Goal: Task Accomplishment & Management: Use online tool/utility

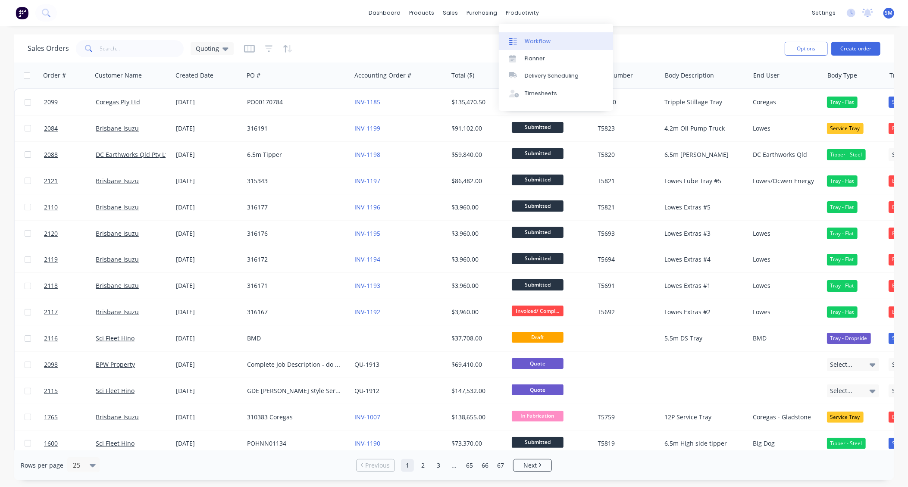
click at [535, 36] on link "Workflow" at bounding box center [556, 40] width 114 height 17
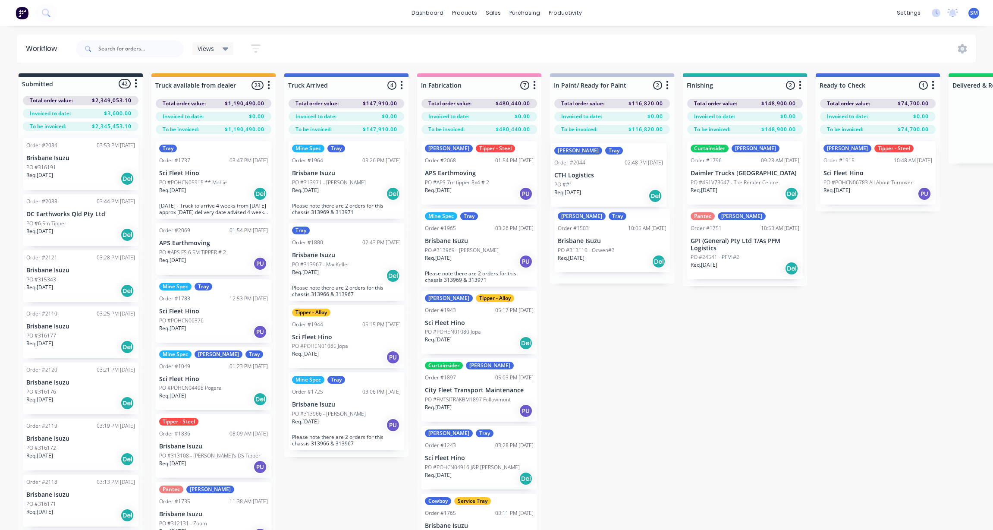
drag, startPoint x: 582, startPoint y: 168, endPoint x: 581, endPoint y: 173, distance: 4.6
click at [581, 173] on div "Clinton Tray Order #2044 02:48 PM [DATE] CTH Logistics PO ##1 Req. [DATE] [PERS…" at bounding box center [612, 208] width 124 height 149
click at [117, 52] on input "text" at bounding box center [140, 48] width 85 height 17
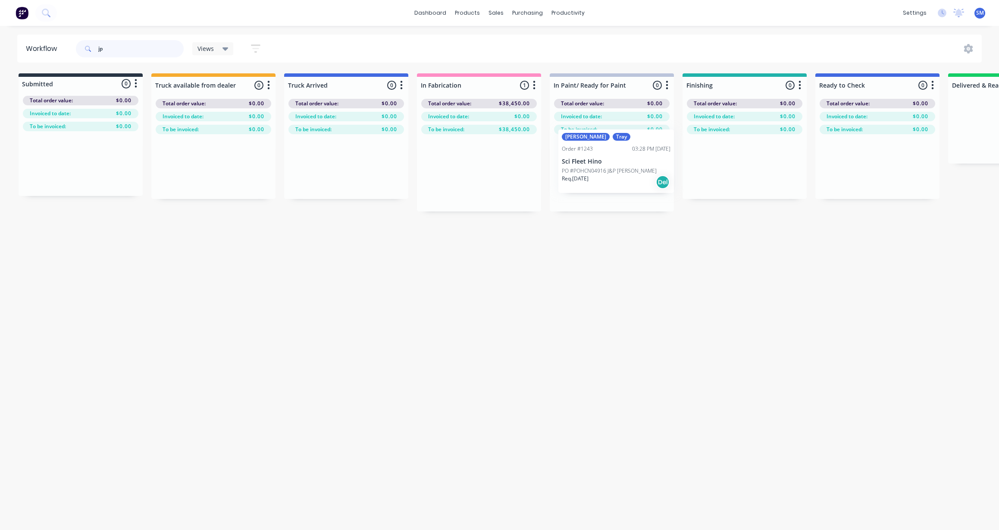
drag, startPoint x: 453, startPoint y: 168, endPoint x: 596, endPoint y: 163, distance: 142.9
click at [596, 163] on div "Submitted 0 Status colour #273444 hex #273444 Save Cancel Summaries Total order…" at bounding box center [776, 142] width 1564 height 138
type input "j"
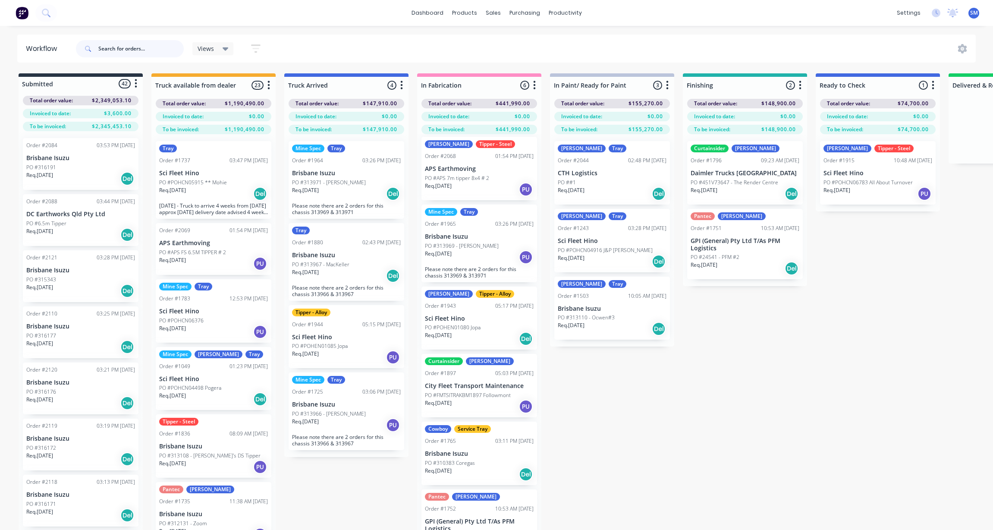
scroll to position [37, 0]
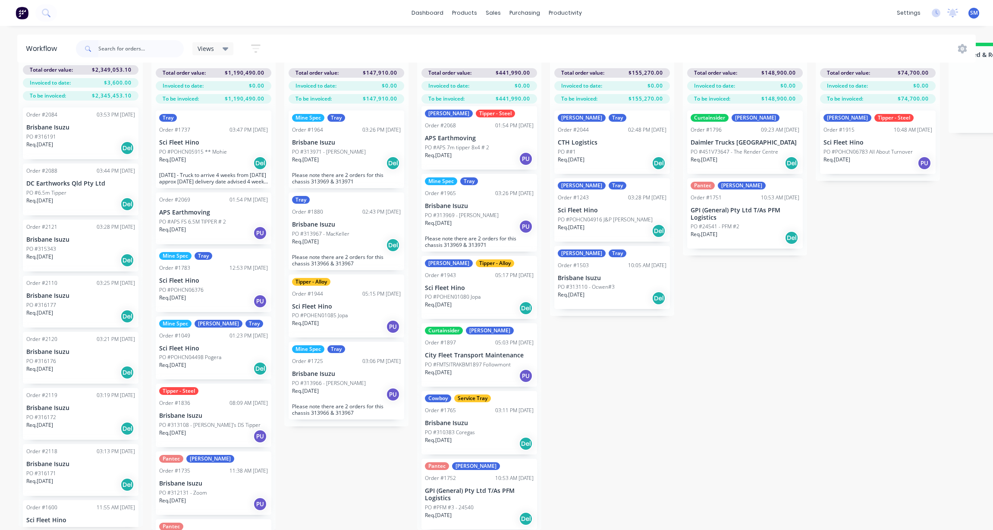
click at [464, 180] on div "Mine Spec Tray Order #1965 03:26 PM [DATE] Brisbane Isuzu PO #313969 - [PERSON_…" at bounding box center [479, 213] width 116 height 78
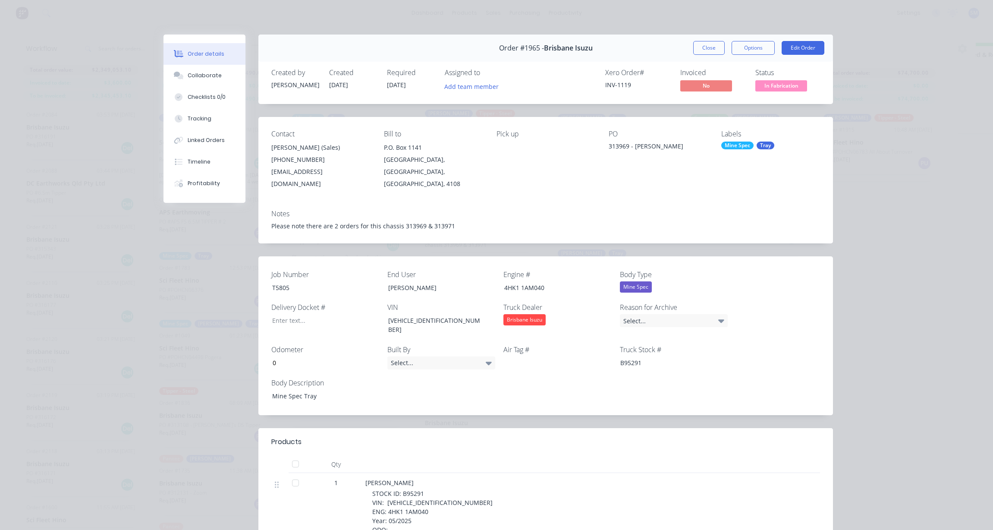
click at [760, 141] on div "Tray" at bounding box center [766, 145] width 18 height 8
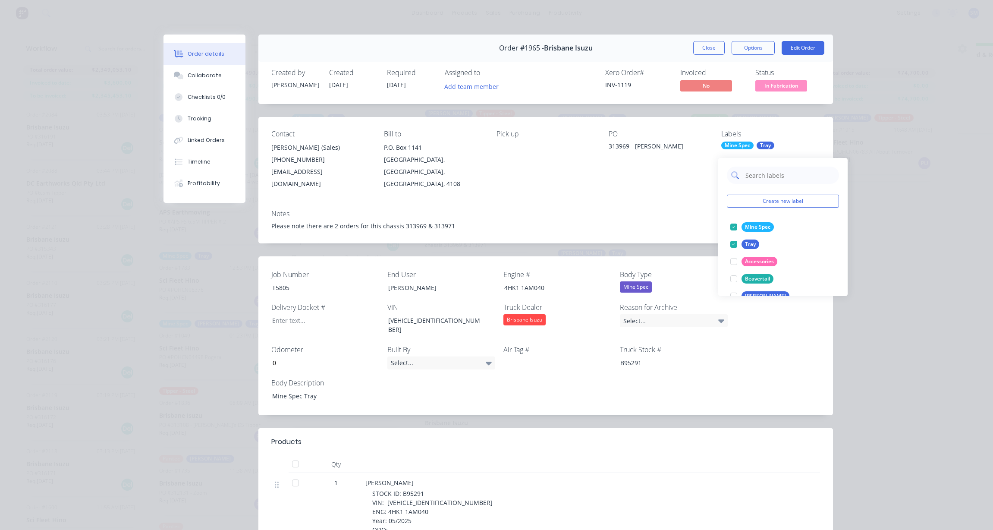
click at [762, 167] on input "text" at bounding box center [790, 175] width 90 height 17
type input "[PERSON_NAME]"
click at [736, 218] on div at bounding box center [733, 226] width 17 height 17
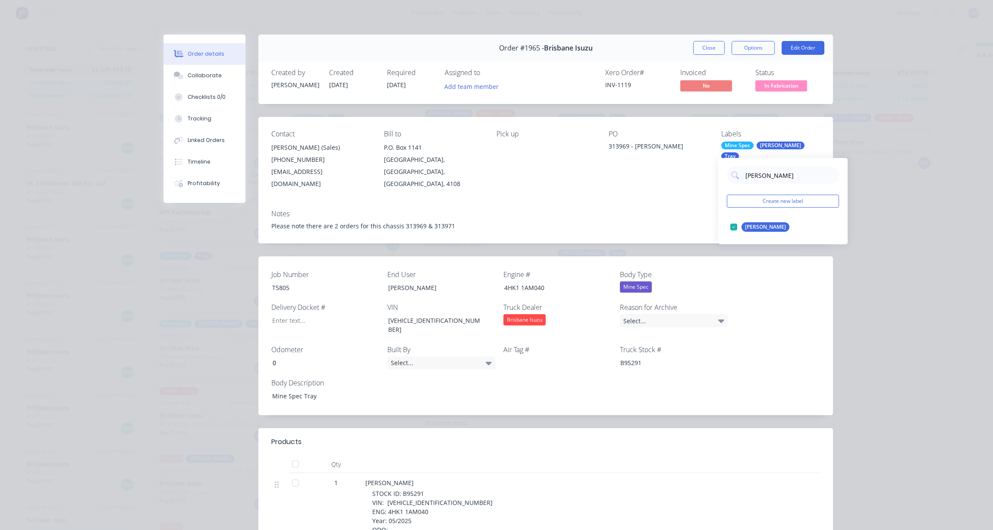
click at [676, 186] on div "Contact [PERSON_NAME] (Sales) [PHONE_NUMBER] [EMAIL_ADDRESS][DOMAIN_NAME] Bill …" at bounding box center [545, 160] width 575 height 86
click at [699, 42] on button "Close" at bounding box center [708, 48] width 31 height 14
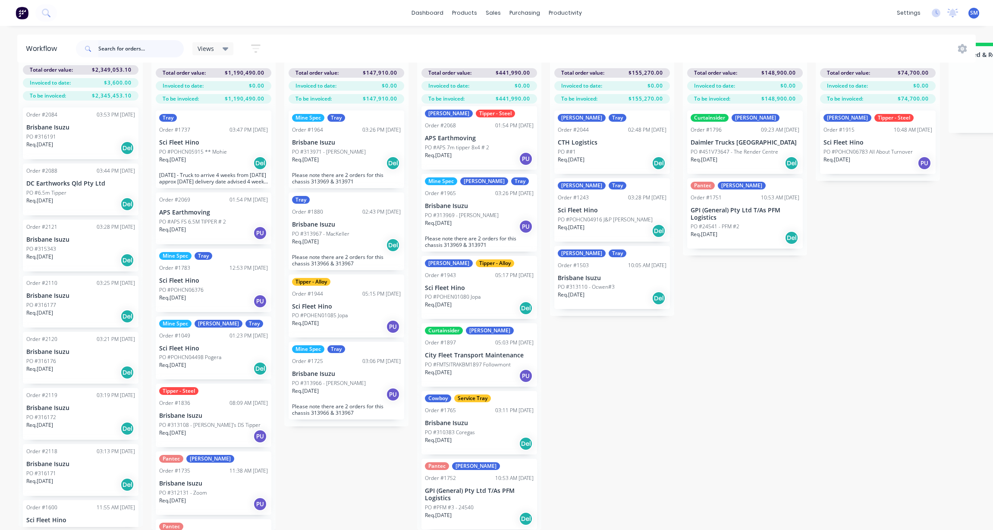
scroll to position [0, 0]
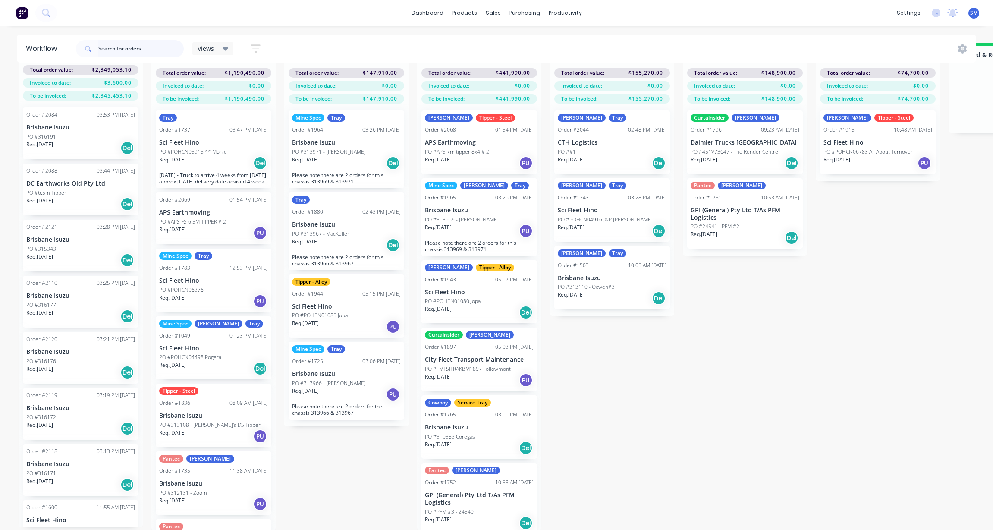
click at [116, 45] on input "text" at bounding box center [140, 48] width 85 height 17
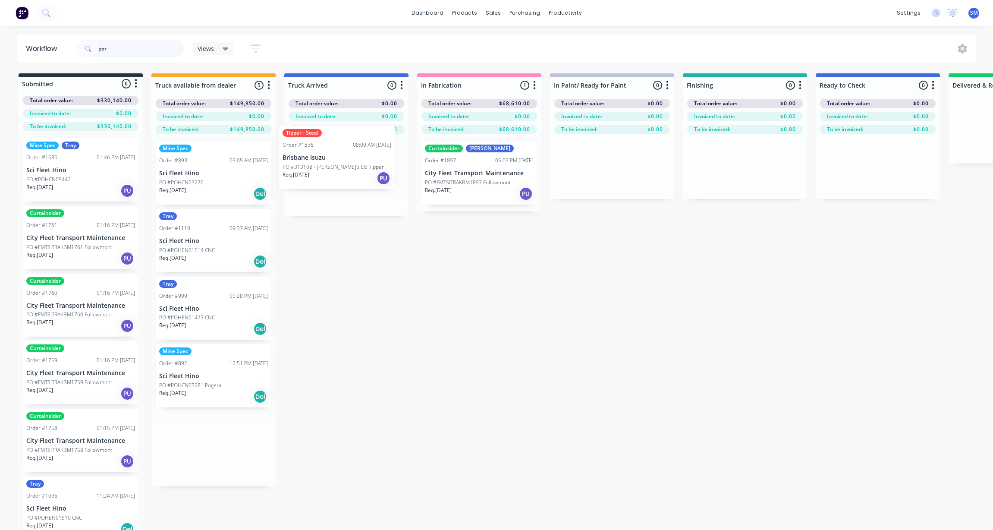
drag, startPoint x: 196, startPoint y: 160, endPoint x: 323, endPoint y: 147, distance: 127.6
click at [323, 146] on div "Submitted 6 Status colour #273444 hex #273444 Save Cancel Summaries Total order…" at bounding box center [776, 316] width 1564 height 487
click at [186, 162] on div "Order #893" at bounding box center [173, 161] width 28 height 8
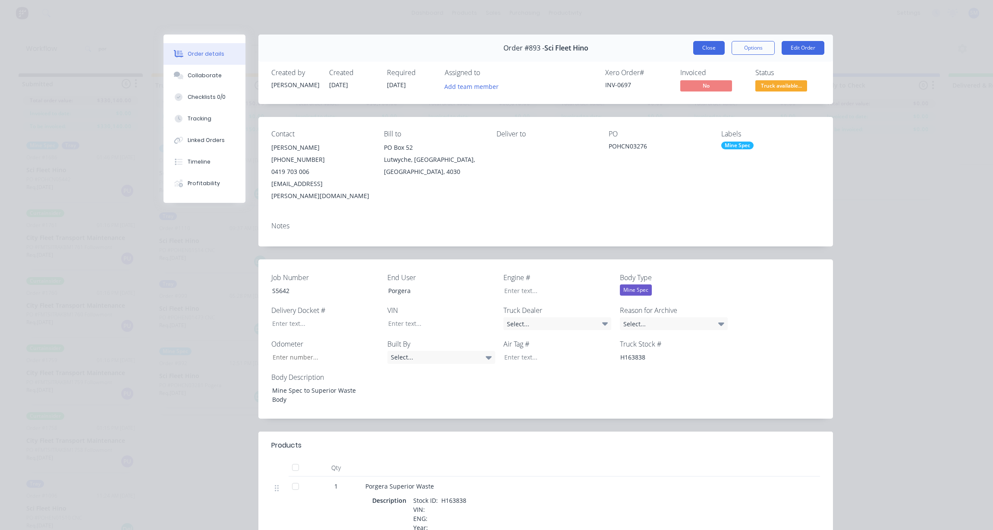
click at [711, 43] on button "Close" at bounding box center [708, 48] width 31 height 14
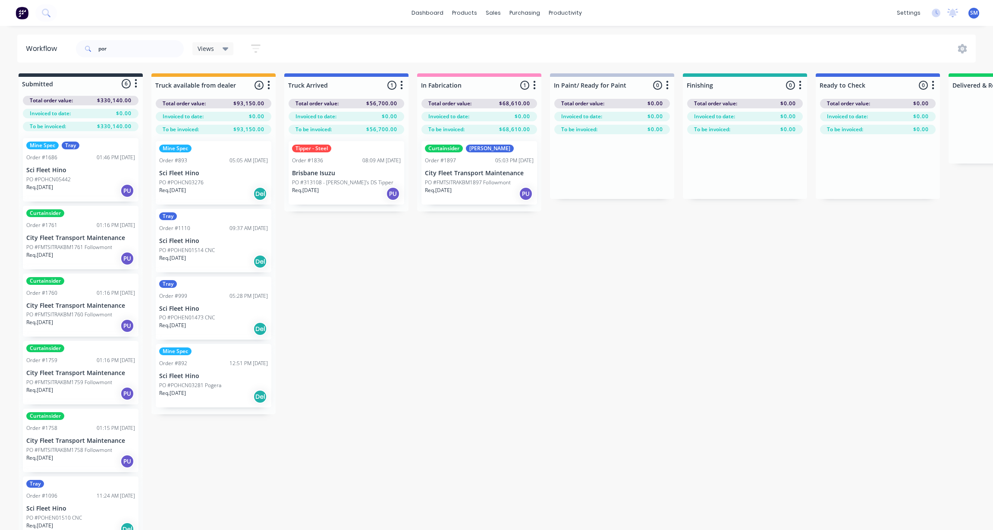
click at [178, 377] on p "Sci Fleet Hino" at bounding box center [213, 375] width 109 height 7
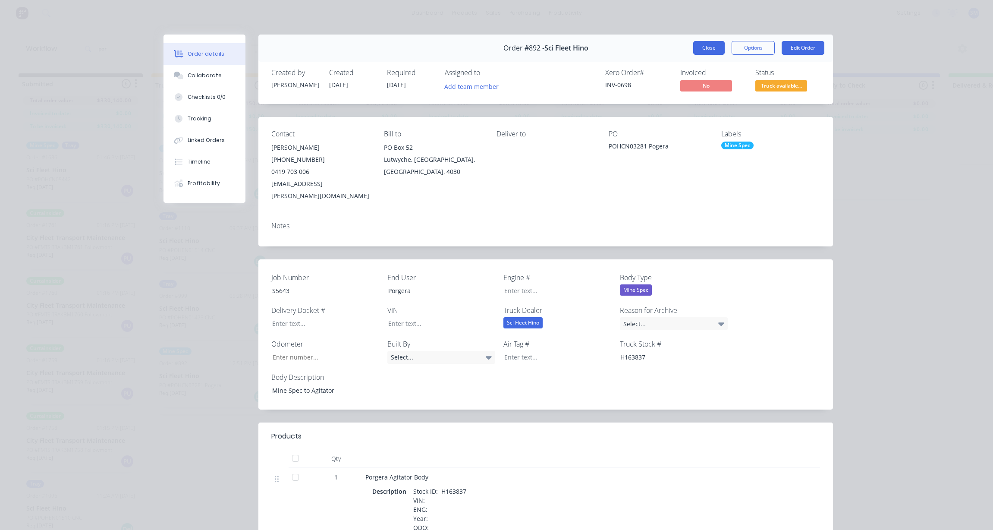
click at [710, 43] on button "Close" at bounding box center [708, 48] width 31 height 14
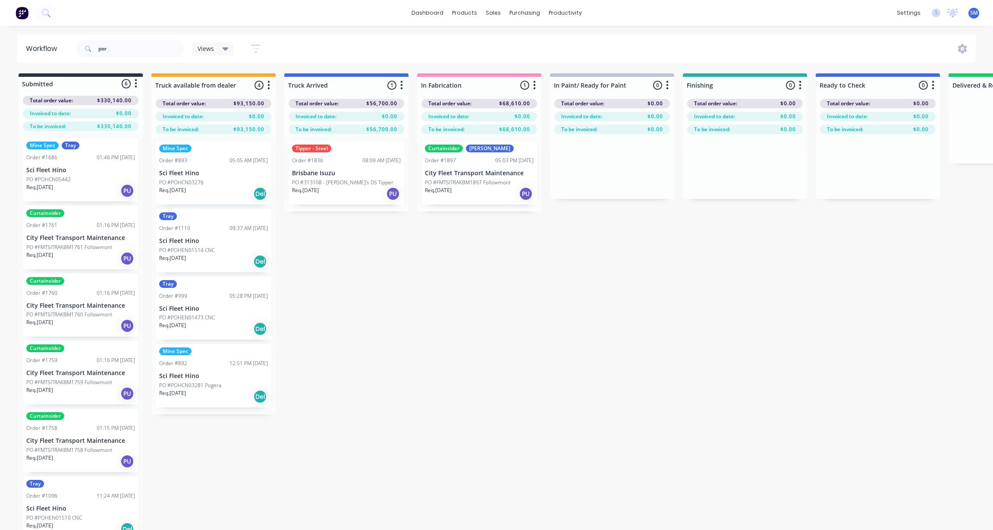
click at [58, 163] on div "Mine Spec Tray Order #1686 01:46 PM [DATE] Sci Fleet Hino PO #POHCN05442 Req. […" at bounding box center [81, 169] width 116 height 63
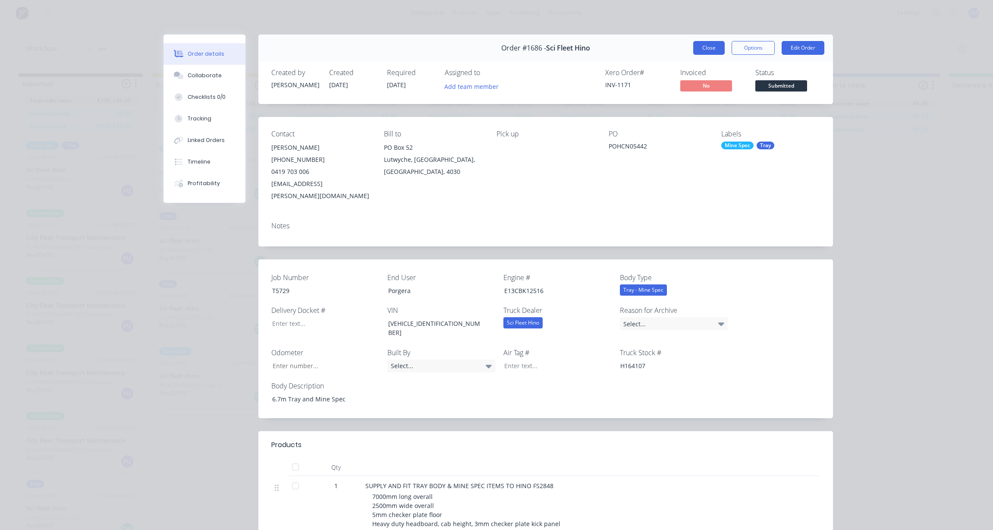
click at [706, 48] on button "Close" at bounding box center [708, 48] width 31 height 14
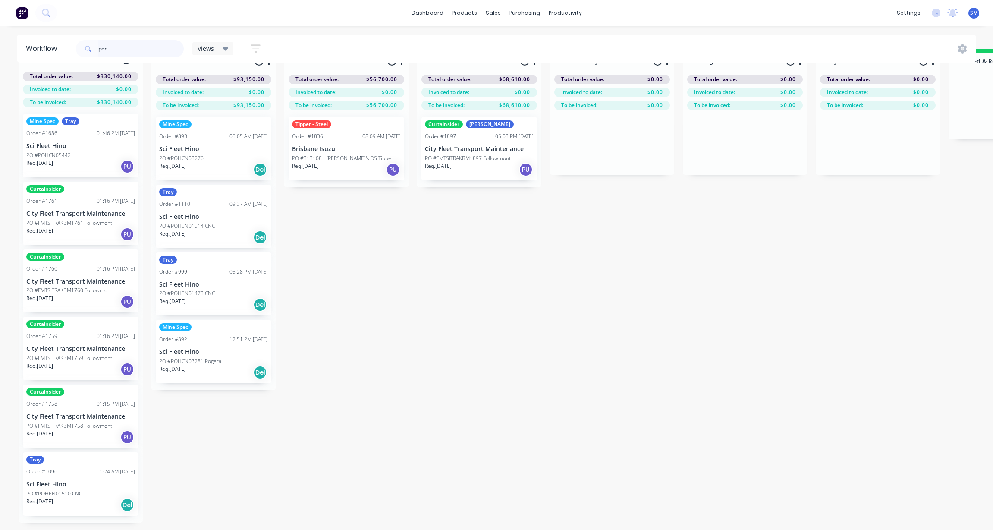
scroll to position [37, 0]
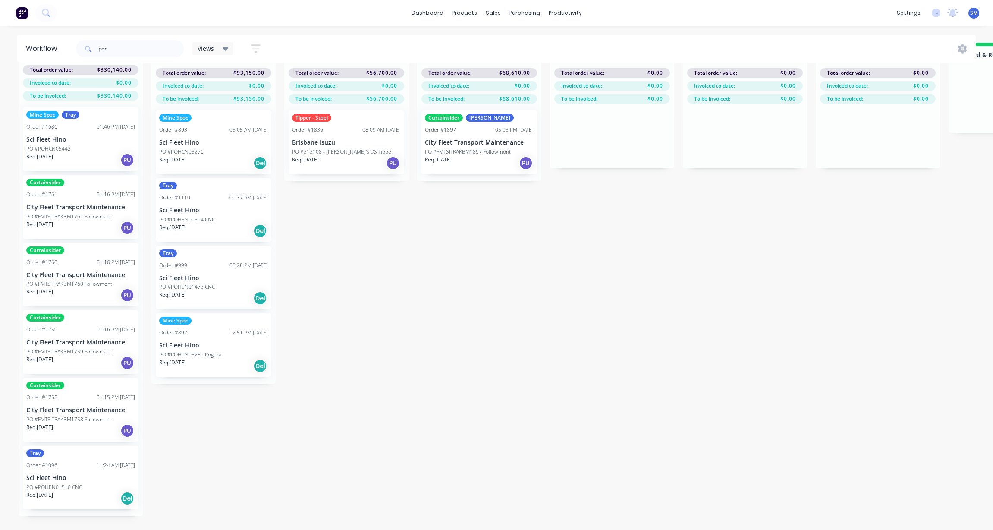
click at [63, 474] on p "Sci Fleet Hino" at bounding box center [80, 477] width 109 height 7
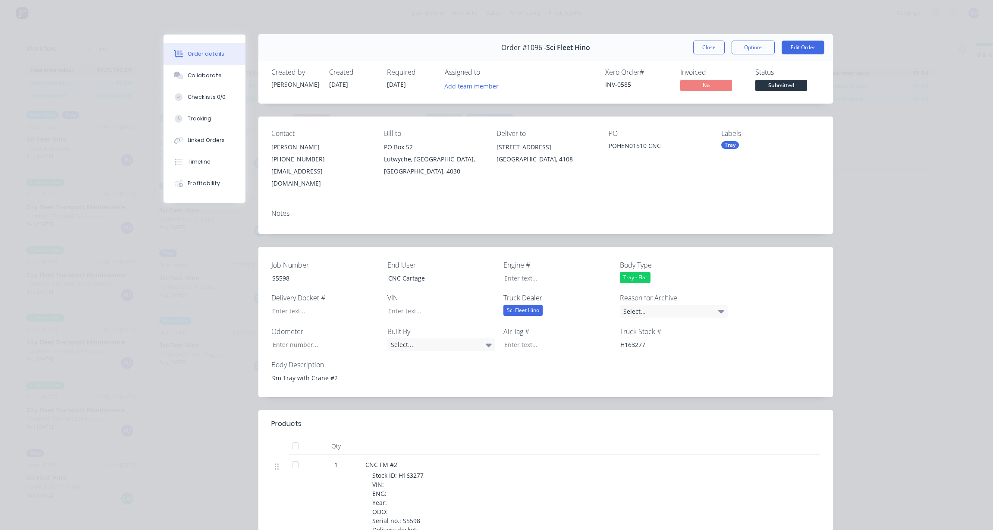
scroll to position [0, 0]
click at [712, 47] on button "Close" at bounding box center [708, 48] width 31 height 14
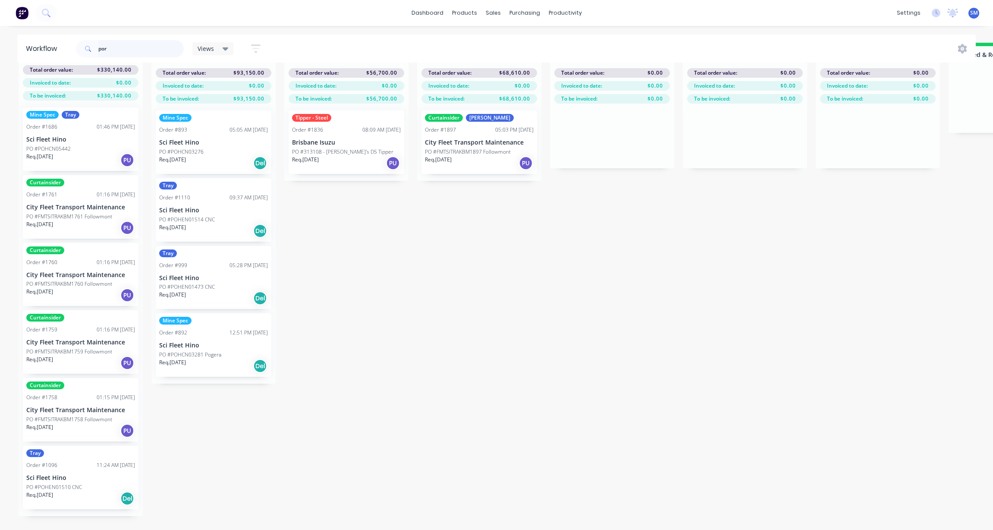
click at [109, 47] on input "por" at bounding box center [140, 48] width 85 height 17
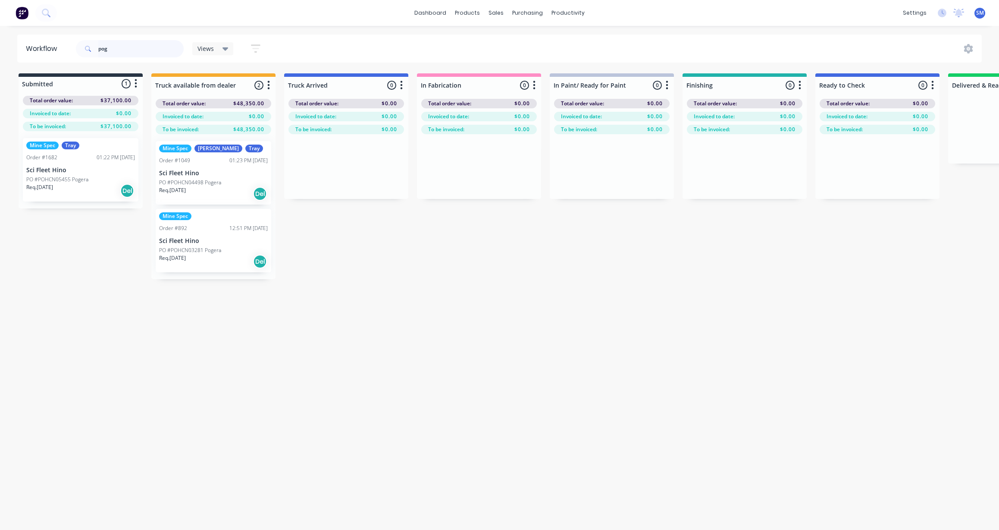
type input "pog"
click at [201, 157] on div "Order #1049 01:23 PM [DATE]" at bounding box center [213, 161] width 109 height 8
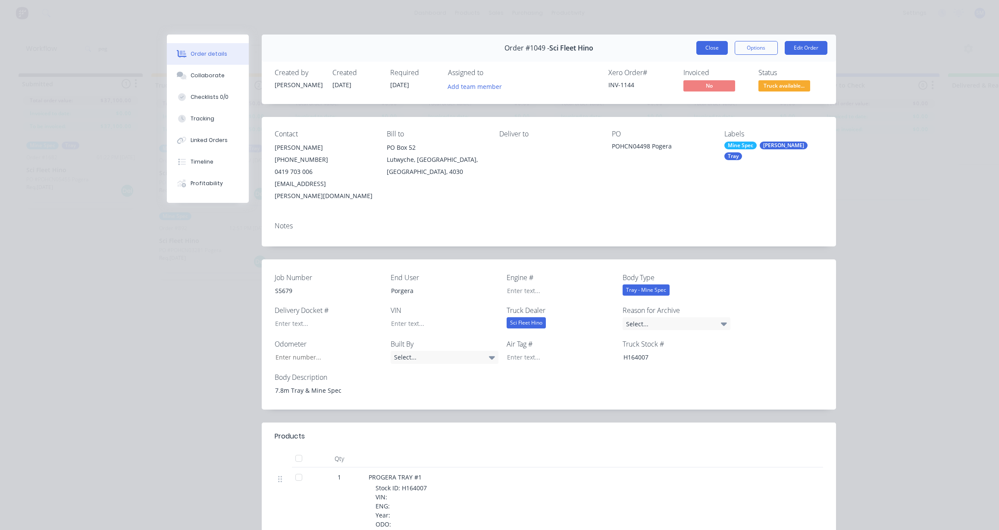
click at [710, 44] on button "Close" at bounding box center [712, 48] width 31 height 14
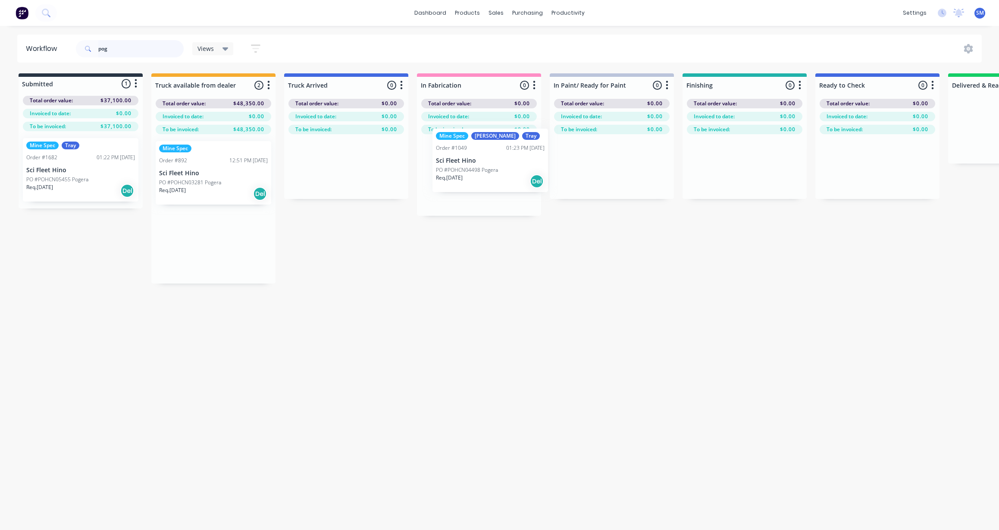
drag, startPoint x: 197, startPoint y: 169, endPoint x: 472, endPoint y: 153, distance: 275.2
click at [472, 153] on div "Submitted 1 Status colour #273444 hex #273444 Save Cancel Summaries Total order…" at bounding box center [776, 178] width 1564 height 210
click at [474, 150] on div "[PERSON_NAME]" at bounding box center [484, 149] width 48 height 8
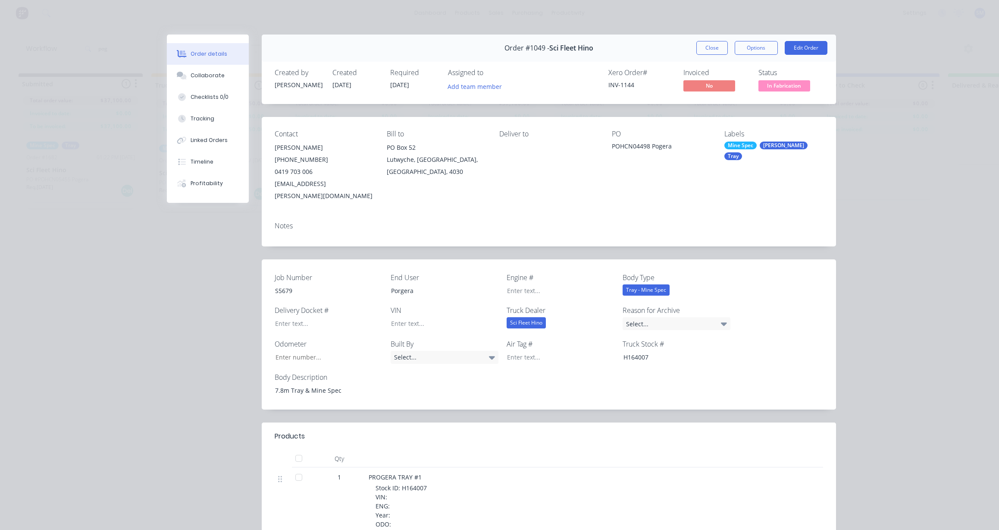
click at [770, 140] on div "Labels Mine Spec [PERSON_NAME]" at bounding box center [774, 166] width 99 height 72
click at [768, 145] on div "[PERSON_NAME]" at bounding box center [784, 145] width 48 height 8
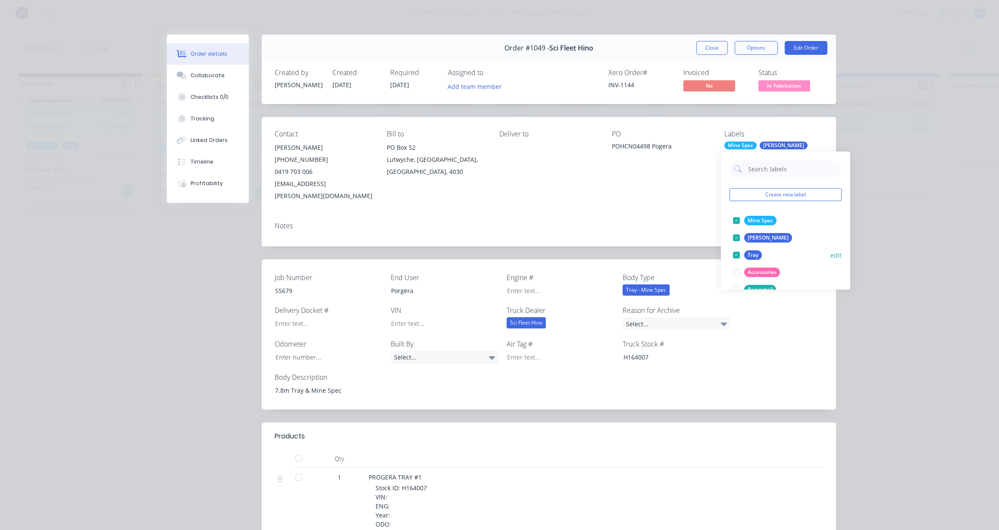
click at [736, 236] on div at bounding box center [736, 237] width 17 height 17
click at [767, 170] on input "text" at bounding box center [793, 168] width 90 height 17
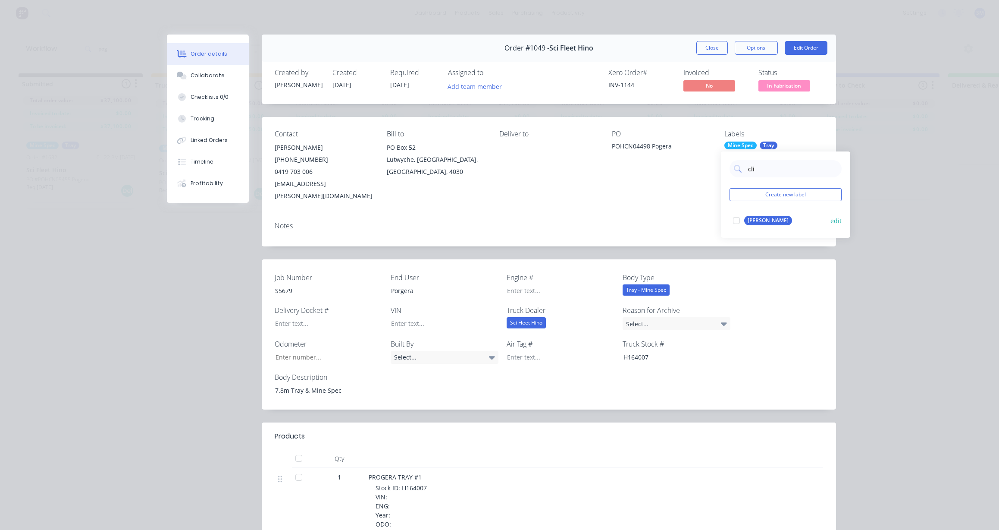
type input "cli"
click at [754, 219] on div "[PERSON_NAME]" at bounding box center [769, 220] width 48 height 9
click at [650, 173] on div "PO POHCN04498 Pogera" at bounding box center [661, 166] width 99 height 72
click at [705, 42] on button "Close" at bounding box center [712, 48] width 31 height 14
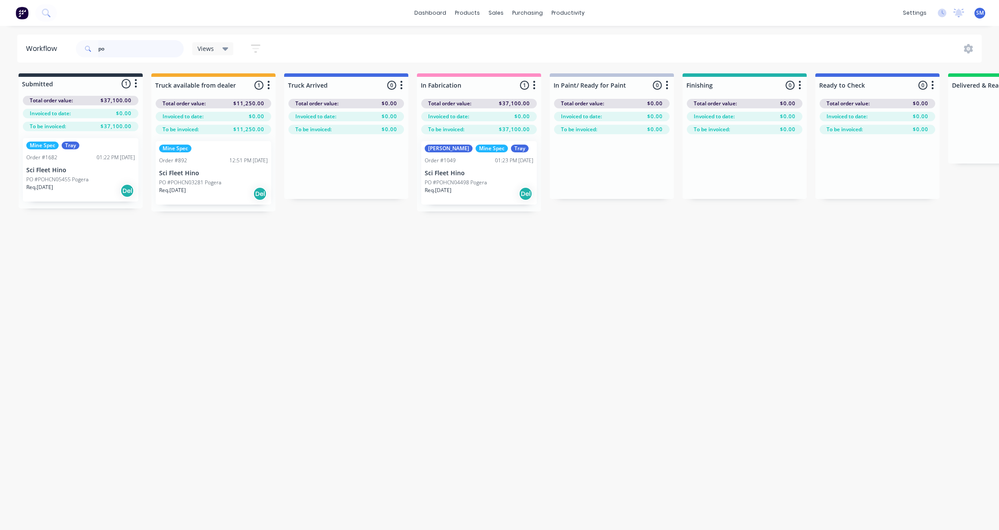
type input "p"
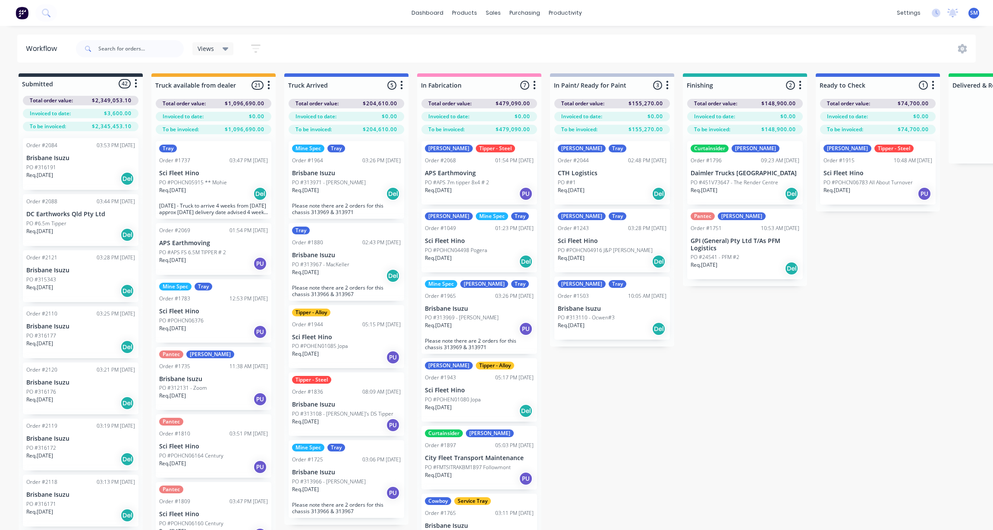
click at [334, 149] on div "Tray" at bounding box center [336, 149] width 18 height 8
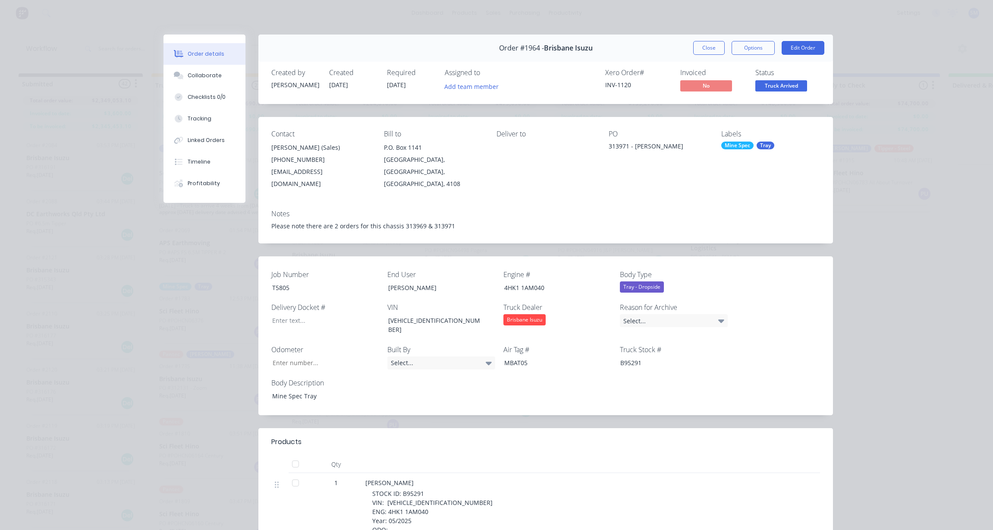
click at [760, 141] on div "Tray" at bounding box center [766, 145] width 18 height 8
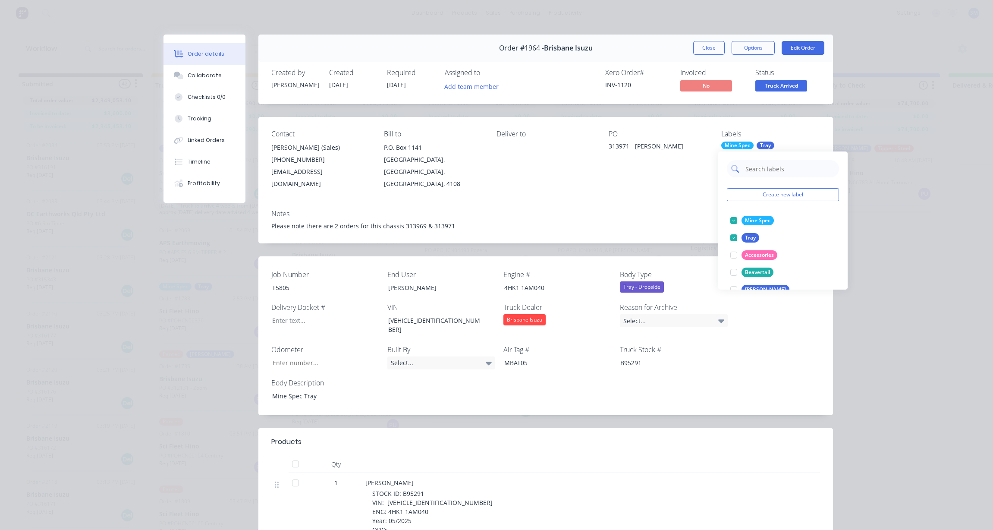
click at [753, 168] on input "text" at bounding box center [790, 168] width 90 height 17
type input "mit"
click at [755, 220] on div "[PERSON_NAME]" at bounding box center [766, 220] width 48 height 9
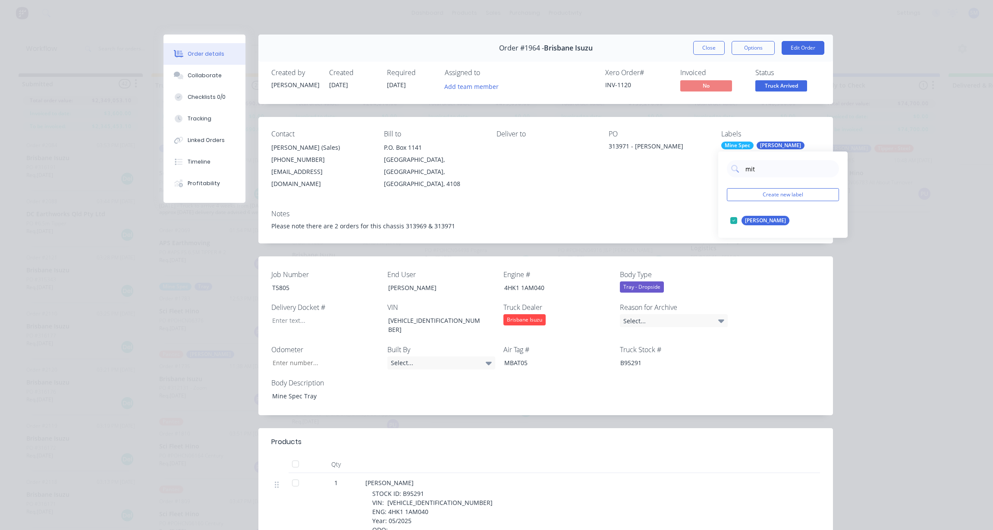
click at [607, 182] on div "Contact [PERSON_NAME] (Sales) [PHONE_NUMBER] [EMAIL_ADDRESS][DOMAIN_NAME] Bill …" at bounding box center [545, 160] width 575 height 86
click at [704, 44] on button "Close" at bounding box center [708, 48] width 31 height 14
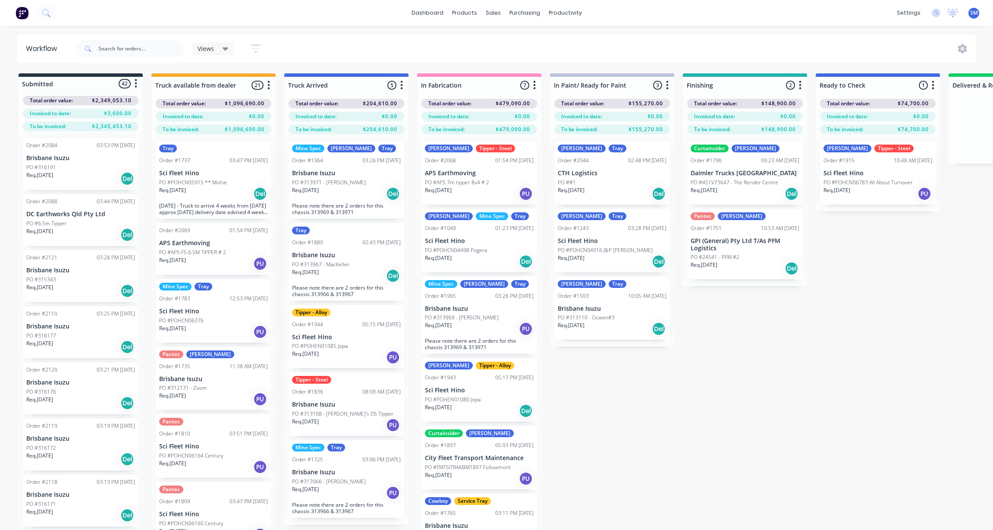
click at [332, 245] on div "Order #1880 02:43 PM [DATE]" at bounding box center [346, 243] width 109 height 8
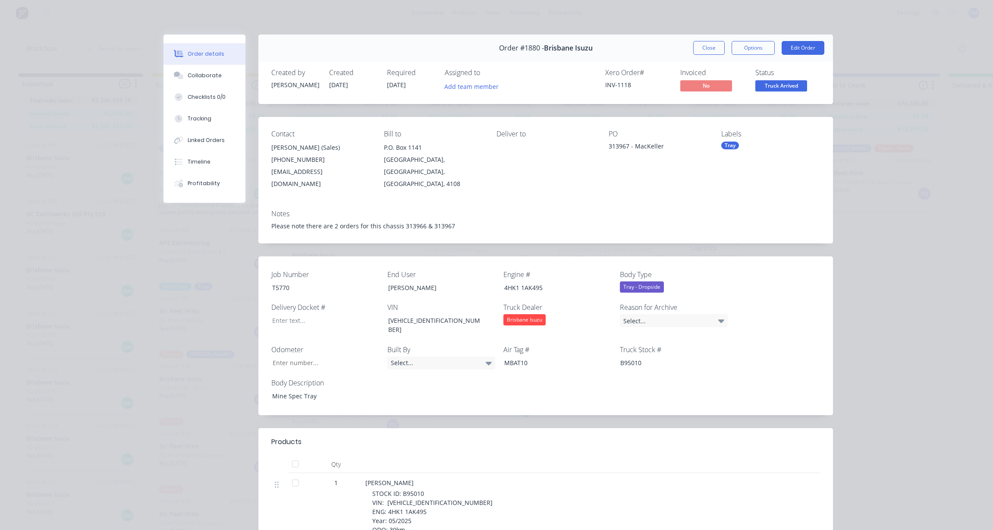
click at [735, 141] on div "Labels Tray" at bounding box center [770, 160] width 99 height 60
click at [731, 144] on div "Tray" at bounding box center [730, 145] width 18 height 8
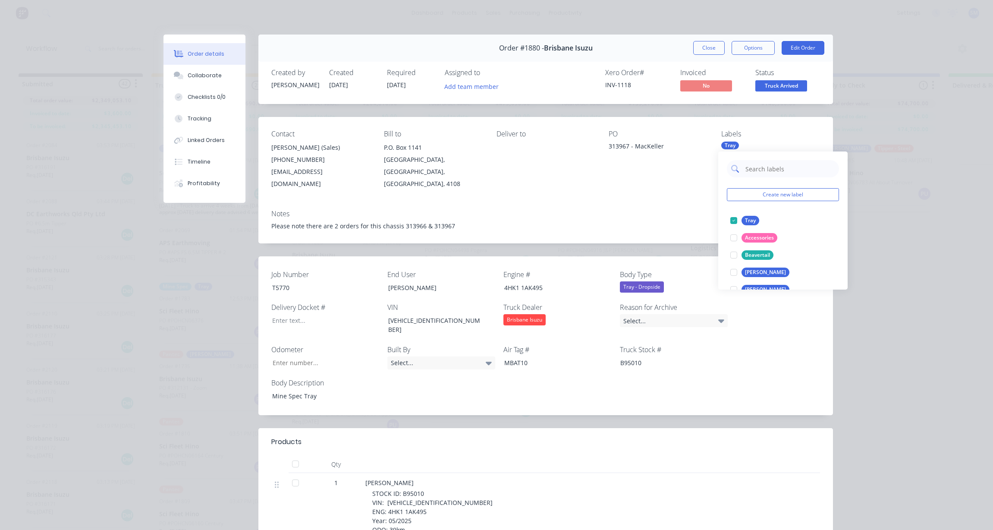
click at [753, 166] on input "text" at bounding box center [790, 168] width 90 height 17
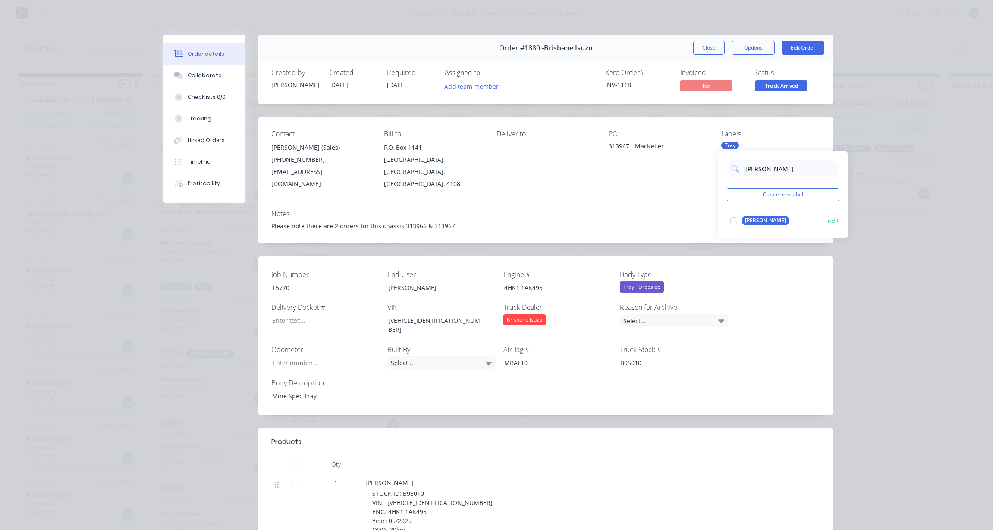
type input "[PERSON_NAME]"
click at [749, 220] on div "[PERSON_NAME]" at bounding box center [766, 220] width 48 height 9
click at [617, 174] on div "PO 313967 - MacKeller" at bounding box center [658, 160] width 99 height 60
click at [710, 45] on button "Close" at bounding box center [708, 48] width 31 height 14
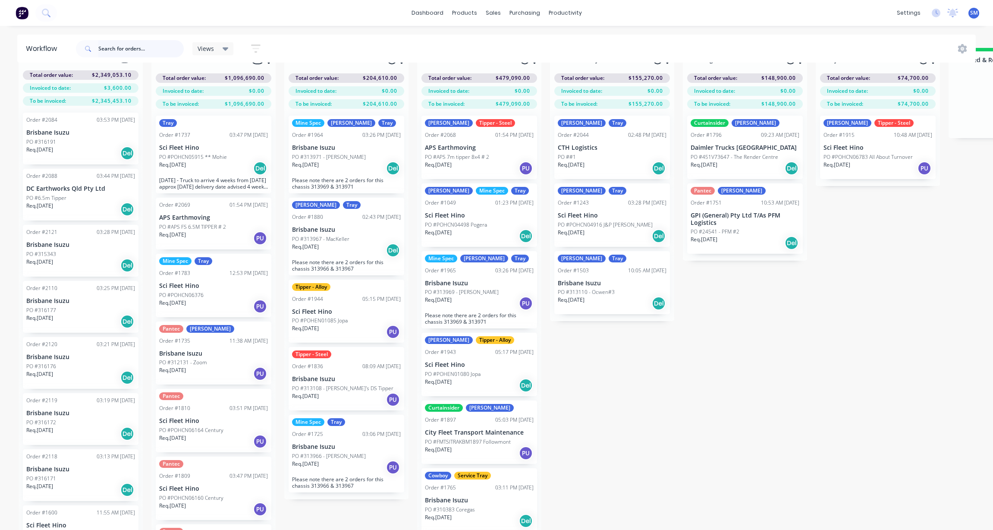
scroll to position [37, 0]
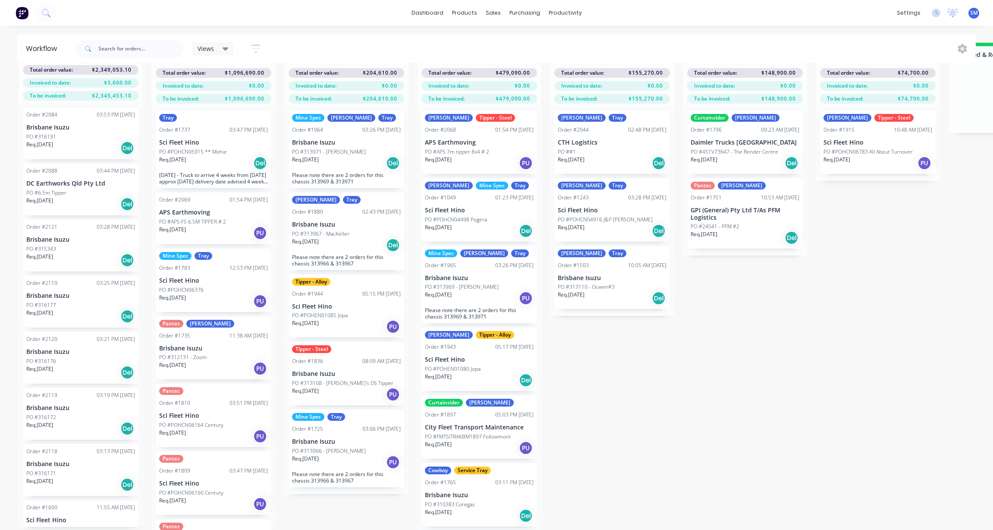
click at [312, 278] on div "Tipper - Alloy" at bounding box center [311, 282] width 38 height 8
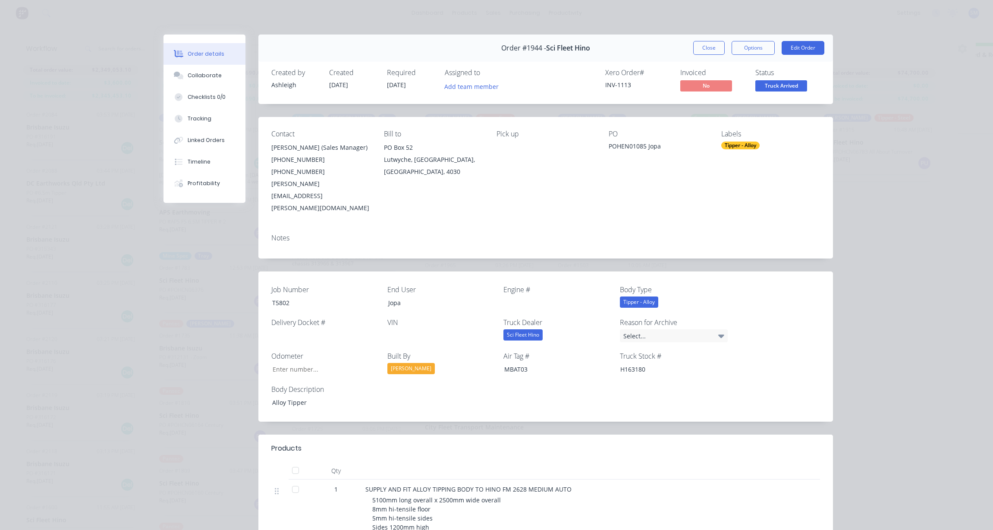
click at [732, 142] on div "Tipper - Alloy" at bounding box center [740, 145] width 38 height 8
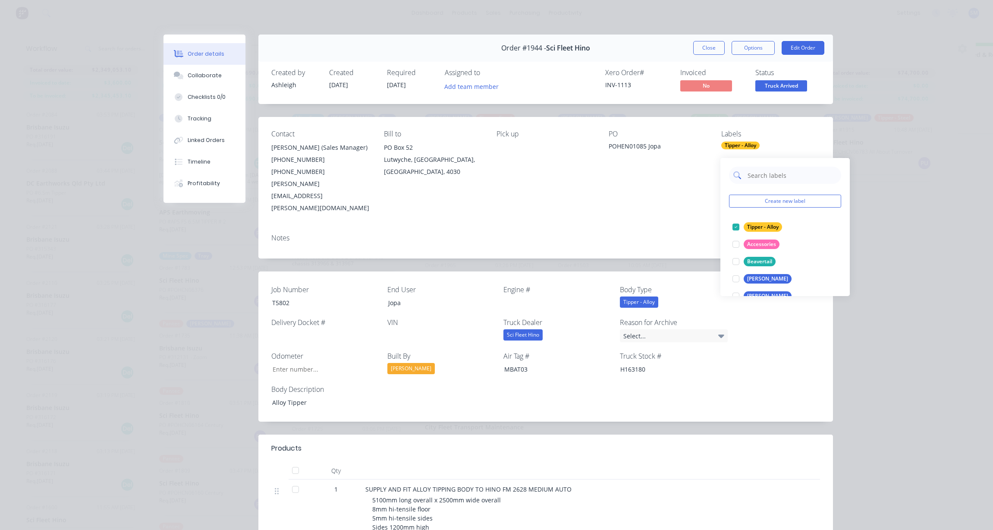
click at [757, 167] on input "text" at bounding box center [792, 175] width 90 height 17
type input "da"
click at [749, 221] on button "[PERSON_NAME]" at bounding box center [762, 227] width 66 height 12
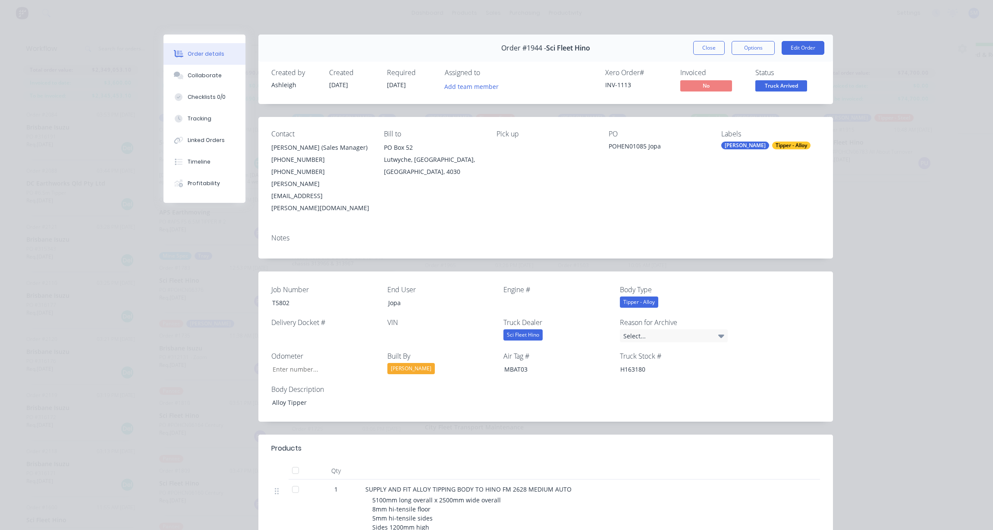
click at [657, 176] on div "PO POHEN01085 Jopa" at bounding box center [658, 172] width 99 height 84
click at [707, 43] on button "Close" at bounding box center [708, 48] width 31 height 14
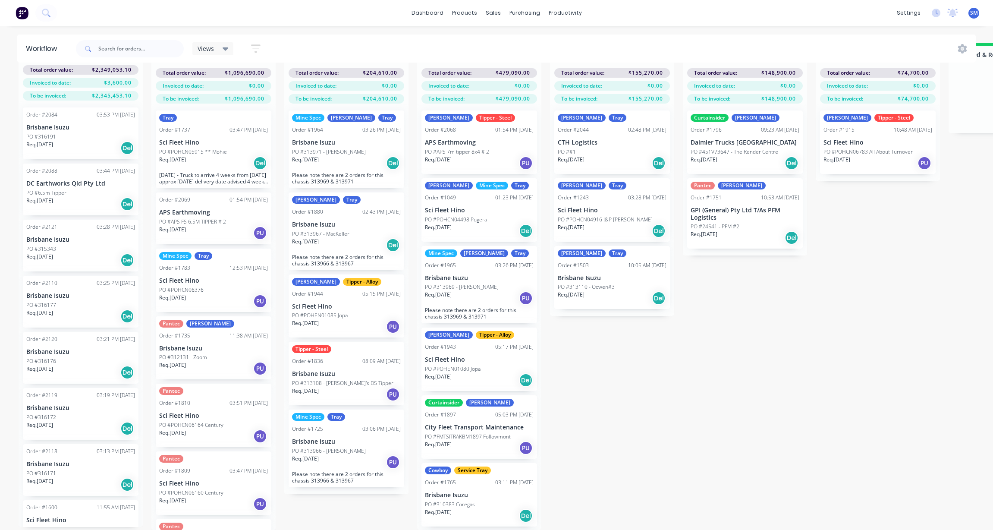
click at [329, 346] on div "Tipper - Steel" at bounding box center [311, 349] width 39 height 8
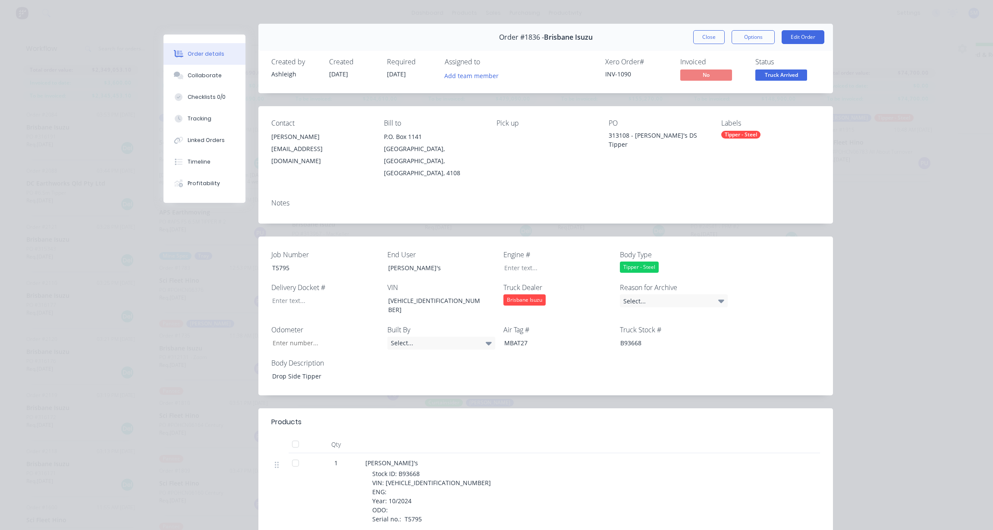
scroll to position [0, 0]
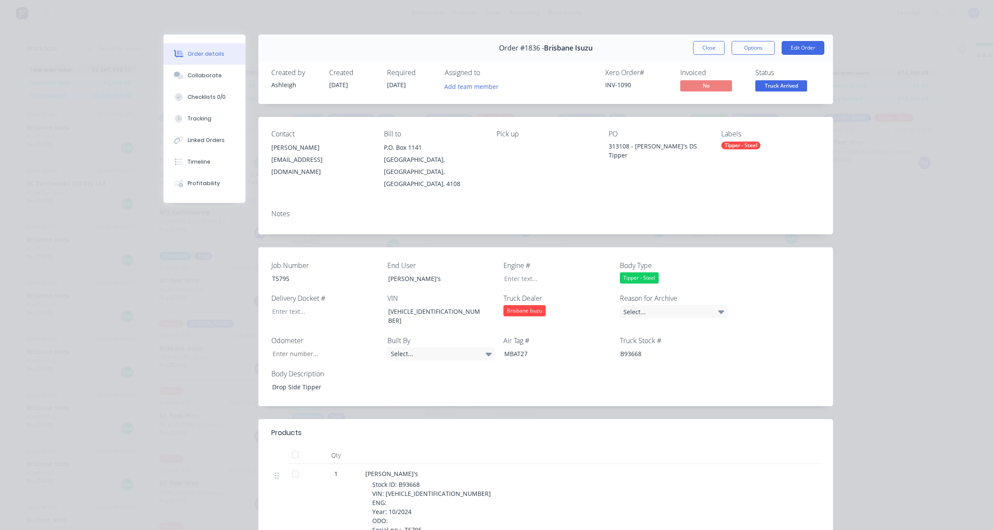
click at [707, 43] on button "Close" at bounding box center [708, 48] width 31 height 14
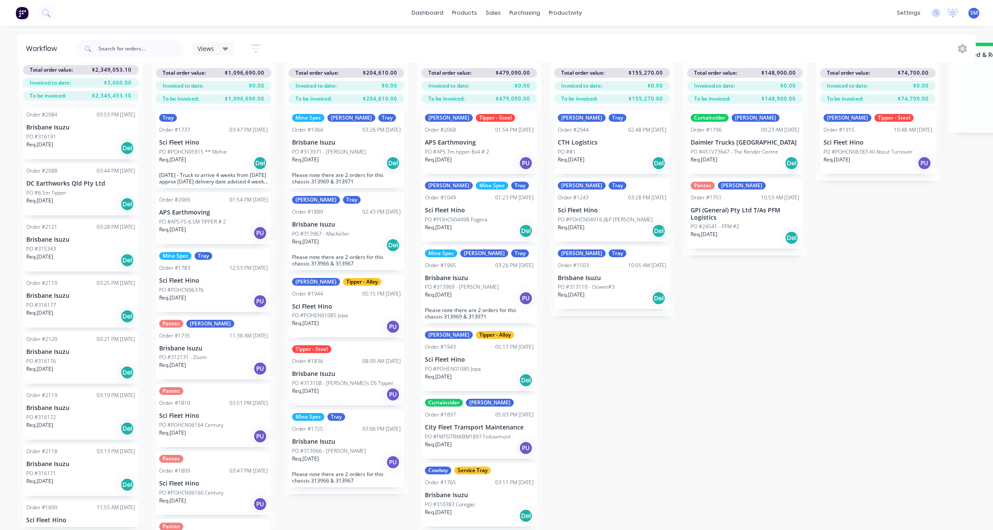
click at [185, 139] on p "Sci Fleet Hino" at bounding box center [213, 142] width 109 height 7
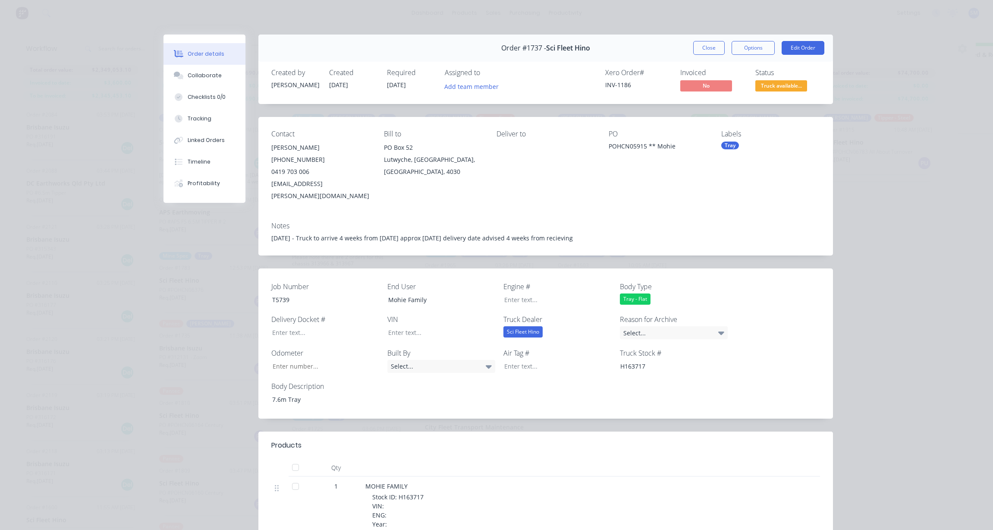
click at [737, 144] on div "Tray" at bounding box center [770, 145] width 99 height 8
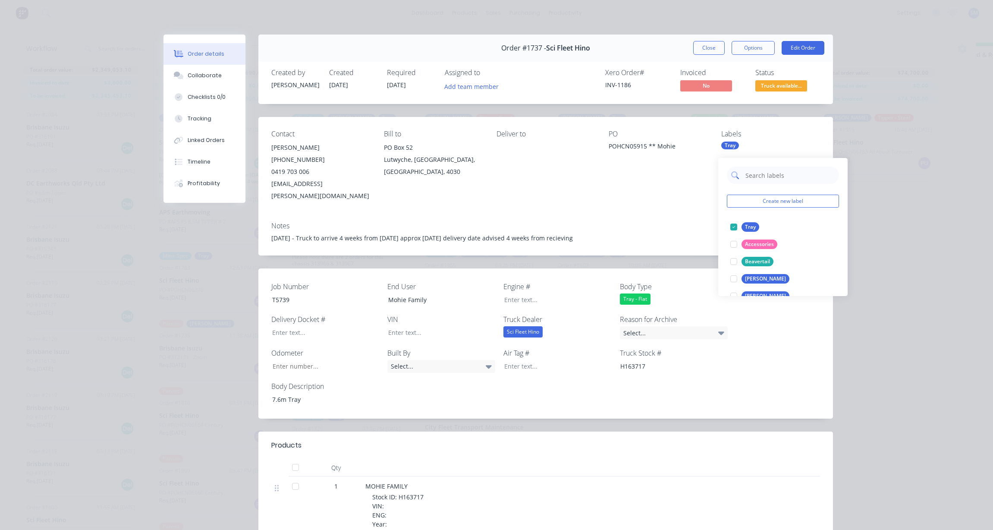
click at [761, 167] on input "text" at bounding box center [790, 175] width 90 height 17
type input "clin"
click at [751, 222] on div "[PERSON_NAME]" at bounding box center [766, 226] width 48 height 9
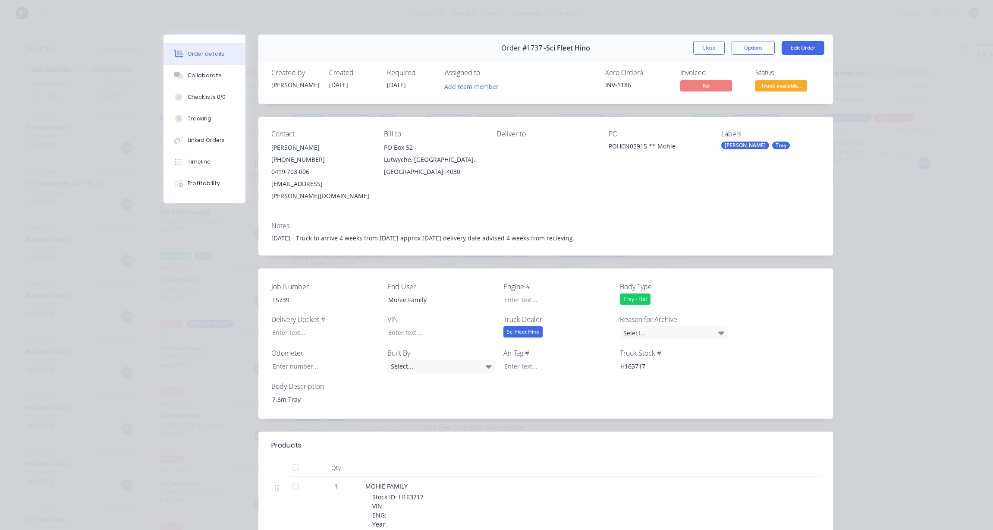
click at [629, 176] on div "PO POHCN05915 ** Mohie" at bounding box center [658, 166] width 99 height 72
click at [756, 45] on button "Options" at bounding box center [753, 48] width 43 height 14
click at [707, 83] on div "Work Order" at bounding box center [729, 87] width 75 height 13
click at [701, 102] on div "Standard" at bounding box center [729, 104] width 75 height 13
click at [707, 47] on button "Close" at bounding box center [708, 48] width 31 height 14
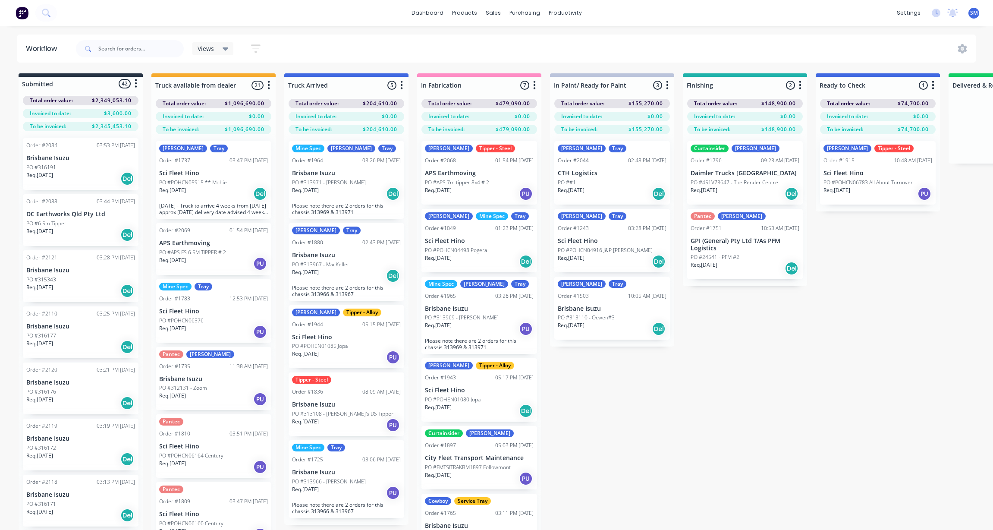
click at [765, 379] on div "Submitted 42 Status colour #273444 hex #273444 Save Cancel Summaries Total orde…" at bounding box center [776, 316] width 1564 height 487
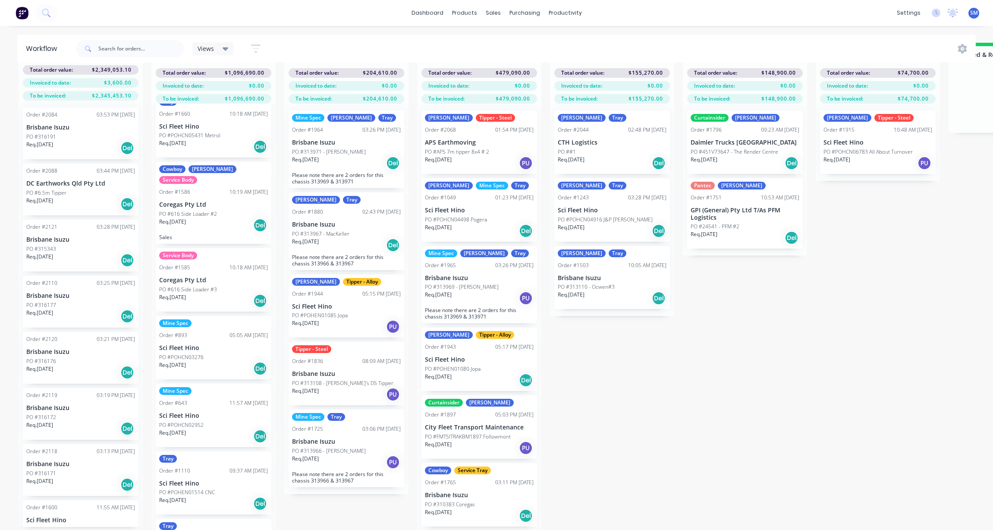
scroll to position [863, 0]
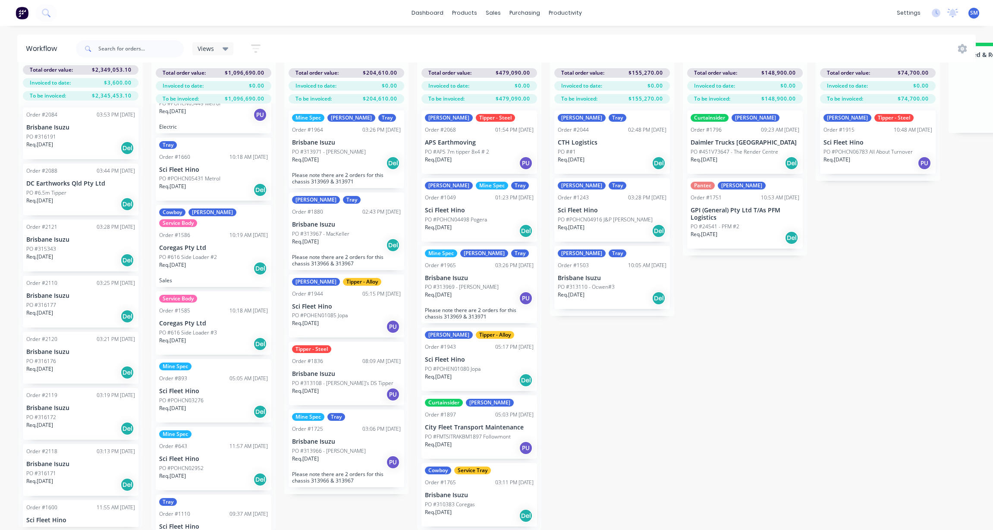
click at [187, 300] on div "Service Body Order #1585 10:18 AM [DATE] Coregas Pty Ltd PO #616 Side Loader #3…" at bounding box center [214, 322] width 116 height 63
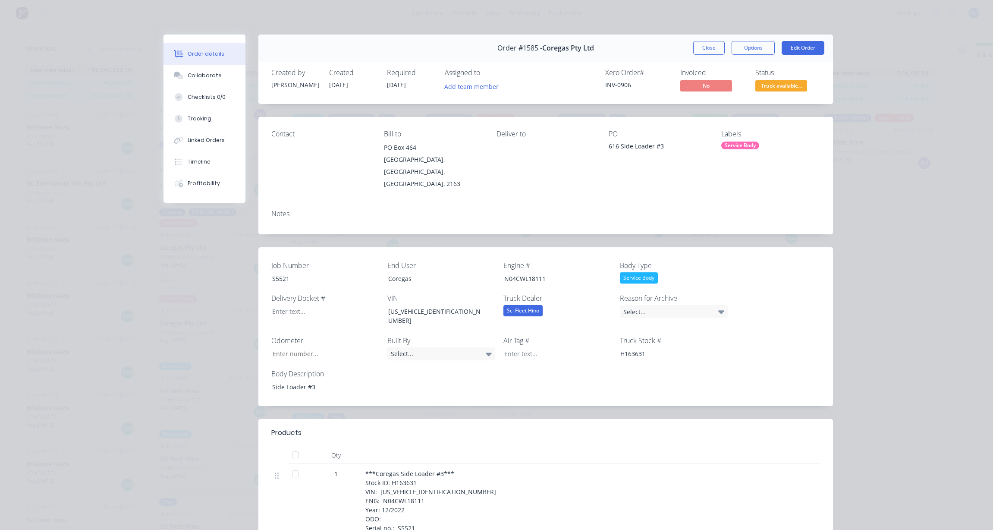
click at [737, 142] on div "Service Body" at bounding box center [740, 145] width 38 height 8
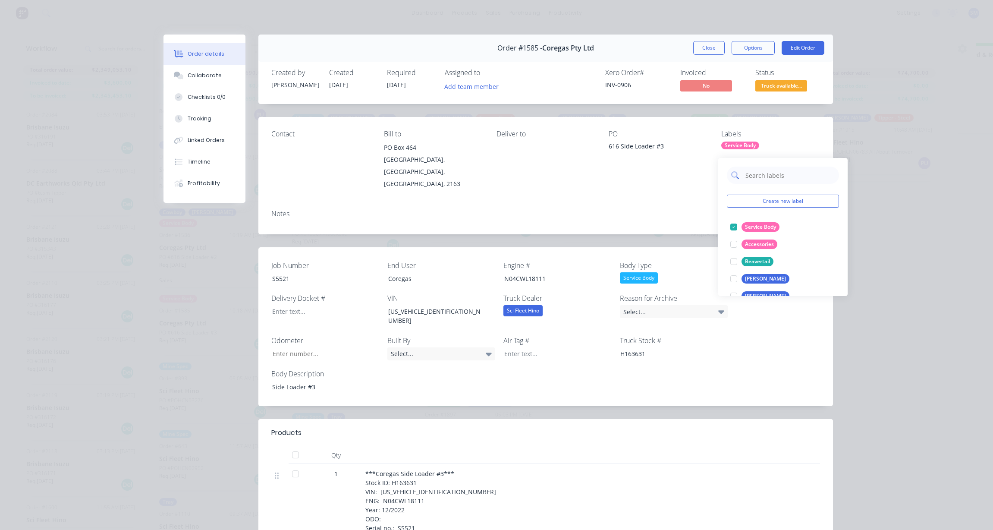
click at [755, 167] on input "text" at bounding box center [790, 175] width 90 height 17
type input "da"
click at [751, 222] on div "[PERSON_NAME]" at bounding box center [766, 226] width 48 height 9
click at [621, 166] on div "PO 616 Side Loader #3" at bounding box center [658, 160] width 99 height 60
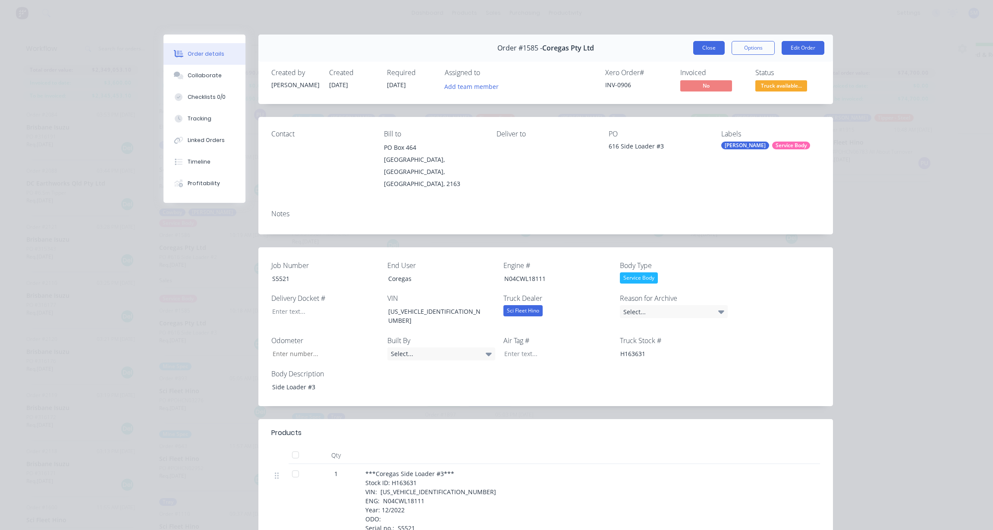
click at [701, 43] on button "Close" at bounding box center [708, 48] width 31 height 14
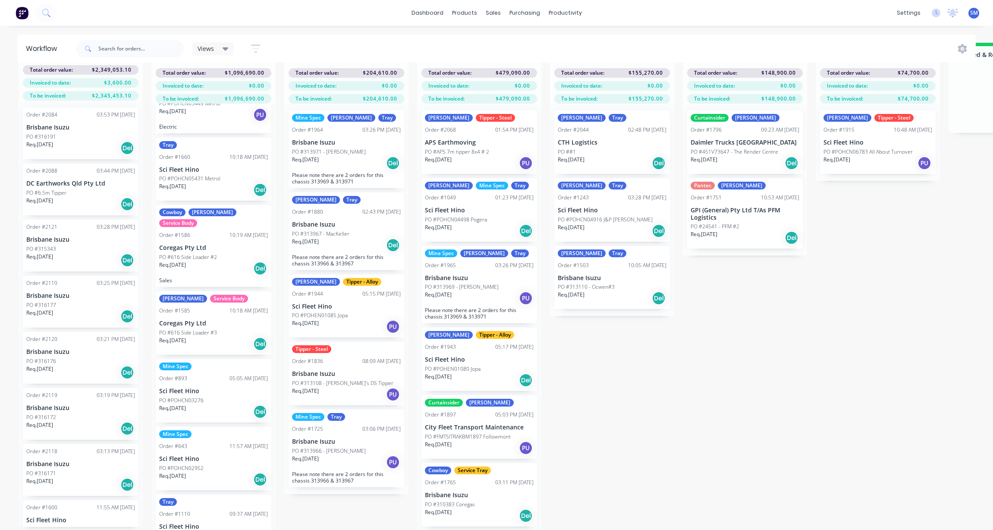
click at [183, 209] on div "Cowboy [PERSON_NAME] Service Body" at bounding box center [213, 217] width 109 height 19
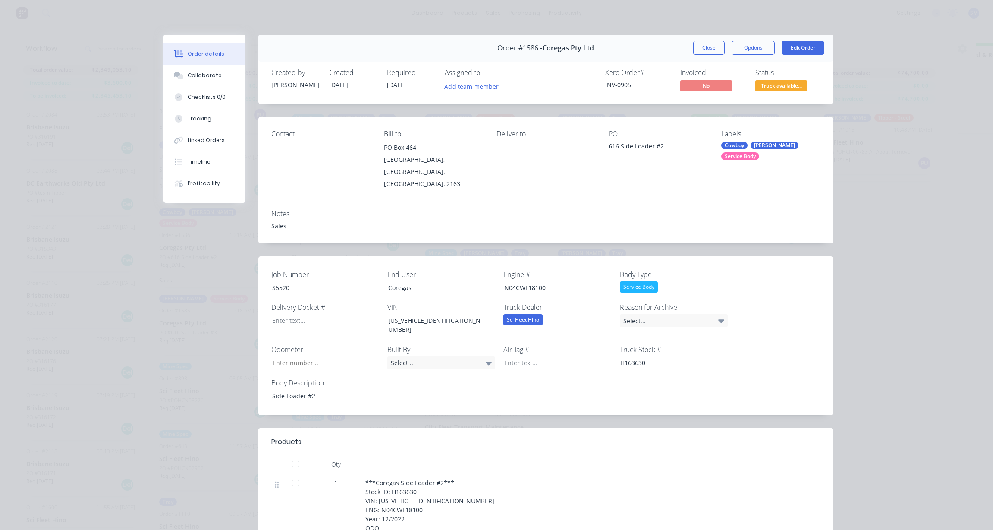
click at [731, 141] on div "Labels Cowboy [PERSON_NAME] Service Body" at bounding box center [770, 160] width 99 height 60
click at [738, 145] on div "Cowboy" at bounding box center [734, 145] width 26 height 8
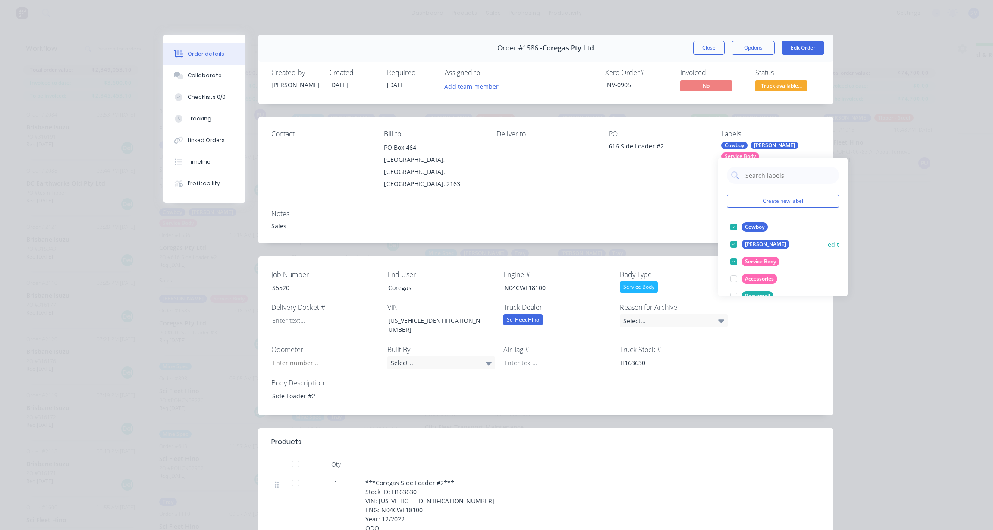
click at [735, 219] on div at bounding box center [733, 226] width 17 height 17
click at [701, 50] on button "Close" at bounding box center [708, 48] width 31 height 14
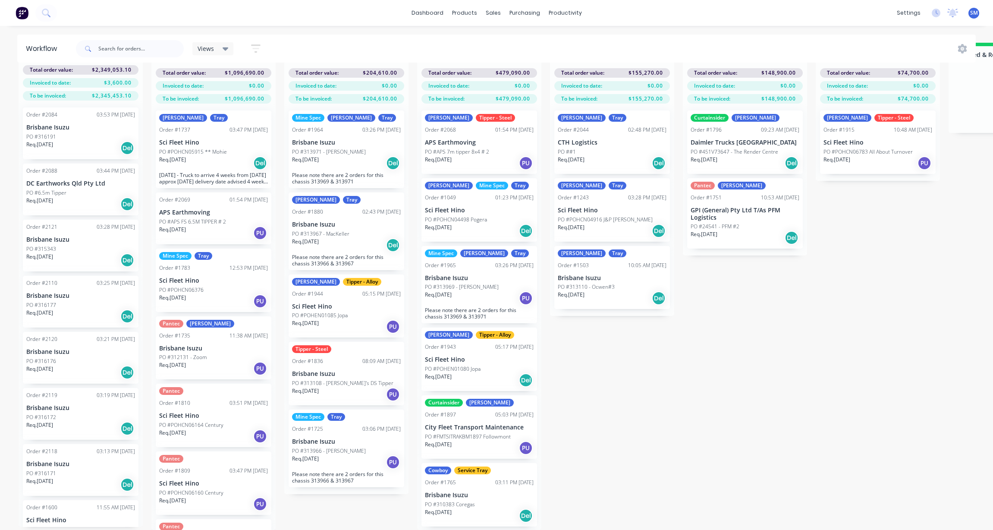
scroll to position [0, 0]
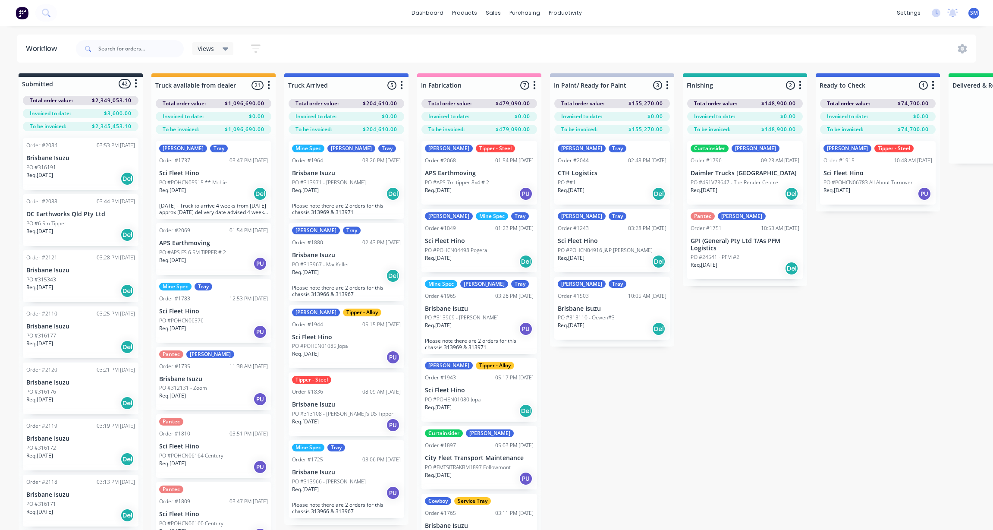
click at [200, 233] on div "Order #2069 01:54 PM [DATE]" at bounding box center [213, 230] width 109 height 8
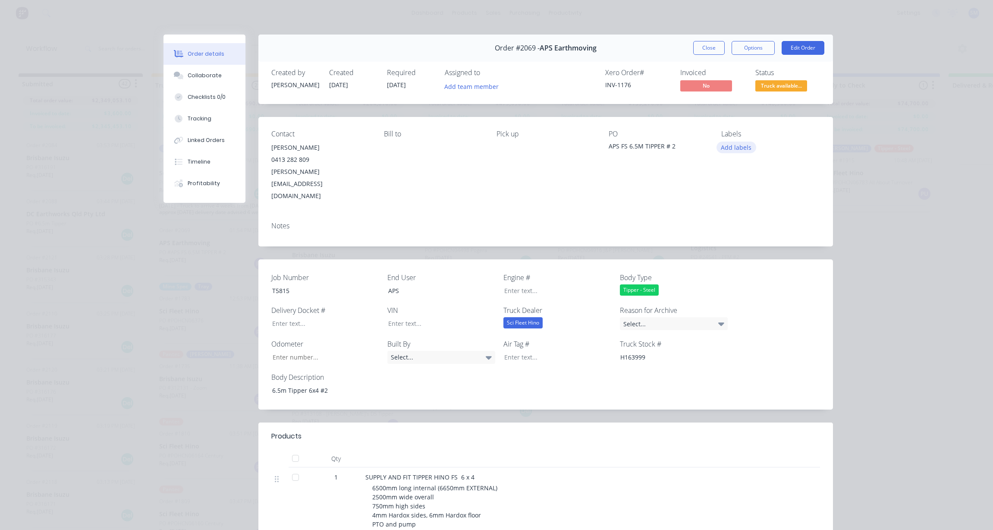
click at [732, 146] on button "Add labels" at bounding box center [736, 147] width 40 height 12
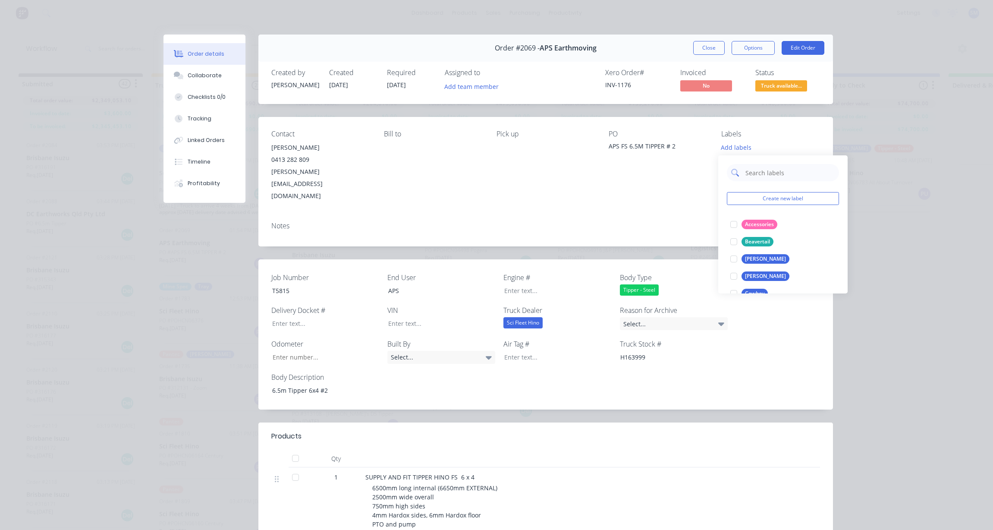
click at [767, 173] on input "text" at bounding box center [790, 172] width 90 height 17
type input "tipper"
click at [730, 243] on div at bounding box center [733, 241] width 17 height 17
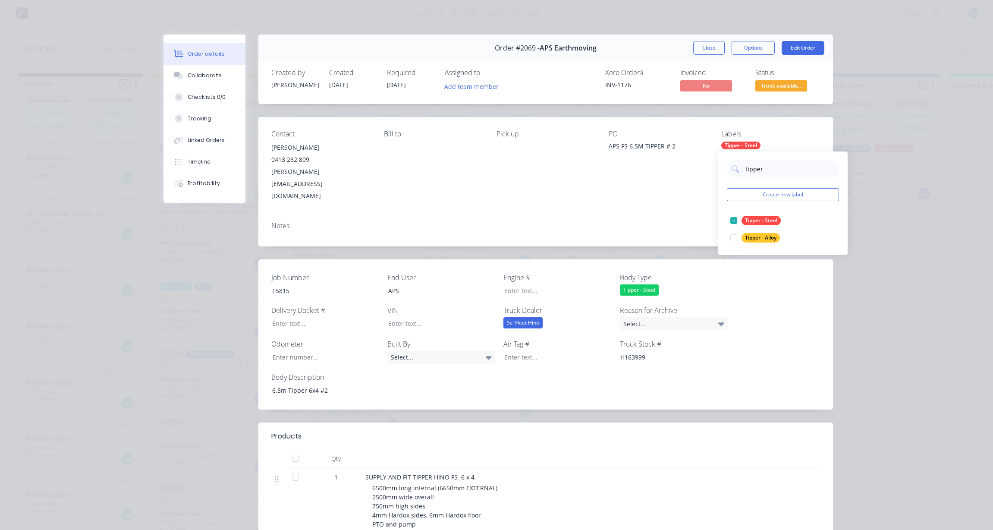
click at [632, 182] on div "Contact [PERSON_NAME] [PHONE_NUMBER] [PERSON_NAME][EMAIL_ADDRESS][DOMAIN_NAME] …" at bounding box center [545, 166] width 575 height 98
click at [736, 143] on div "Tipper - Steel" at bounding box center [740, 145] width 39 height 8
type input "t"
type input "mick"
click at [745, 217] on div "[PERSON_NAME]" at bounding box center [766, 220] width 48 height 9
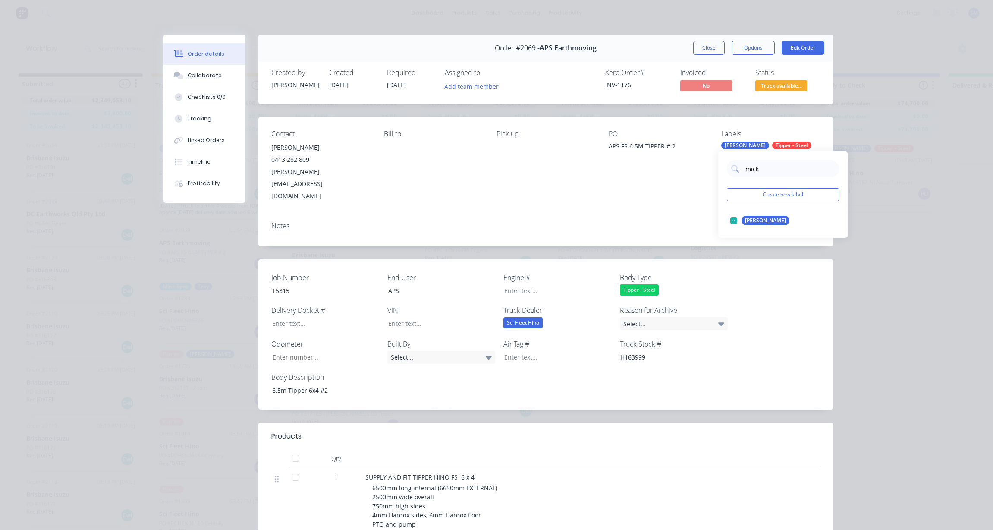
click at [635, 170] on div "PO APS FS 6.5M TIPPER # 2" at bounding box center [658, 166] width 99 height 72
click at [703, 44] on button "Close" at bounding box center [708, 48] width 31 height 14
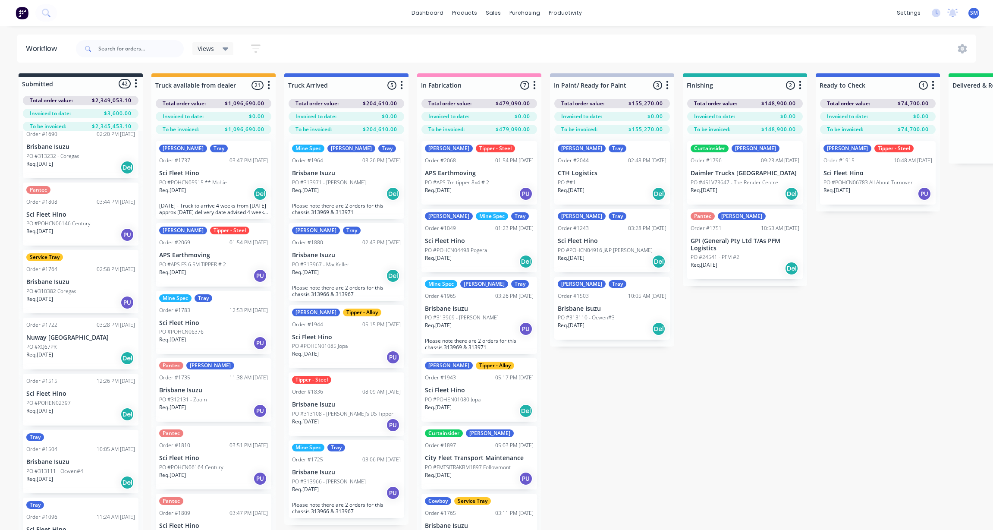
scroll to position [2282, 0]
click at [53, 337] on div "Order #1722 03:28 PM [DATE] Nuway Mango Hill PO #XQ67PR Req. [DATE] Del" at bounding box center [81, 340] width 116 height 52
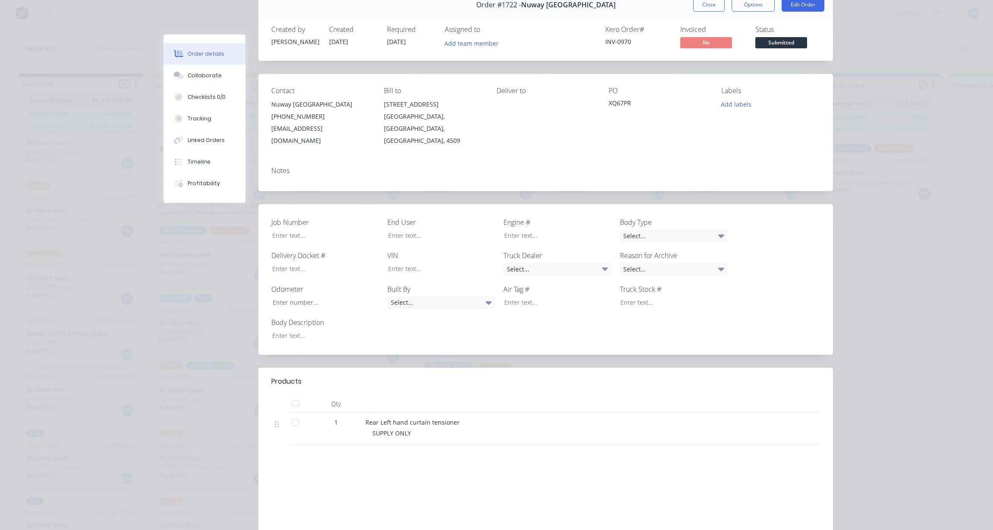
scroll to position [0, 0]
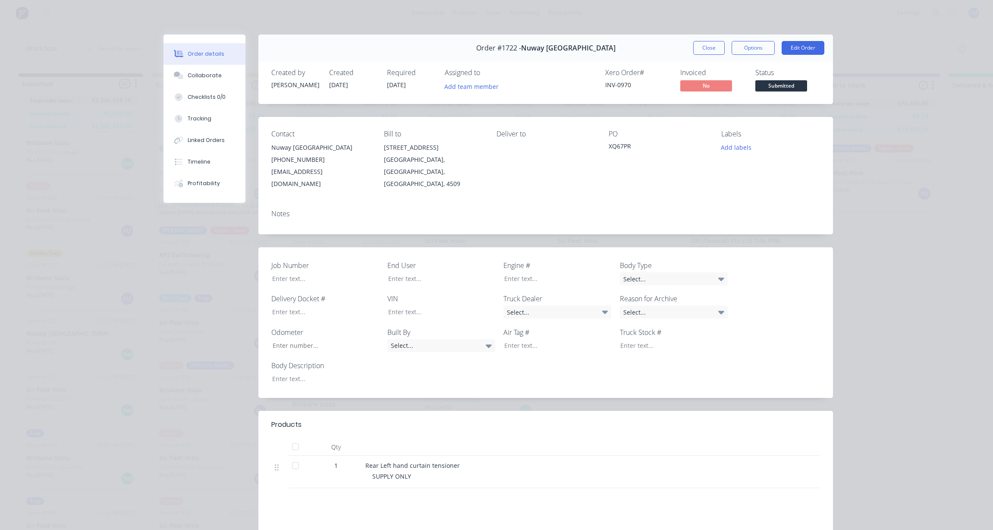
click at [708, 45] on button "Close" at bounding box center [708, 48] width 31 height 14
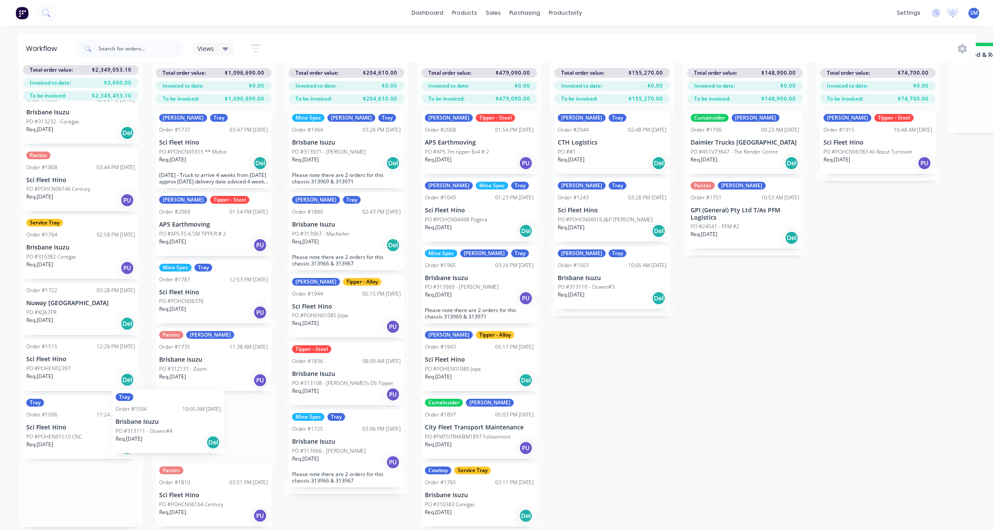
scroll to position [1, 0]
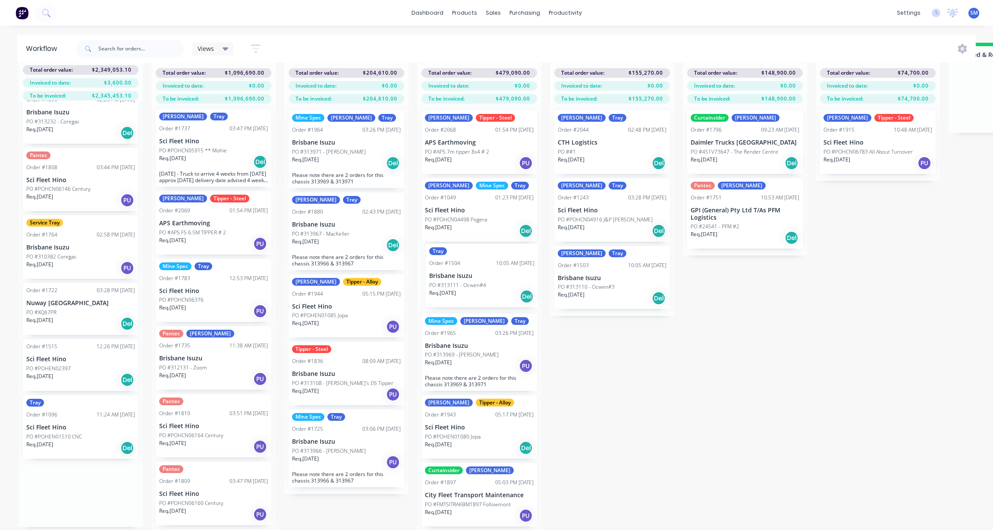
drag, startPoint x: 44, startPoint y: 411, endPoint x: 452, endPoint y: 269, distance: 431.9
click at [452, 269] on div "Submitted 42 Status colour #273444 hex #273444 Save Cancel Summaries Total orde…" at bounding box center [776, 286] width 1564 height 487
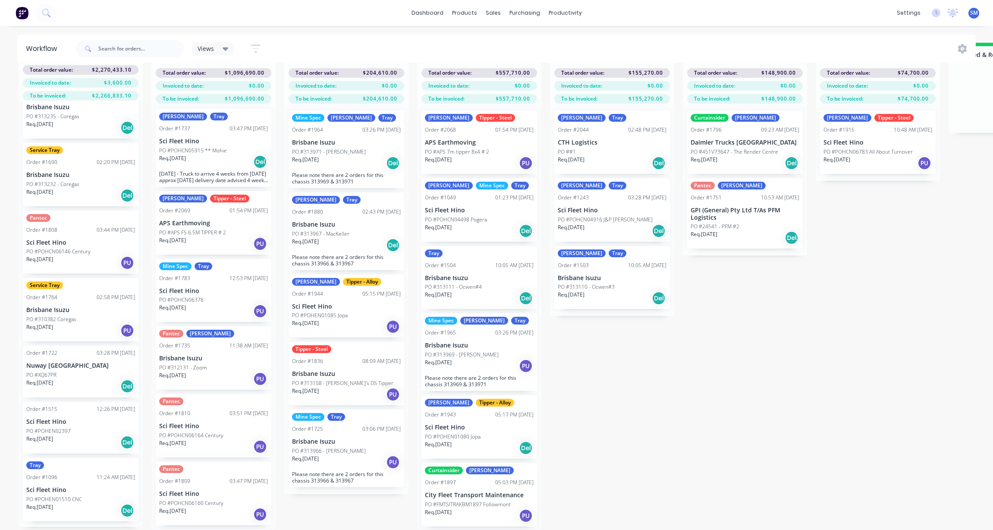
scroll to position [2214, 0]
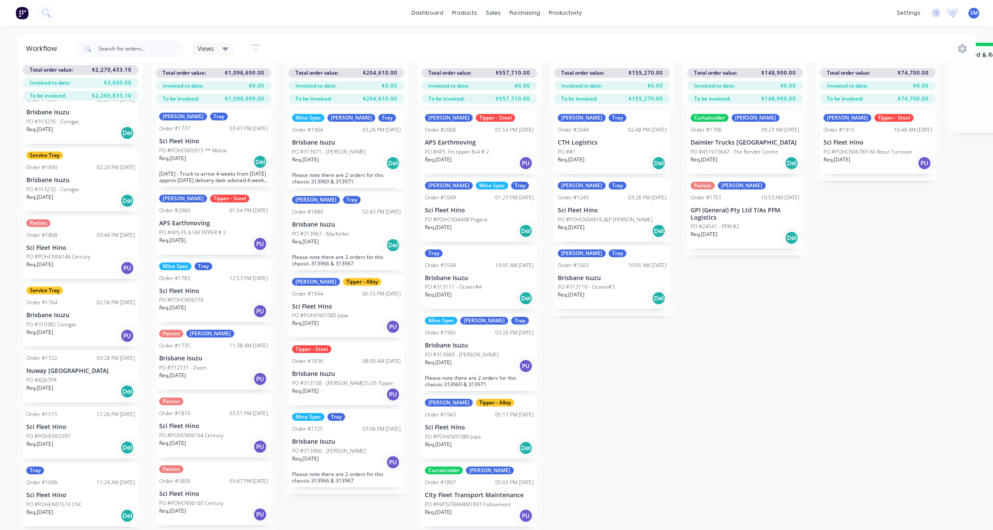
click at [437, 249] on div "Tray" at bounding box center [434, 253] width 18 height 8
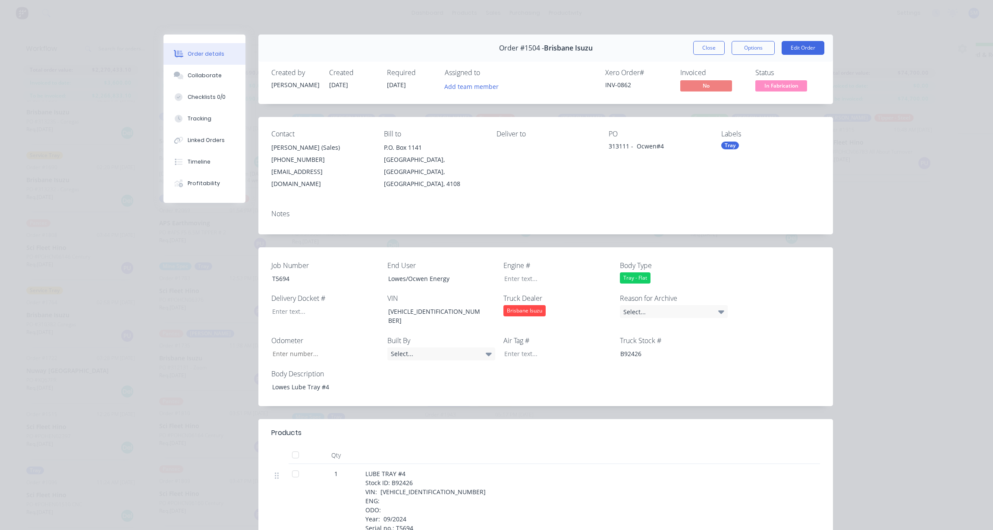
drag, startPoint x: 728, startPoint y: 141, endPoint x: 735, endPoint y: 146, distance: 8.6
click at [728, 141] on div "Tray" at bounding box center [730, 145] width 18 height 8
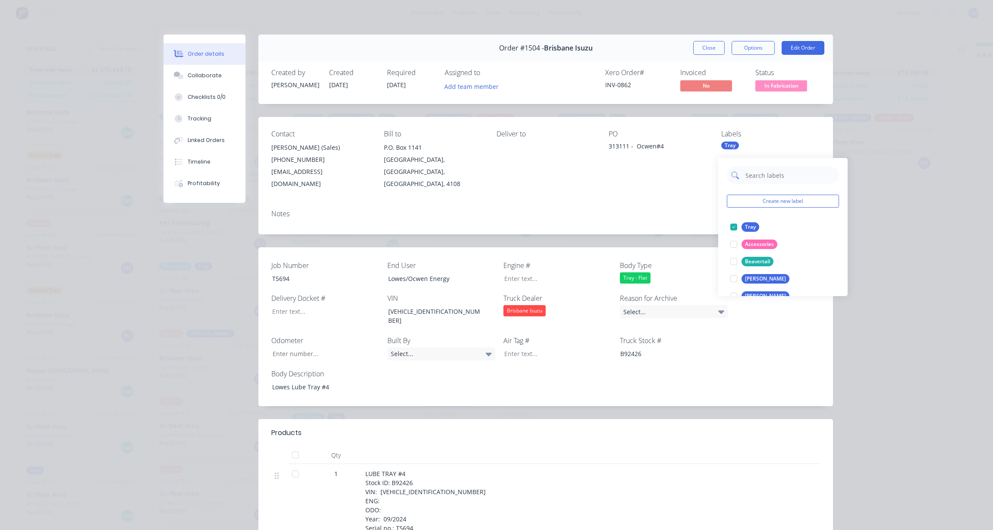
click at [760, 167] on input "text" at bounding box center [790, 175] width 90 height 17
type input "[PERSON_NAME]"
click at [748, 222] on div "[PERSON_NAME]" at bounding box center [766, 226] width 48 height 9
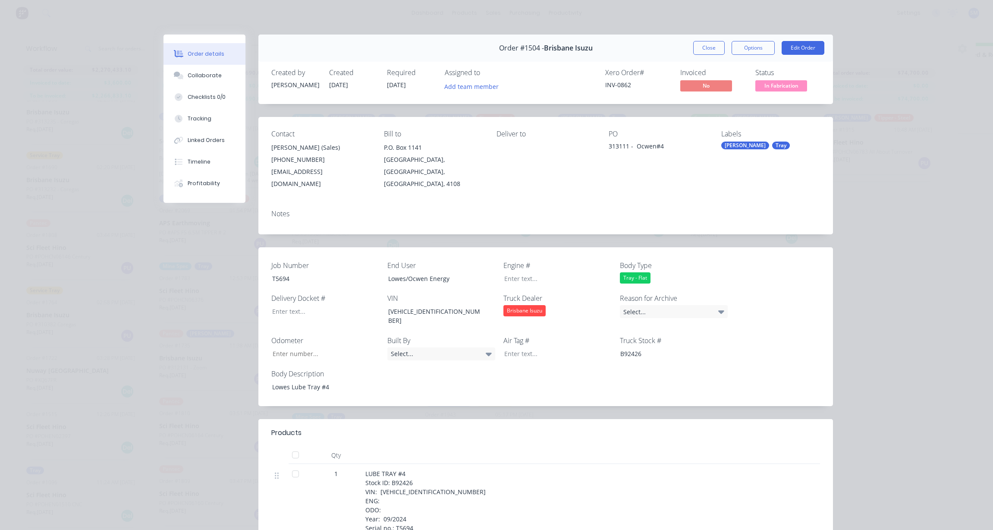
click at [691, 181] on div "Contact [PERSON_NAME] (Sales) [PHONE_NUMBER] [EMAIL_ADDRESS][DOMAIN_NAME] Bill …" at bounding box center [545, 160] width 575 height 86
click at [707, 45] on button "Close" at bounding box center [708, 48] width 31 height 14
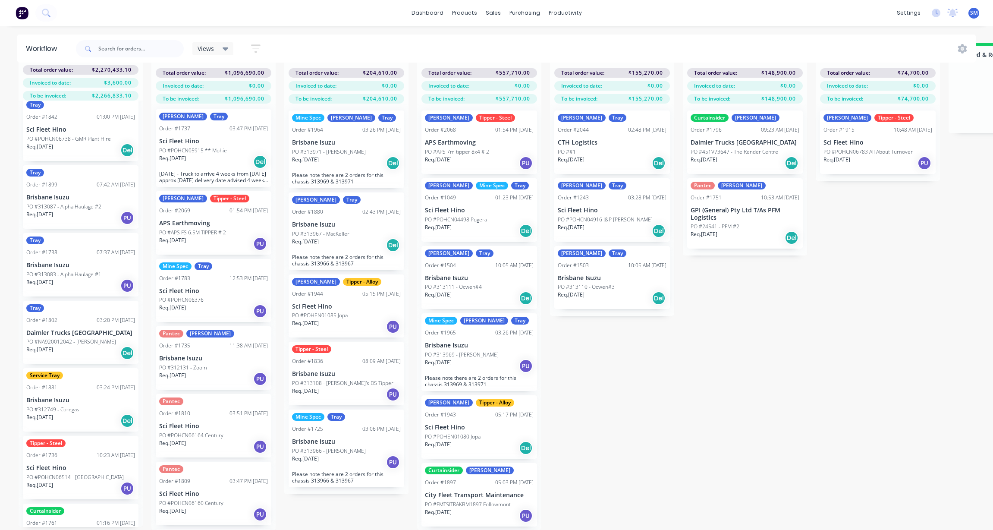
scroll to position [1438, 0]
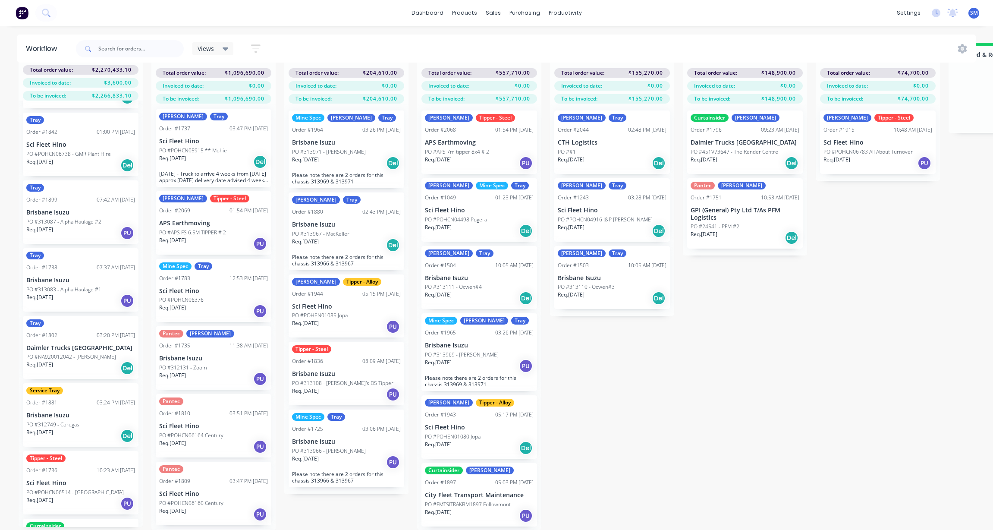
click at [47, 469] on div "Tipper - Steel Order #1736 10:23 AM [DATE] Sci Fleet Hino PO #POHCN06514 - Rive…" at bounding box center [81, 482] width 116 height 63
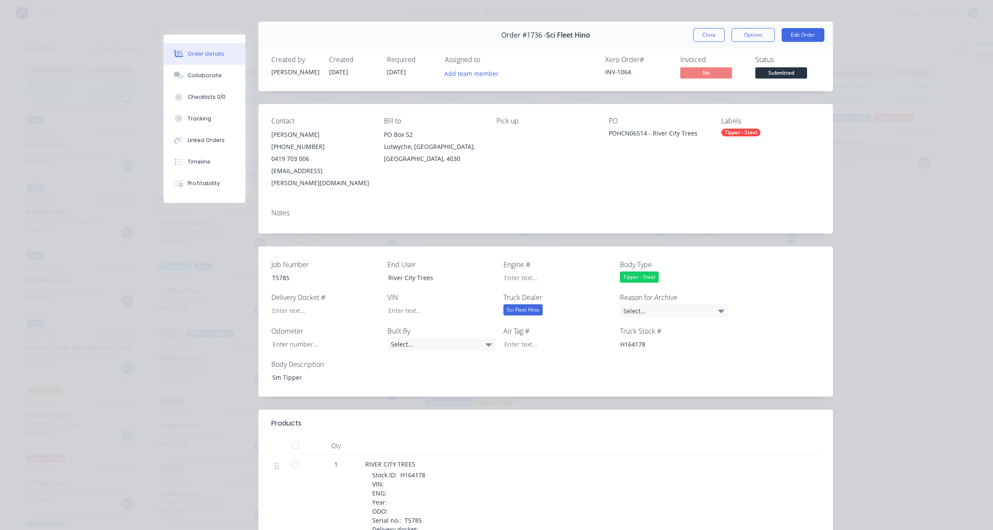
scroll to position [0, 0]
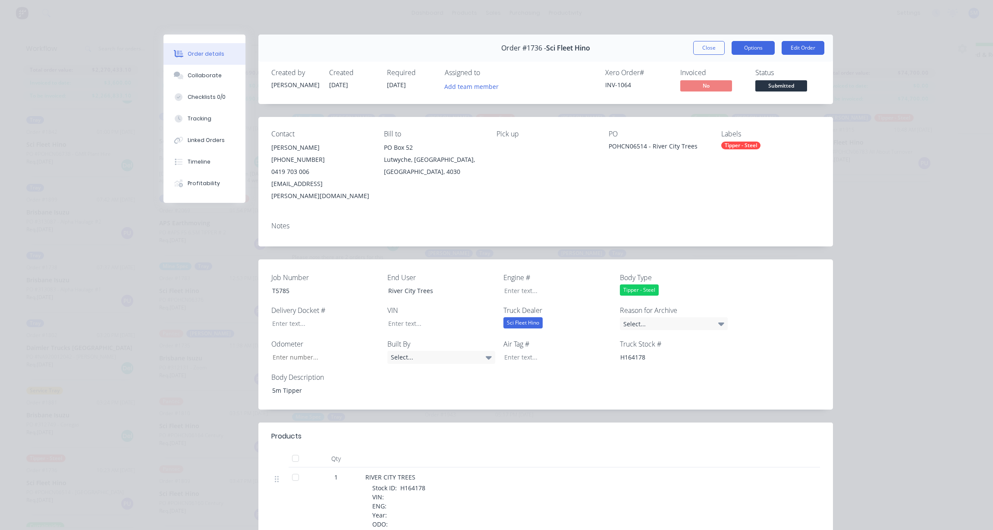
click at [752, 47] on button "Options" at bounding box center [753, 48] width 43 height 14
click at [132, 278] on div "Order details Collaborate Checklists 0/0 Tracking Linked Orders Timeline Profit…" at bounding box center [496, 265] width 993 height 530
click at [707, 46] on button "Close" at bounding box center [708, 48] width 31 height 14
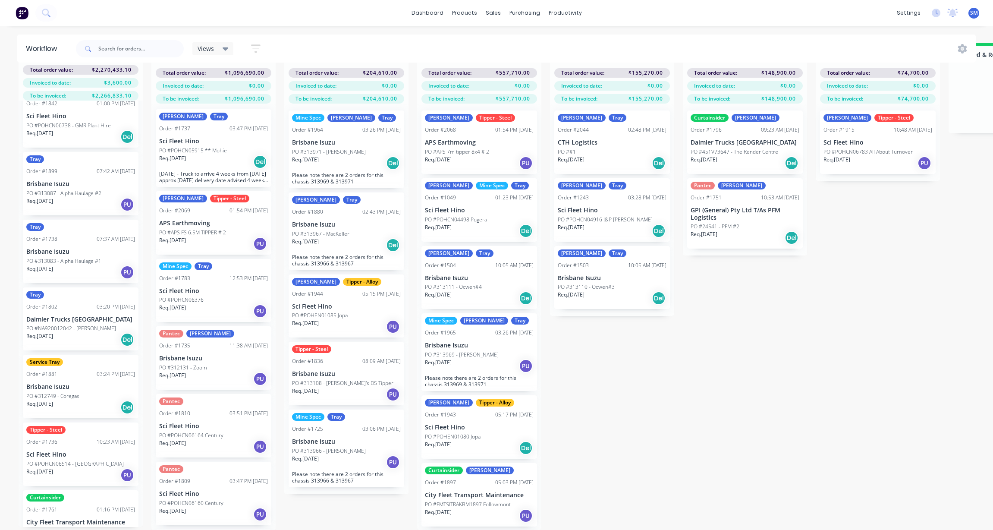
scroll to position [1481, 0]
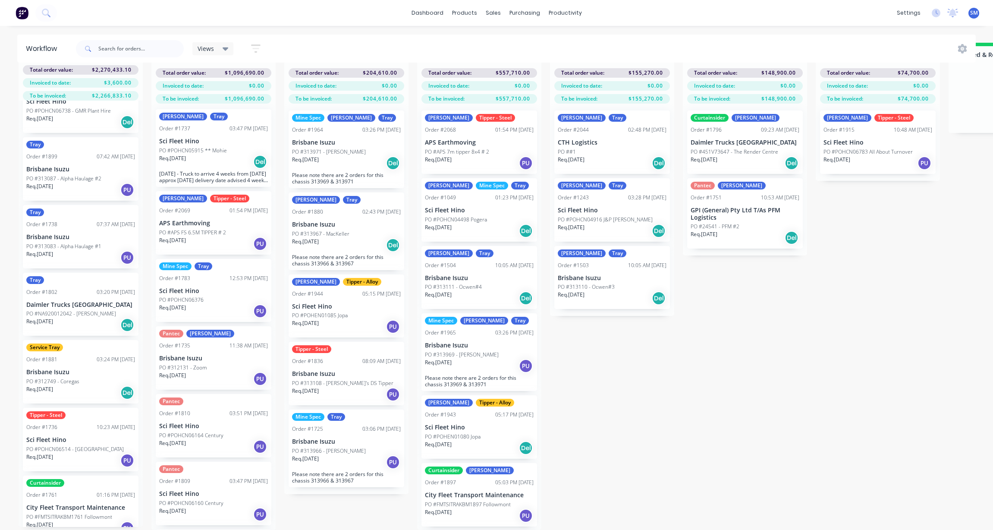
click at [68, 436] on p "Sci Fleet Hino" at bounding box center [80, 439] width 109 height 7
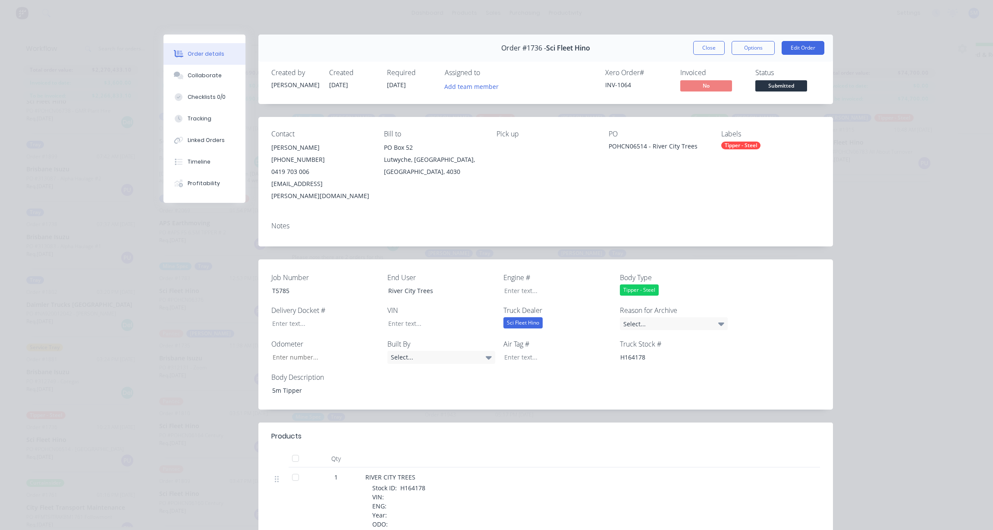
click at [735, 145] on div "Tipper - Steel" at bounding box center [740, 145] width 39 height 8
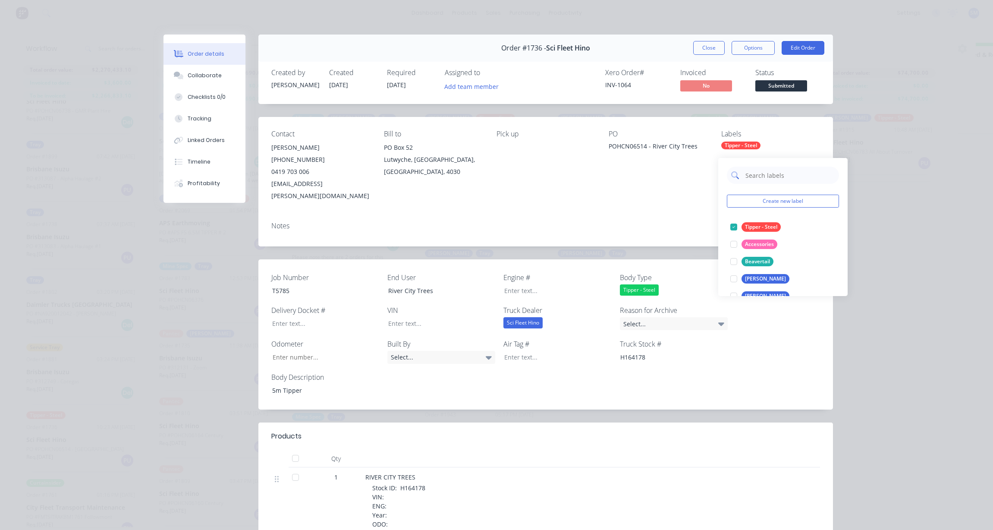
click at [767, 170] on input "text" at bounding box center [790, 175] width 90 height 17
type input "mic"
click at [750, 222] on div "[PERSON_NAME]" at bounding box center [766, 226] width 48 height 9
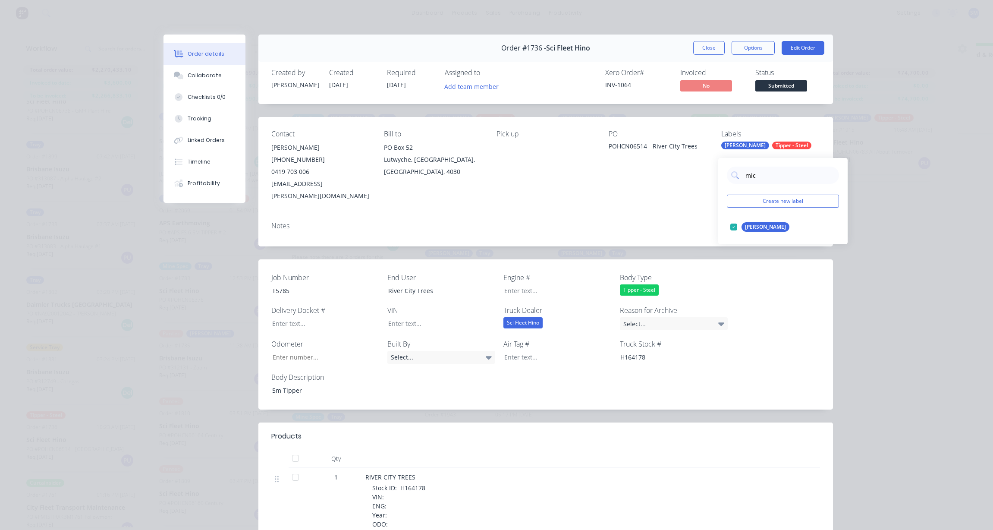
click at [592, 170] on div "Contact [PERSON_NAME] [PHONE_NUMBER] [EMAIL_ADDRESS][PERSON_NAME][DOMAIN_NAME] …" at bounding box center [545, 166] width 575 height 98
click at [695, 47] on button "Close" at bounding box center [708, 48] width 31 height 14
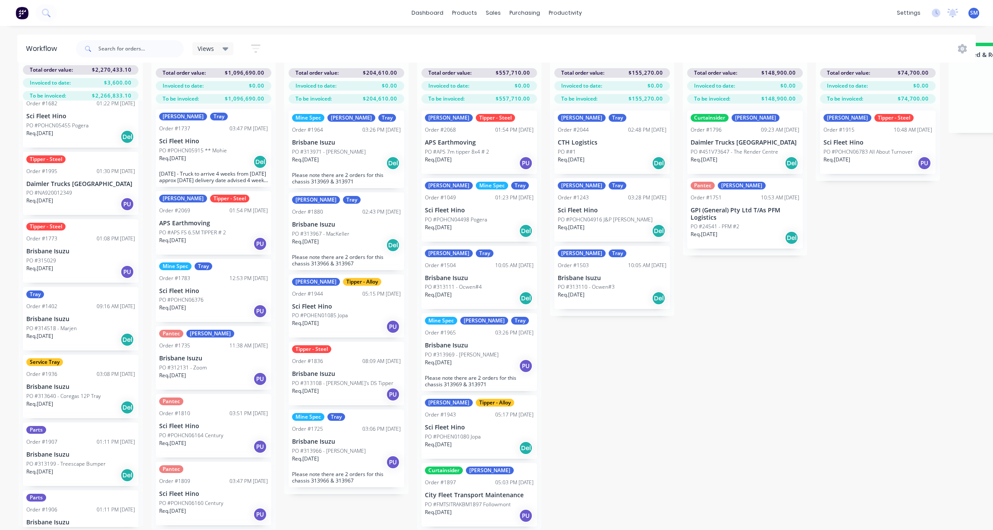
scroll to position [920, 0]
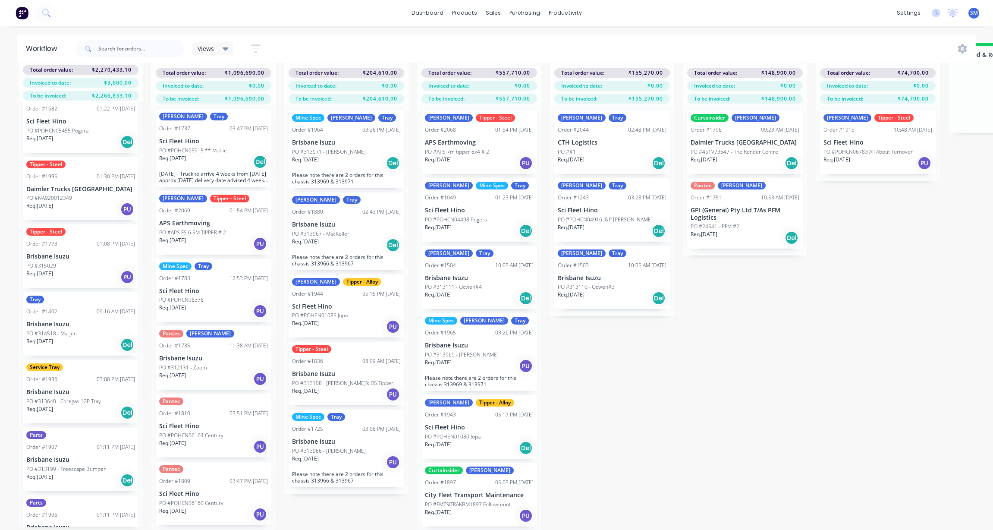
click at [51, 376] on div "Order #1936" at bounding box center [41, 379] width 31 height 8
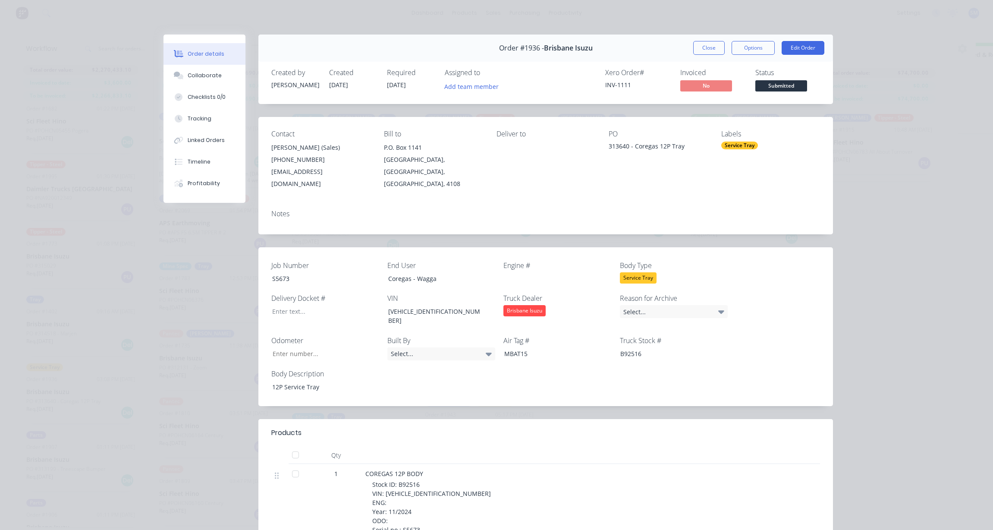
click at [652, 272] on div "Service Tray" at bounding box center [674, 277] width 108 height 11
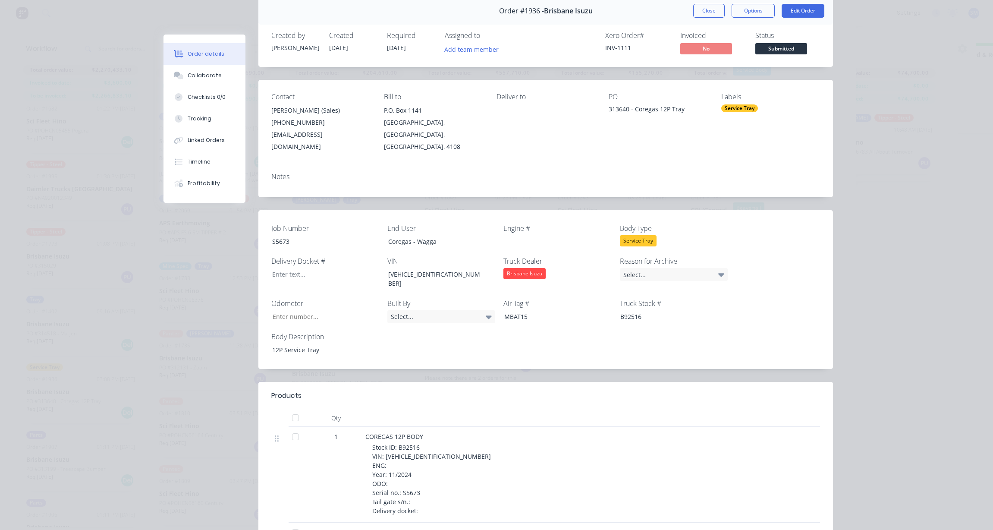
scroll to position [0, 0]
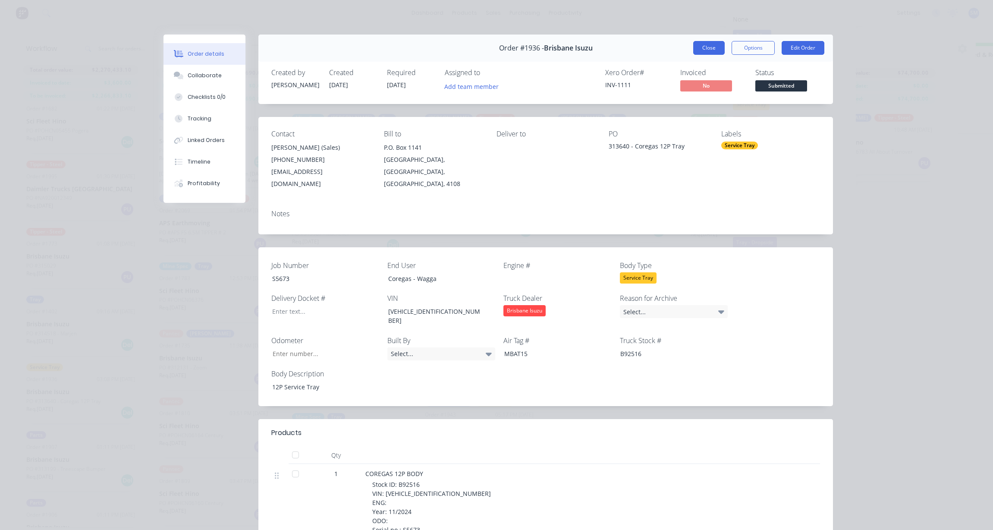
click at [701, 46] on button "Close" at bounding box center [708, 48] width 31 height 14
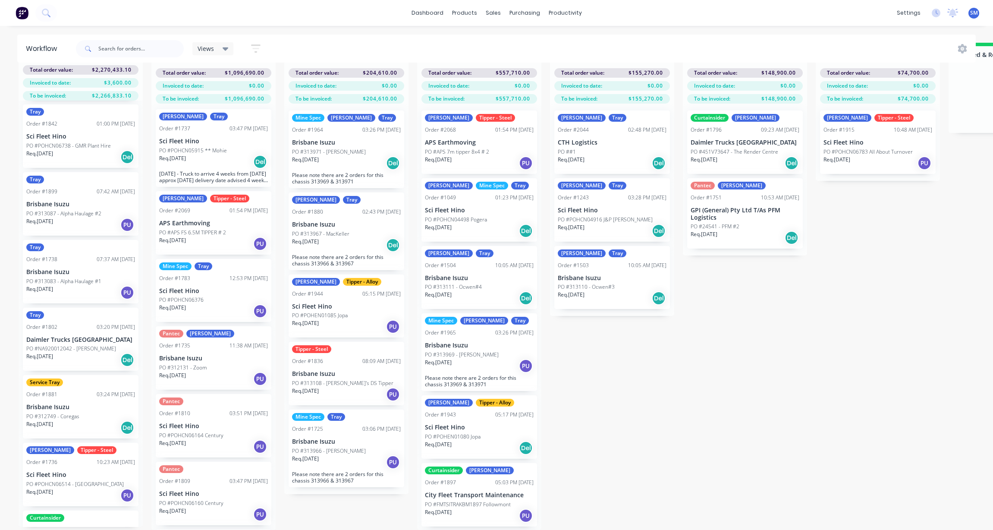
scroll to position [1481, 0]
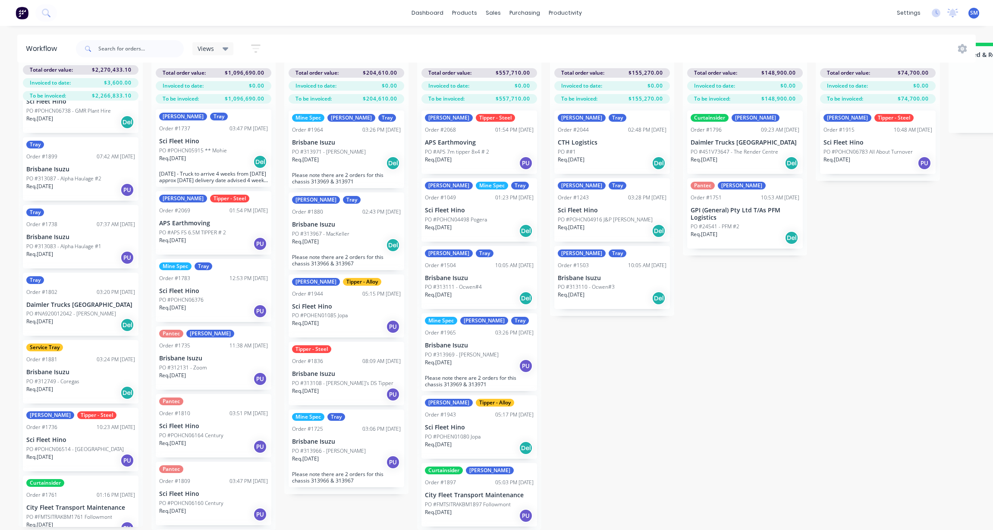
click at [61, 359] on div "Service Tray Order #1881 03:24 PM [DATE] [GEOGRAPHIC_DATA] Isuzu PO #312749 - C…" at bounding box center [81, 371] width 116 height 63
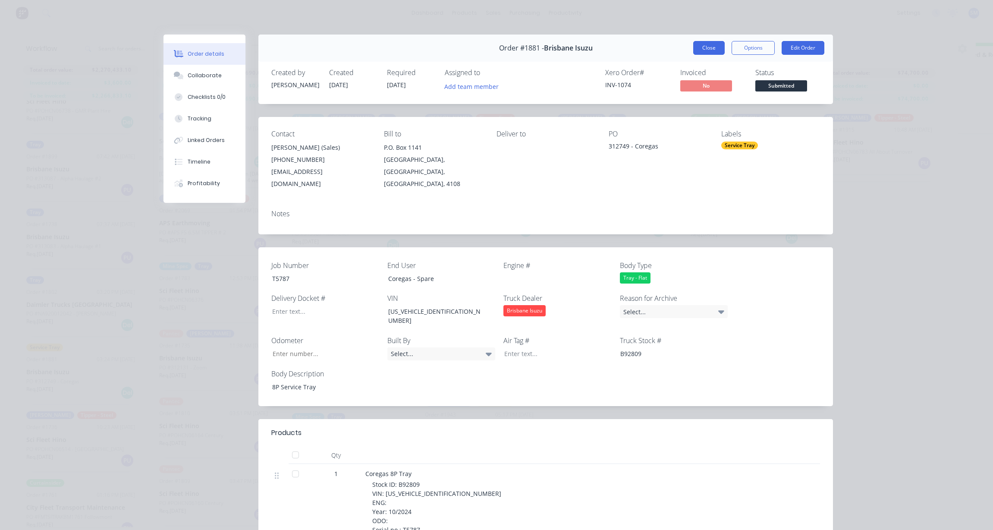
click at [707, 47] on button "Close" at bounding box center [708, 48] width 31 height 14
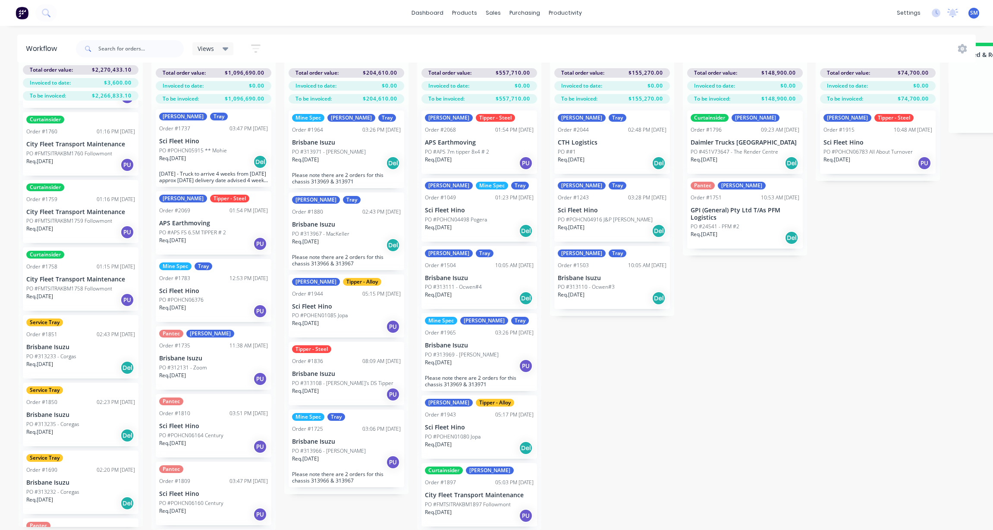
scroll to position [1912, 0]
click at [58, 343] on p "Brisbane Isuzu" at bounding box center [80, 346] width 109 height 7
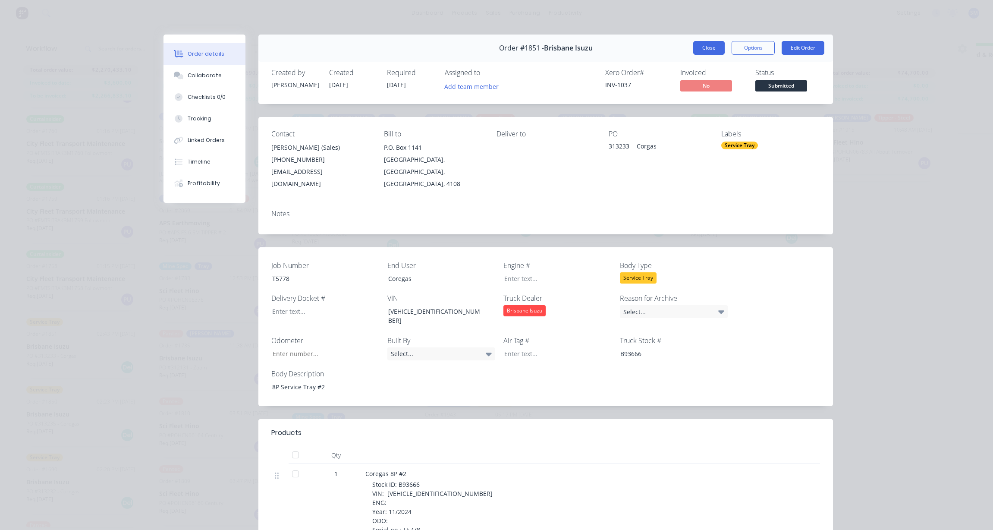
click at [710, 46] on button "Close" at bounding box center [708, 48] width 31 height 14
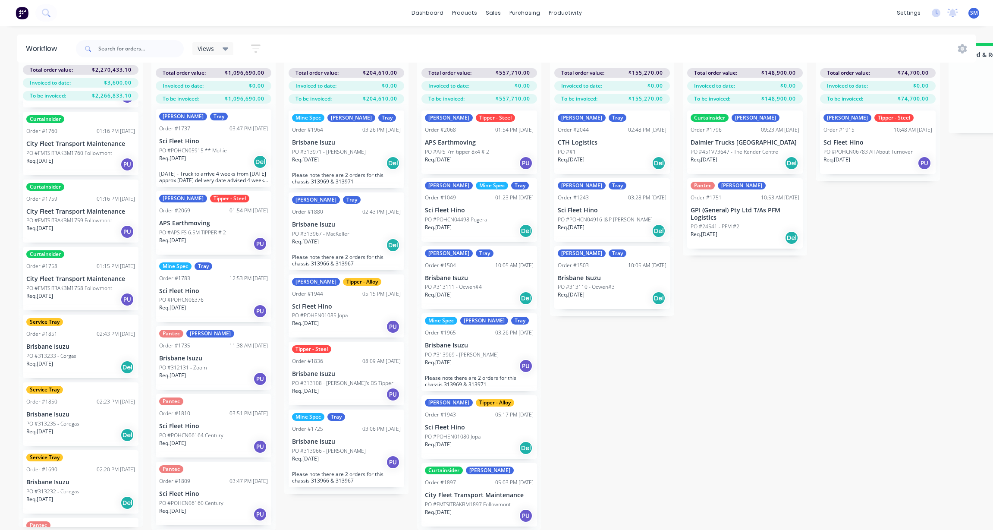
click at [54, 420] on p "PO #313235 - Coregas" at bounding box center [52, 424] width 53 height 8
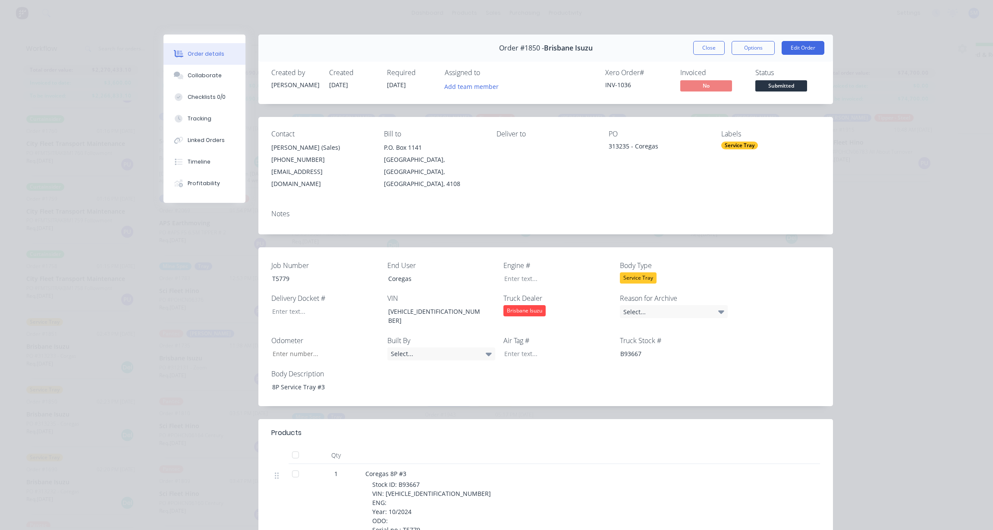
click at [702, 44] on button "Close" at bounding box center [708, 48] width 31 height 14
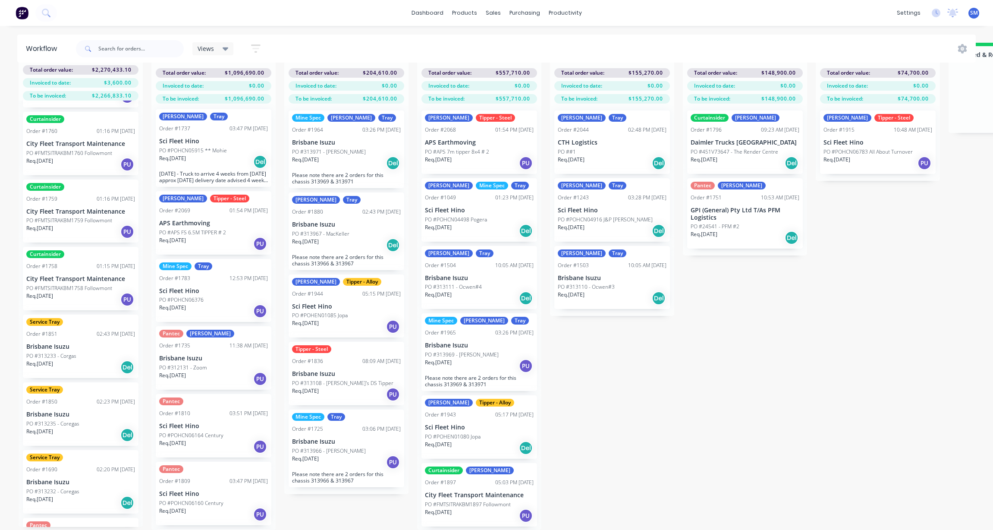
click at [59, 487] on p "PO #313232 - Coregas" at bounding box center [52, 491] width 53 height 8
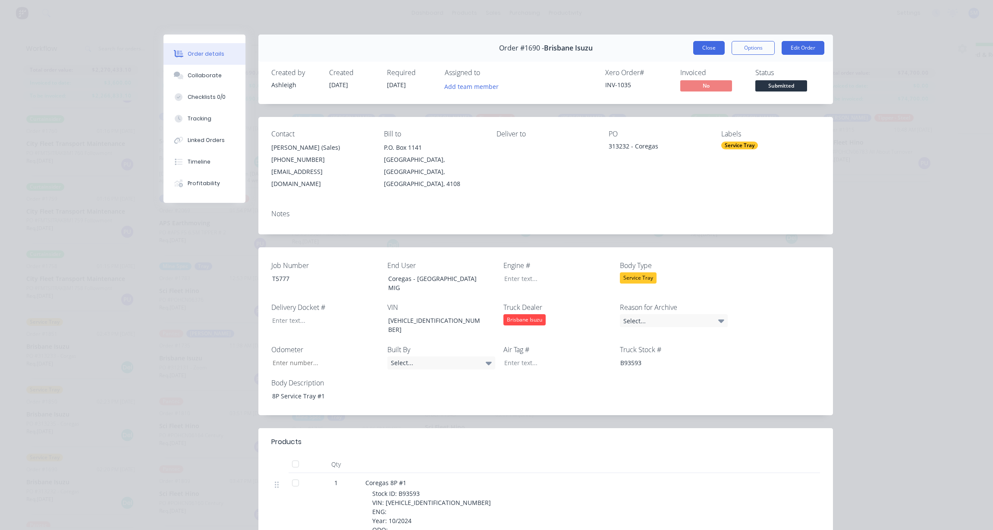
click at [702, 48] on button "Close" at bounding box center [708, 48] width 31 height 14
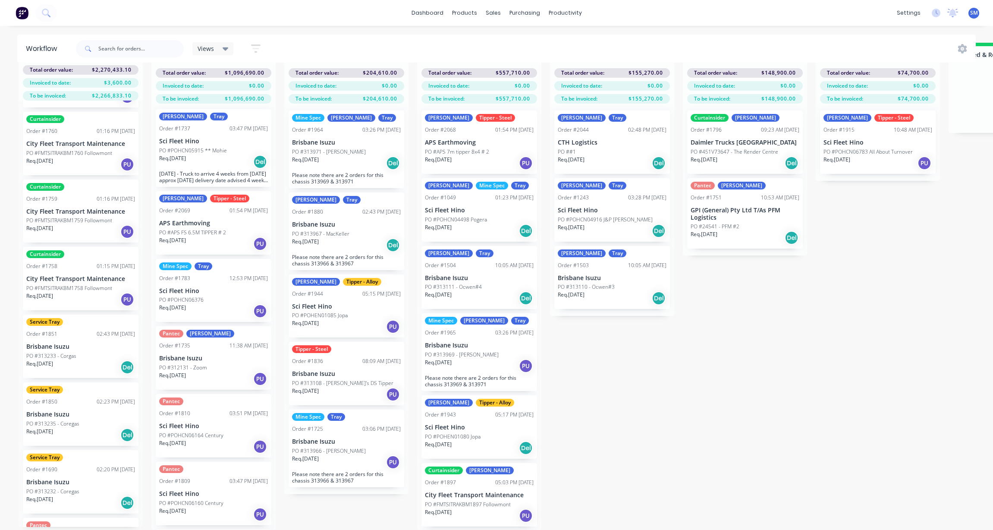
click at [65, 331] on div "Service Tray Order #1851 02:43 PM [DATE] [GEOGRAPHIC_DATA] Isuzu PO #313233 - C…" at bounding box center [81, 345] width 116 height 63
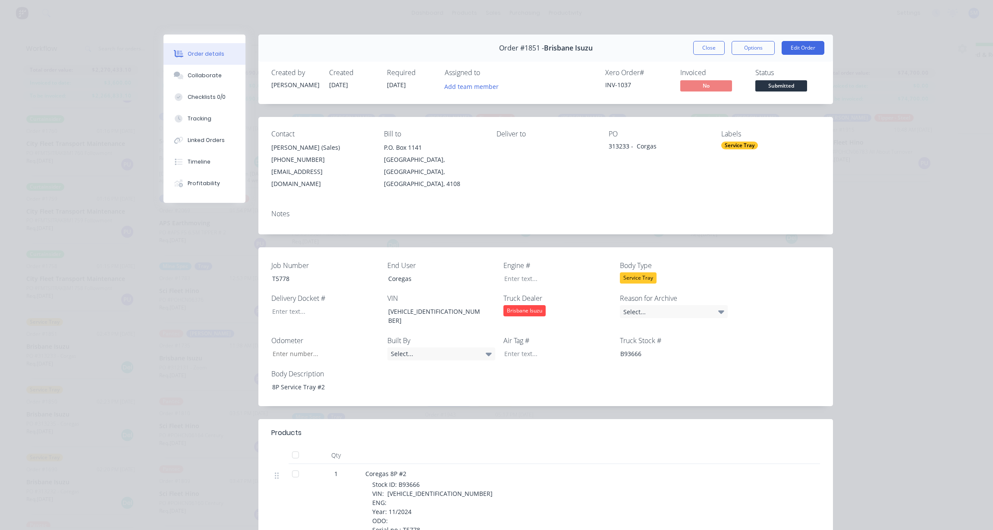
click at [708, 43] on button "Close" at bounding box center [708, 48] width 31 height 14
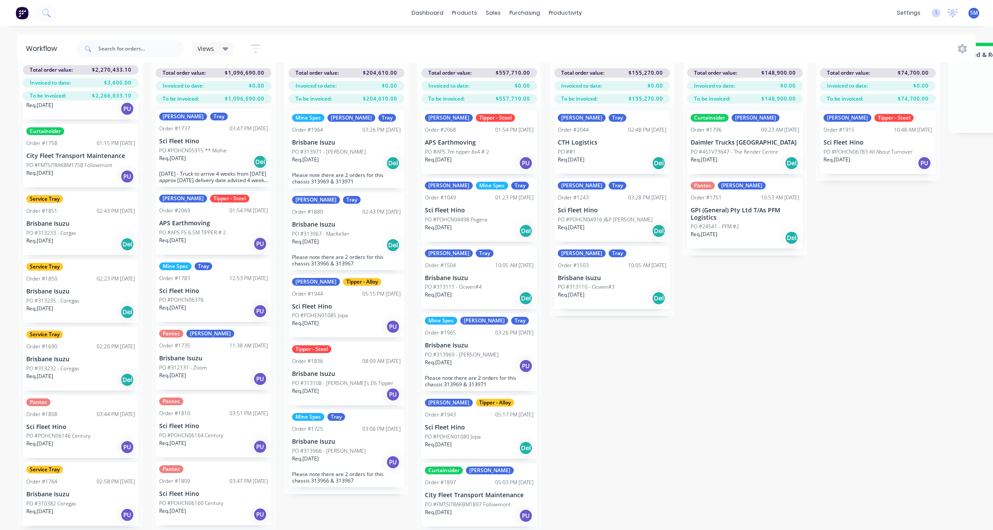
scroll to position [2085, 0]
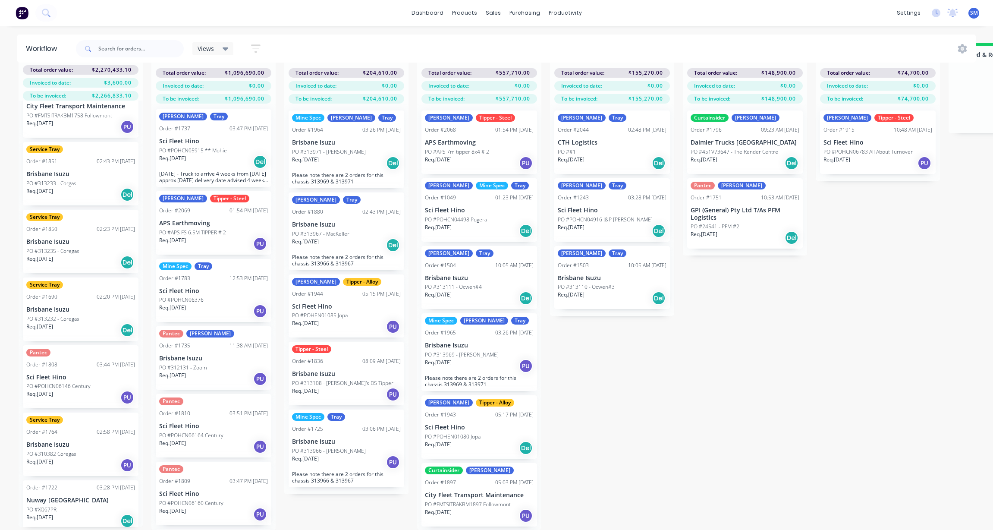
click at [71, 441] on p "Brisbane Isuzu" at bounding box center [80, 444] width 109 height 7
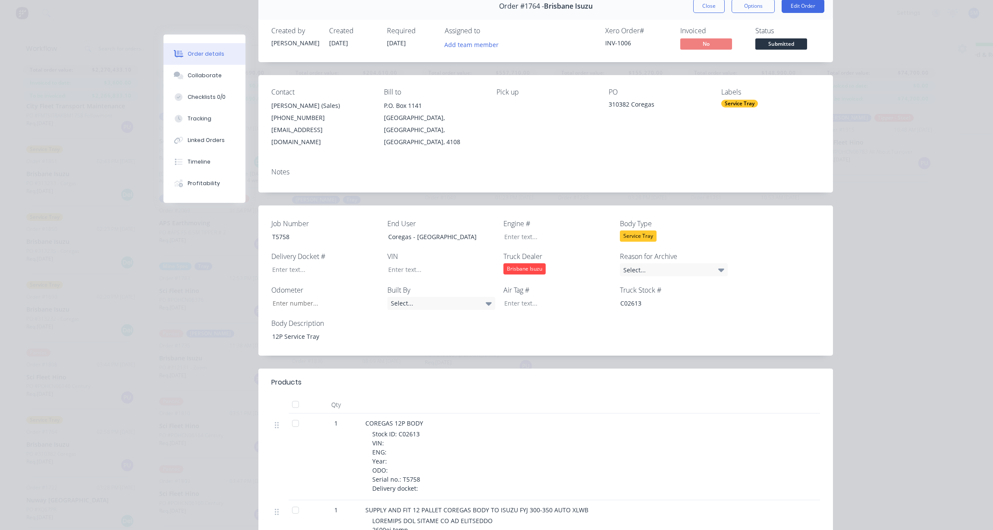
scroll to position [0, 0]
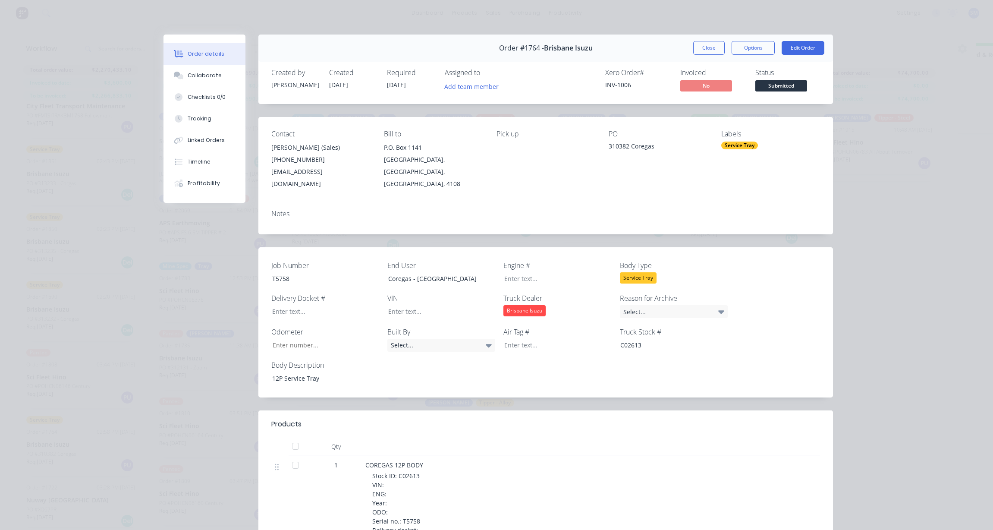
click at [713, 47] on button "Close" at bounding box center [708, 48] width 31 height 14
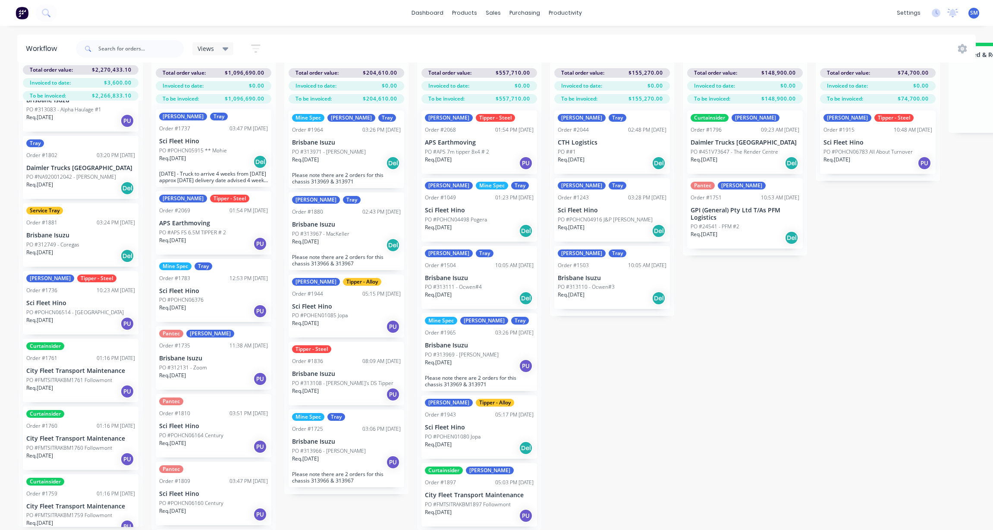
scroll to position [1610, 0]
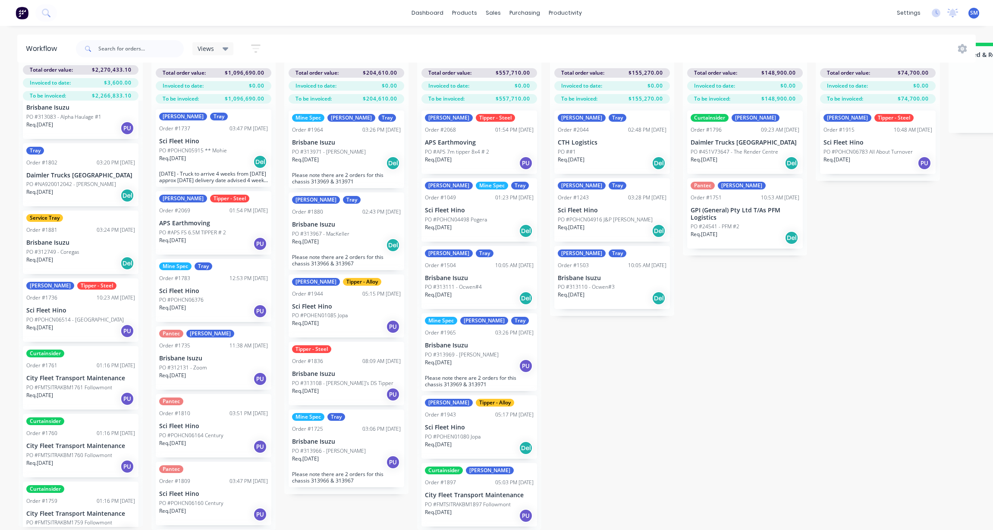
click at [55, 239] on p "Brisbane Isuzu" at bounding box center [80, 242] width 109 height 7
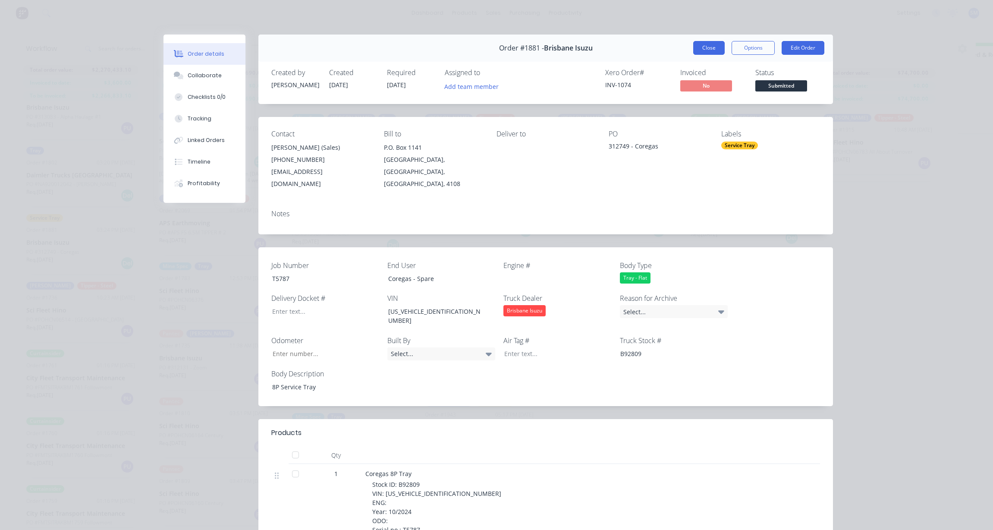
click at [708, 45] on button "Close" at bounding box center [708, 48] width 31 height 14
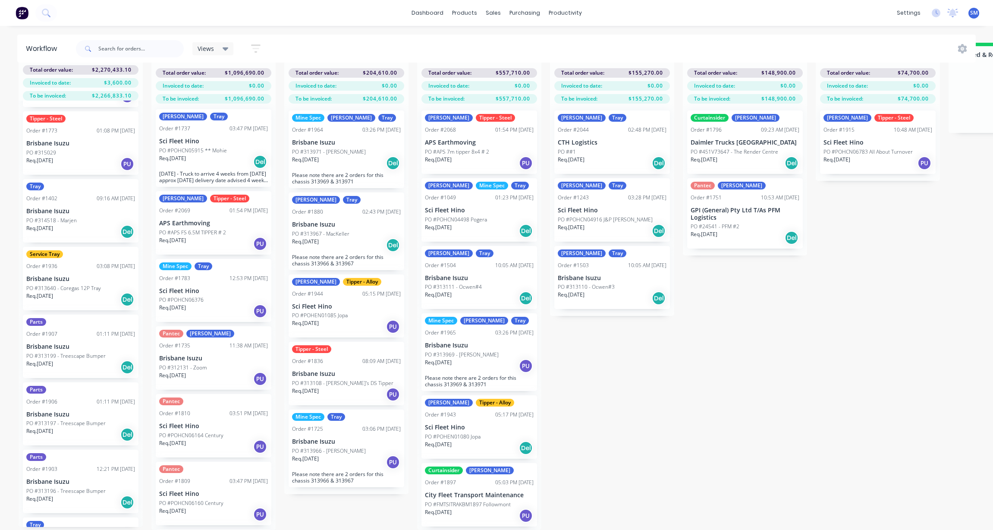
scroll to position [1006, 0]
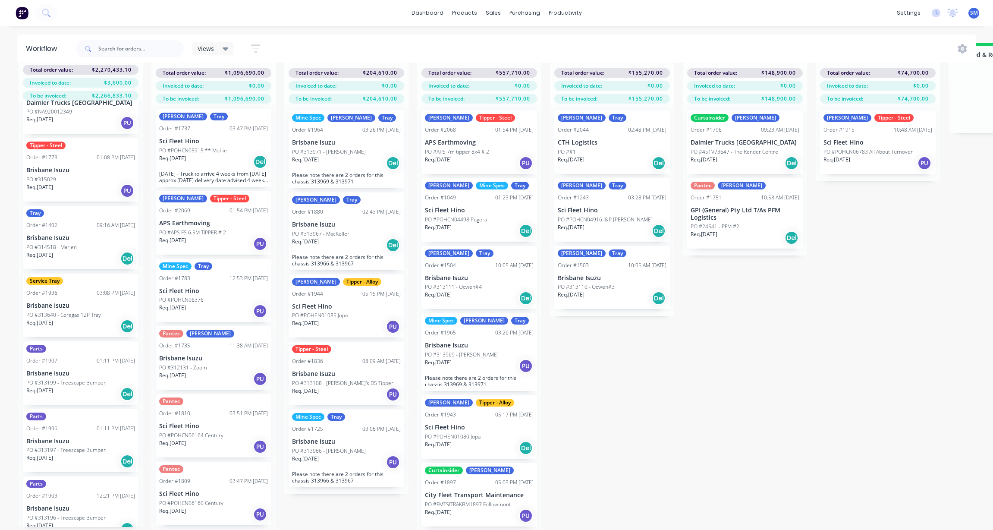
click at [64, 302] on p "Brisbane Isuzu" at bounding box center [80, 305] width 109 height 7
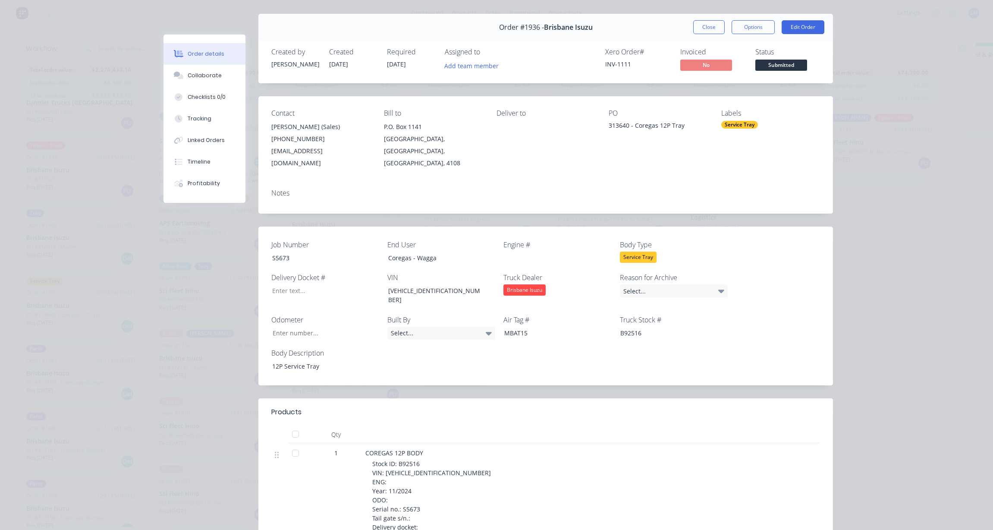
scroll to position [0, 0]
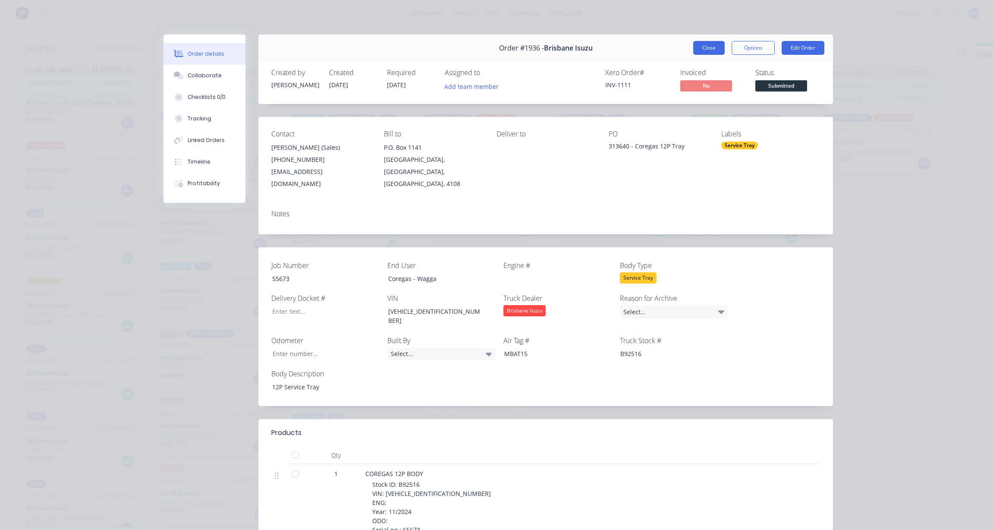
click at [710, 44] on button "Close" at bounding box center [708, 48] width 31 height 14
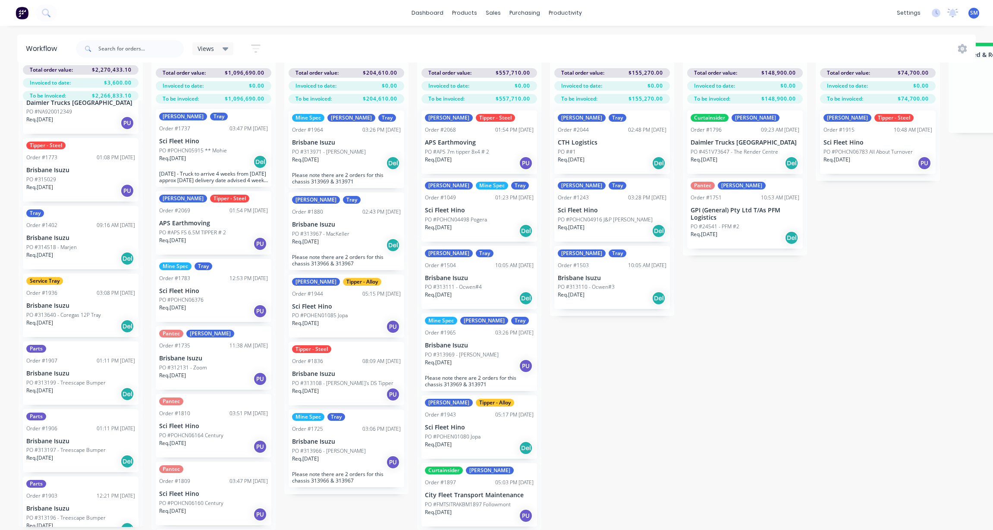
click at [688, 369] on div "Submitted 41 Status colour #273444 hex #273444 Save Cancel Summaries Total orde…" at bounding box center [776, 286] width 1564 height 487
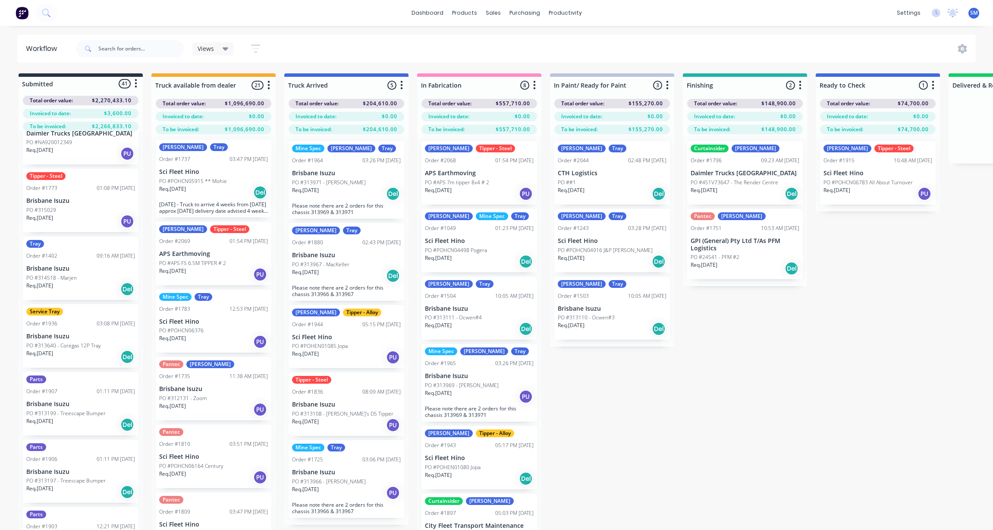
click at [841, 459] on div "Submitted 41 Status colour #273444 hex #273444 Save Cancel Summaries Total orde…" at bounding box center [776, 316] width 1564 height 487
click at [750, 371] on div "Submitted 41 Status colour #273444 hex #273444 Save Cancel Summaries Total orde…" at bounding box center [776, 316] width 1564 height 487
click at [338, 50] on div "Views Save new view None (Default) edit Show/Hide statuses Show line item cards…" at bounding box center [525, 49] width 902 height 26
drag, startPoint x: 300, startPoint y: 10, endPoint x: 308, endPoint y: 7, distance: 8.2
click at [300, 10] on div "dashboard products sales purchasing productivity dashboard products Product Cat…" at bounding box center [496, 13] width 993 height 26
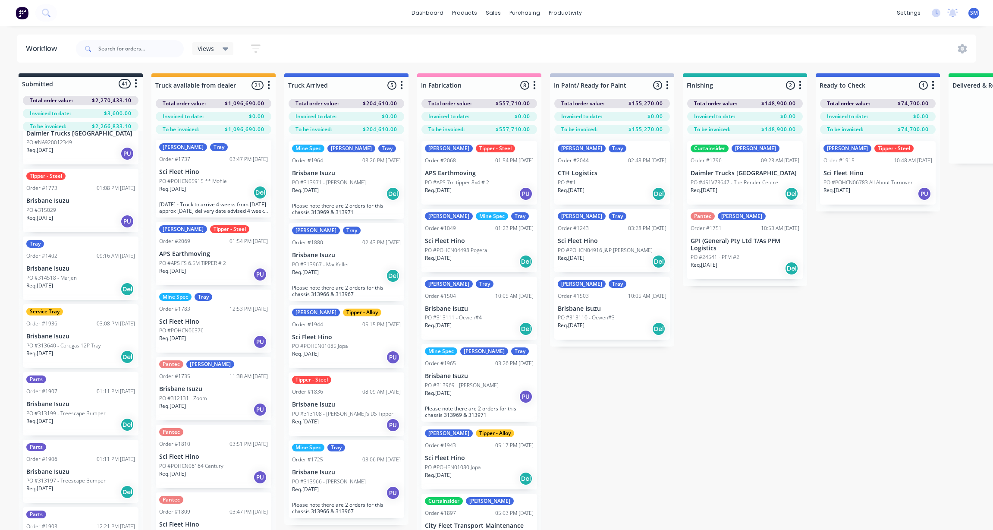
click at [299, 15] on div "dashboard products sales purchasing productivity dashboard products Product Cat…" at bounding box center [496, 13] width 993 height 26
click at [704, 442] on div "Submitted 41 Status colour #273444 hex #273444 Save Cancel Summaries Total orde…" at bounding box center [776, 316] width 1564 height 487
click at [612, 416] on div "Submitted 41 Status colour #273444 hex #273444 Save Cancel Summaries Total orde…" at bounding box center [776, 316] width 1564 height 487
click at [594, 238] on p "Sci Fleet Hino" at bounding box center [612, 240] width 109 height 7
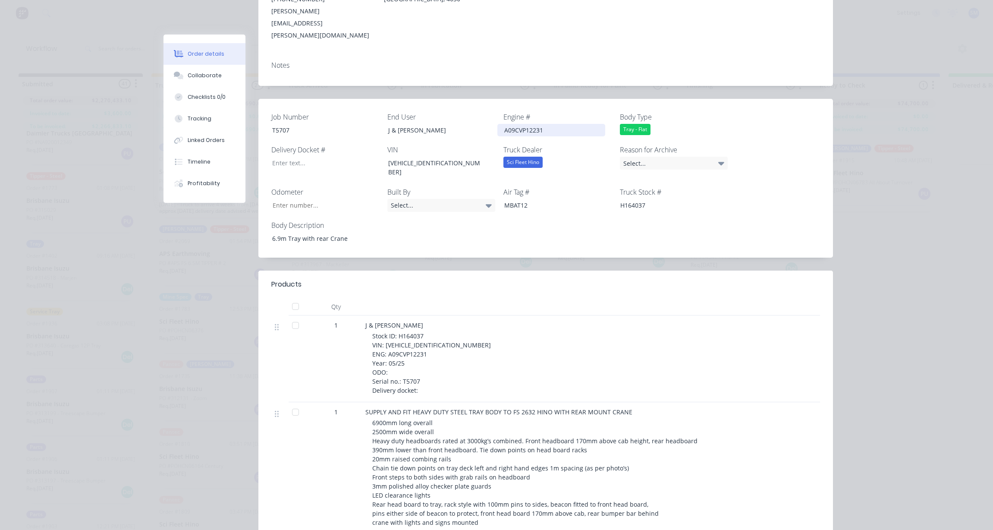
scroll to position [345, 0]
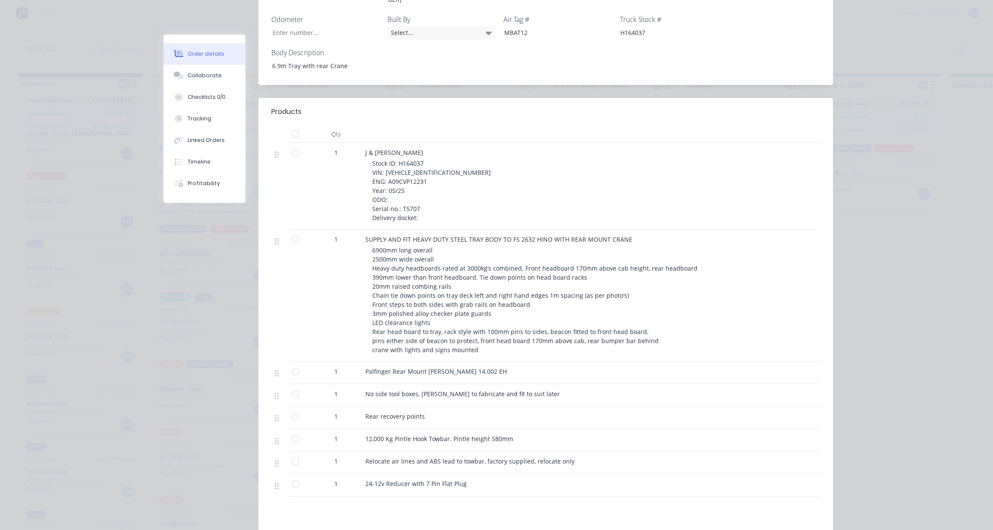
click at [502, 434] on span "12,000 Kg Pintle Hook Towbar. Pintle height 580mm" at bounding box center [439, 438] width 148 height 8
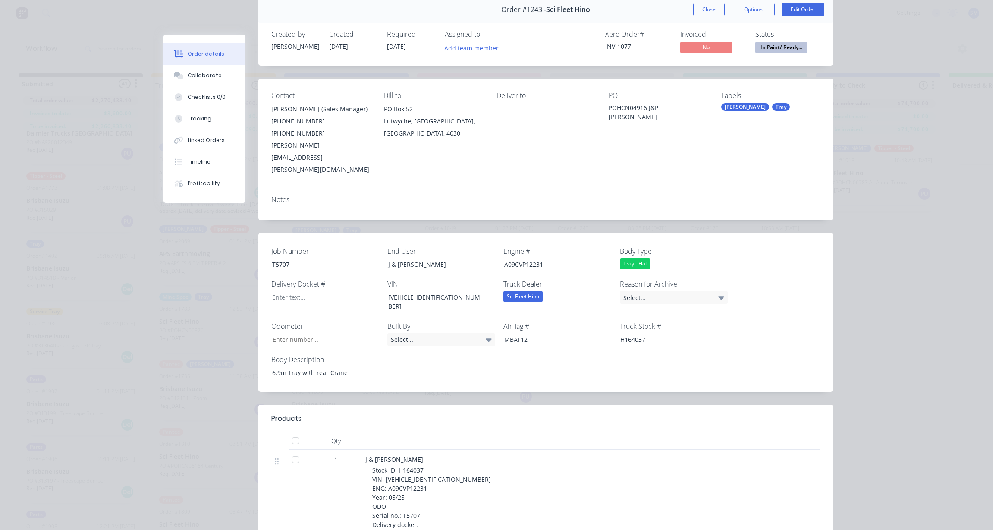
scroll to position [0, 0]
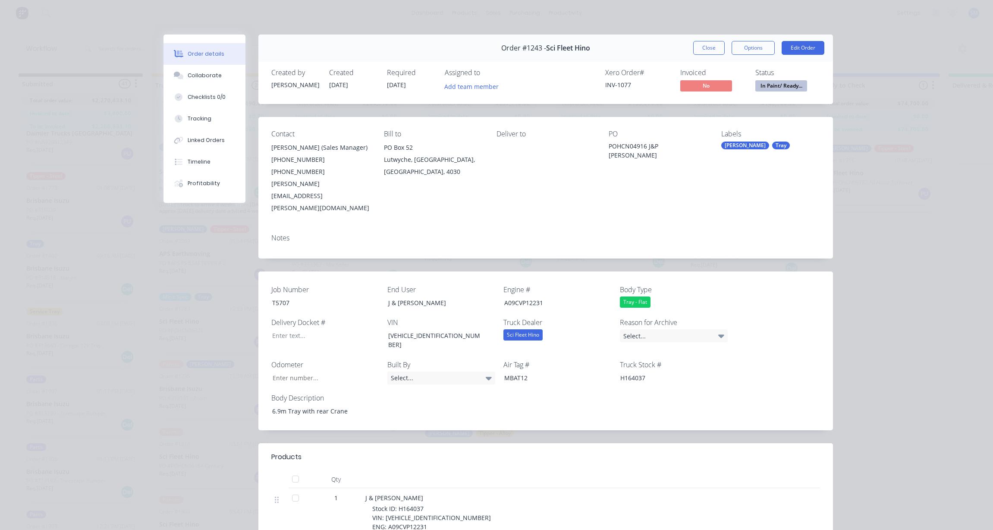
click at [703, 43] on button "Close" at bounding box center [708, 48] width 31 height 14
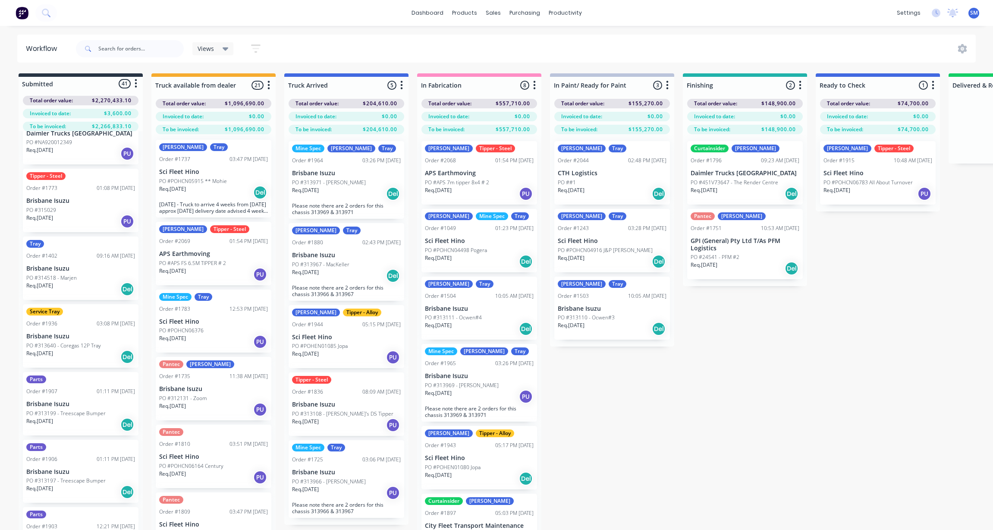
click at [600, 391] on div "Submitted 41 Status colour #273444 hex #273444 Save Cancel Summaries Total orde…" at bounding box center [776, 316] width 1564 height 487
click at [742, 418] on div "Submitted 41 Status colour #273444 hex #273444 Save Cancel Summaries Total orde…" at bounding box center [776, 316] width 1564 height 487
click at [848, 391] on div "Submitted 41 Status colour #273444 hex #273444 Save Cancel Summaries Total orde…" at bounding box center [776, 316] width 1564 height 487
click at [112, 50] on input "text" at bounding box center [140, 48] width 85 height 17
type input "daimler"
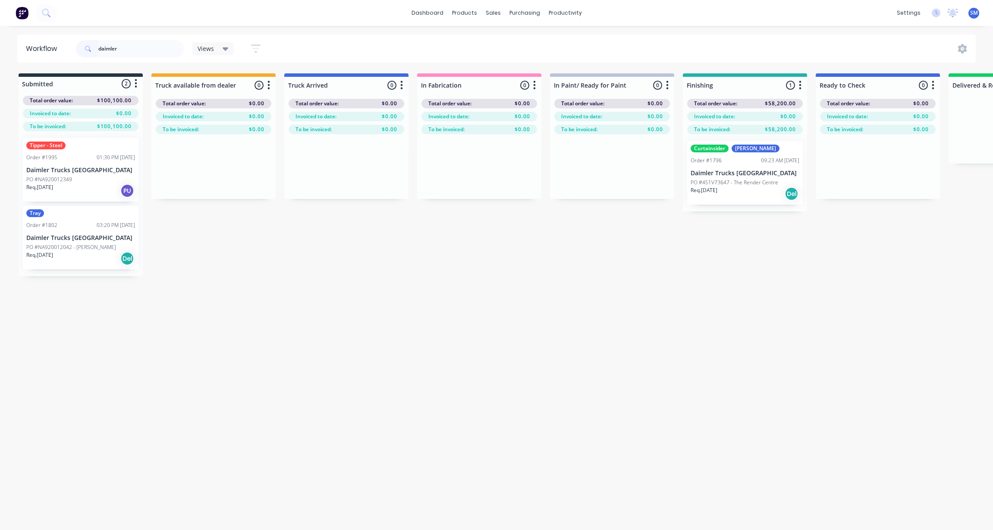
click at [61, 160] on div "Order #1995 01:30 PM [DATE]" at bounding box center [80, 158] width 109 height 8
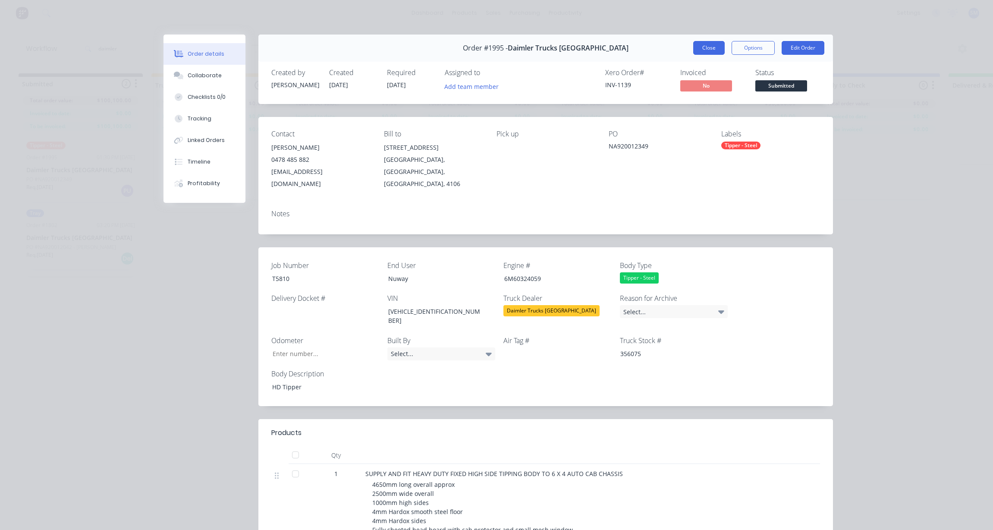
click at [697, 45] on button "Close" at bounding box center [708, 48] width 31 height 14
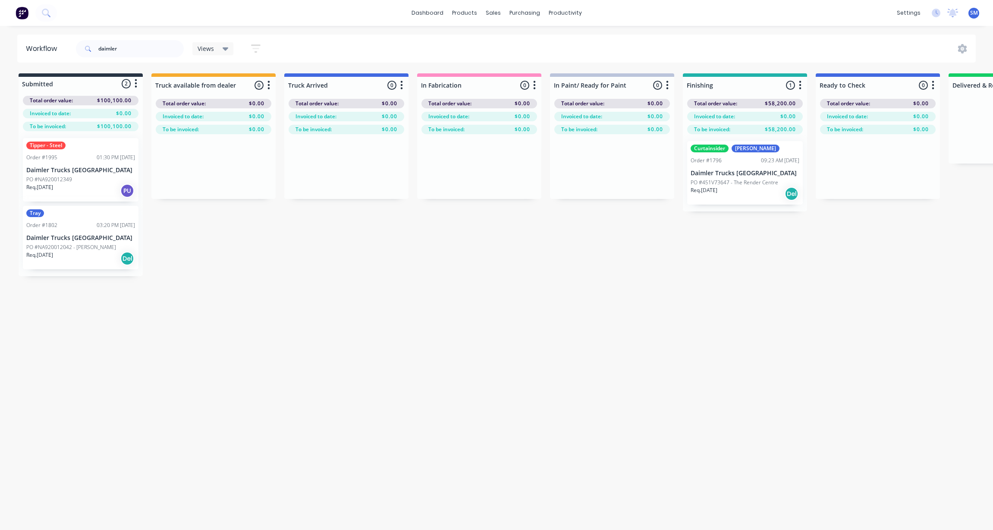
click at [72, 238] on p "Daimler Trucks [GEOGRAPHIC_DATA]" at bounding box center [80, 237] width 109 height 7
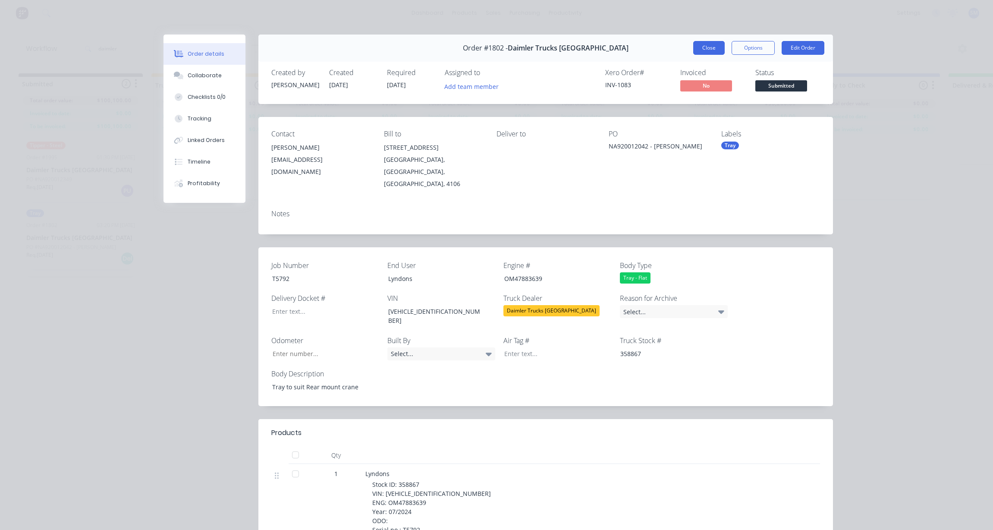
click at [708, 47] on button "Close" at bounding box center [708, 48] width 31 height 14
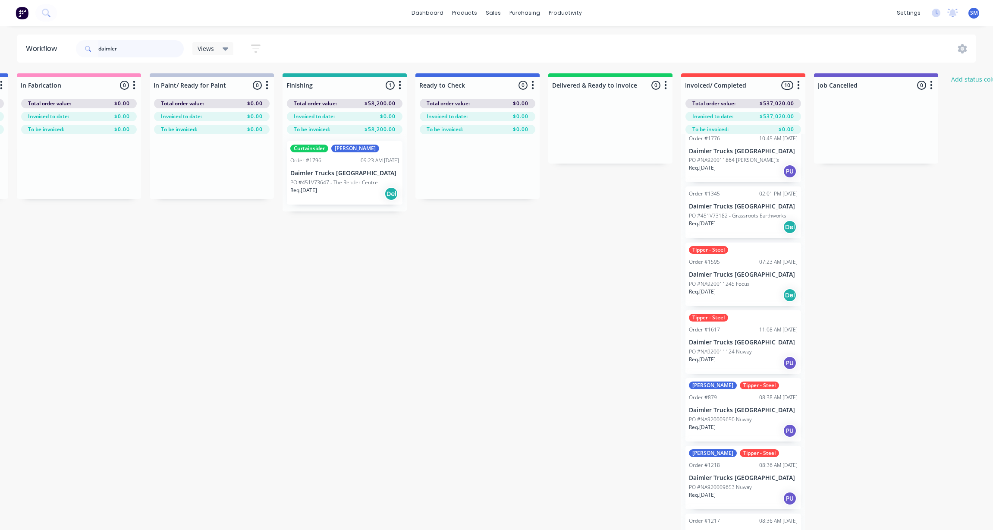
scroll to position [173, 0]
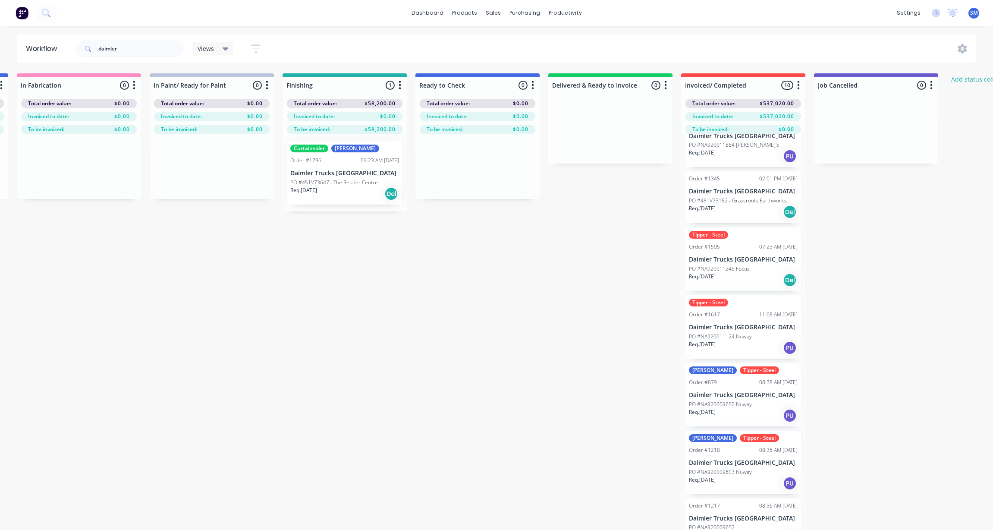
click at [718, 263] on p "Daimler Trucks [GEOGRAPHIC_DATA]" at bounding box center [743, 259] width 109 height 7
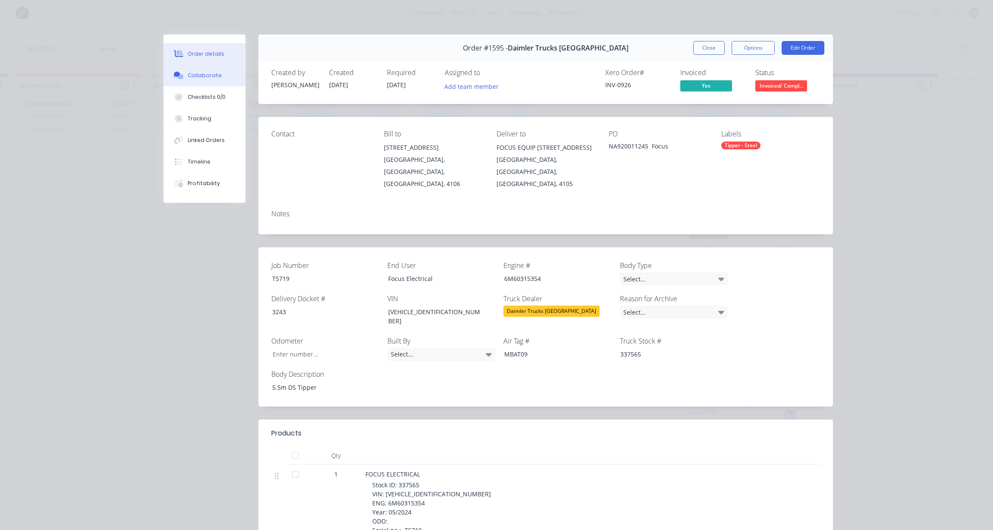
click at [194, 74] on div "Collaborate" at bounding box center [205, 76] width 34 height 8
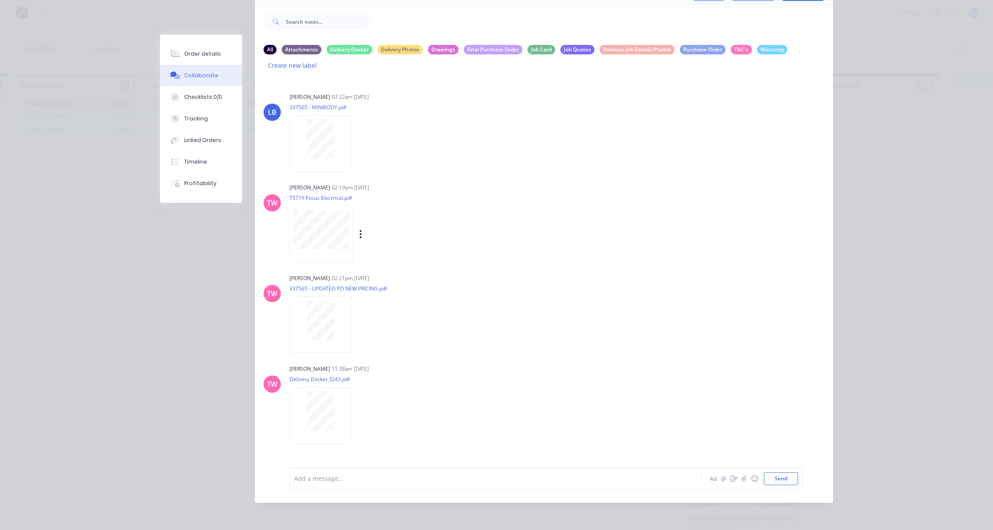
scroll to position [60, 0]
click at [550, 255] on div "LB [PERSON_NAME] 07:22am [DATE] 337565 - MINIBODY.pdf Labels Download Delete [P…" at bounding box center [544, 266] width 578 height 377
click at [502, 328] on div "[PERSON_NAME] 02:21pm [DATE] 337565 - UPDATED PO NEW PRICING.pdf Labels Downloa…" at bounding box center [424, 311] width 270 height 78
click at [135, 371] on div "Order details Collaborate Checklists 0/0 Tracking Linked Orders Timeline Profit…" at bounding box center [496, 265] width 993 height 530
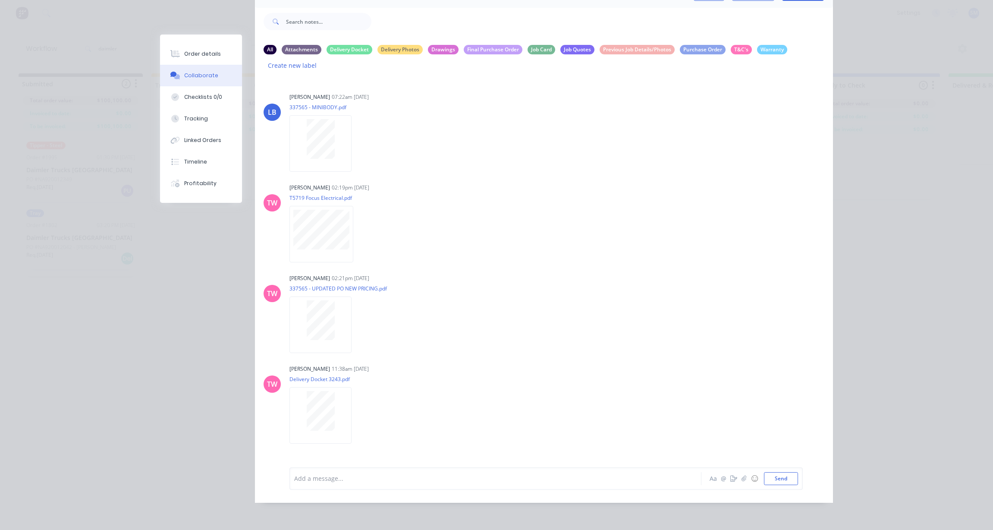
click at [908, 226] on div "Order details Collaborate Checklists 0/0 Tracking Linked Orders Timeline Profit…" at bounding box center [496, 265] width 993 height 530
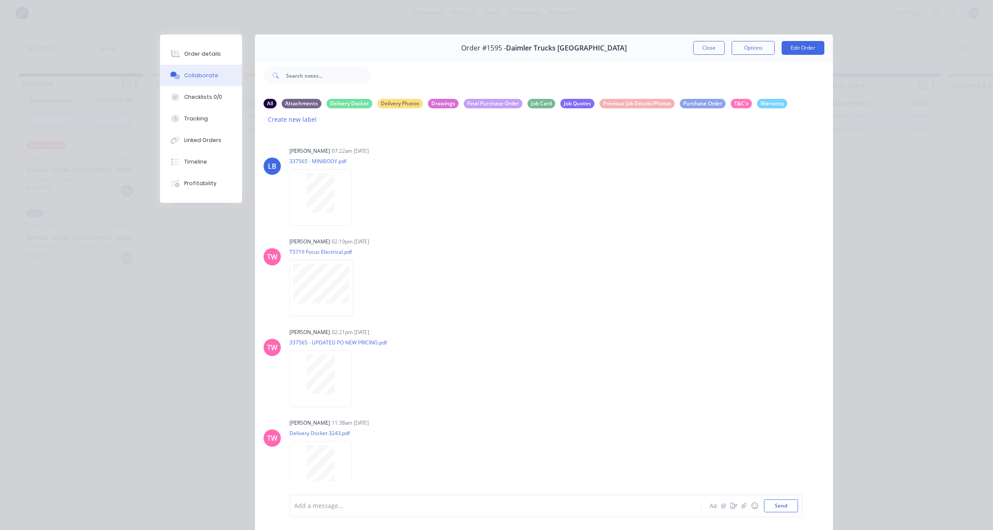
drag, startPoint x: 147, startPoint y: 275, endPoint x: 145, endPoint y: 196, distance: 79.0
click at [147, 270] on div "Order details Collaborate Checklists 0/0 Tracking Linked Orders Timeline Profit…" at bounding box center [496, 265] width 993 height 530
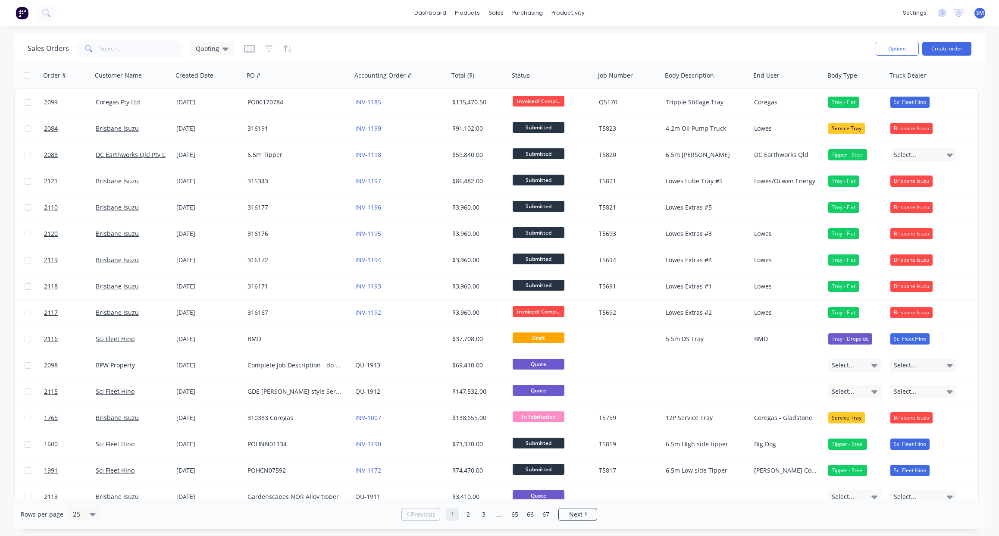
click at [430, 52] on div "Sales Orders Quoting" at bounding box center [449, 48] width 842 height 21
click at [445, 46] on div "Sales Orders Quoting" at bounding box center [449, 48] width 842 height 21
click at [262, 13] on div "dashboard products sales purchasing productivity dashboard products Product Cat…" at bounding box center [499, 13] width 999 height 26
click at [406, 47] on div "Sales Orders Quoting" at bounding box center [449, 48] width 842 height 21
click at [120, 51] on input "text" at bounding box center [142, 48] width 84 height 17
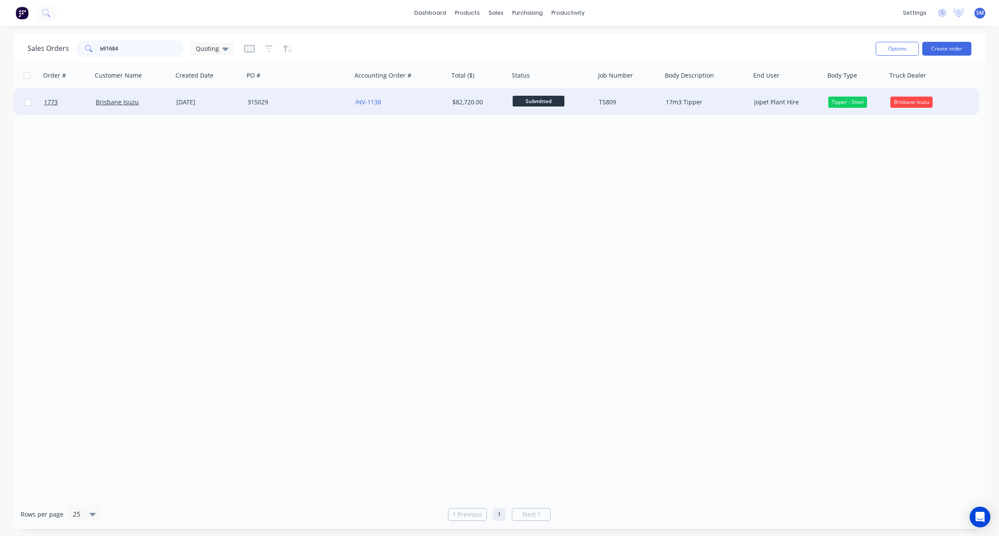
type input "b91684"
click at [199, 99] on div "29 Aug 2025" at bounding box center [208, 102] width 64 height 9
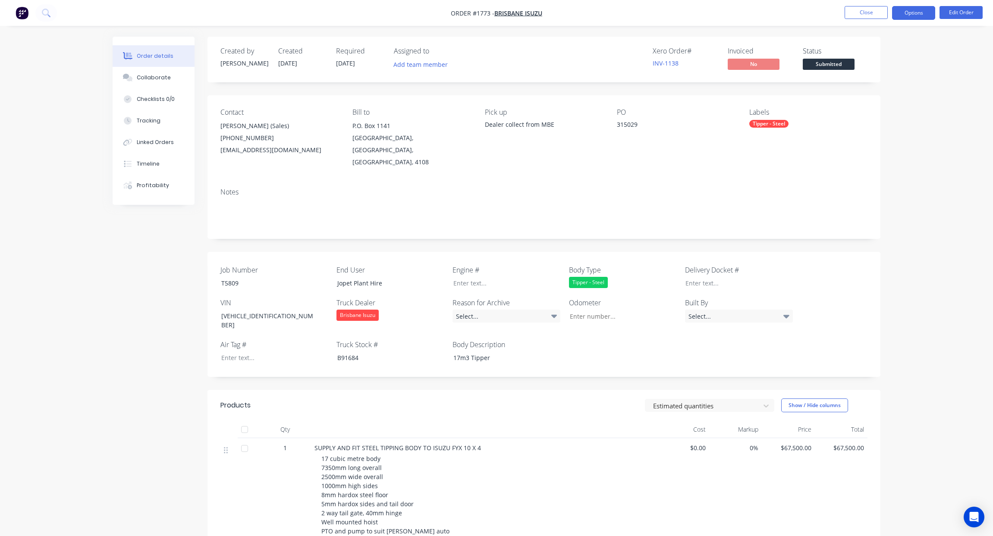
click at [919, 8] on button "Options" at bounding box center [913, 13] width 43 height 14
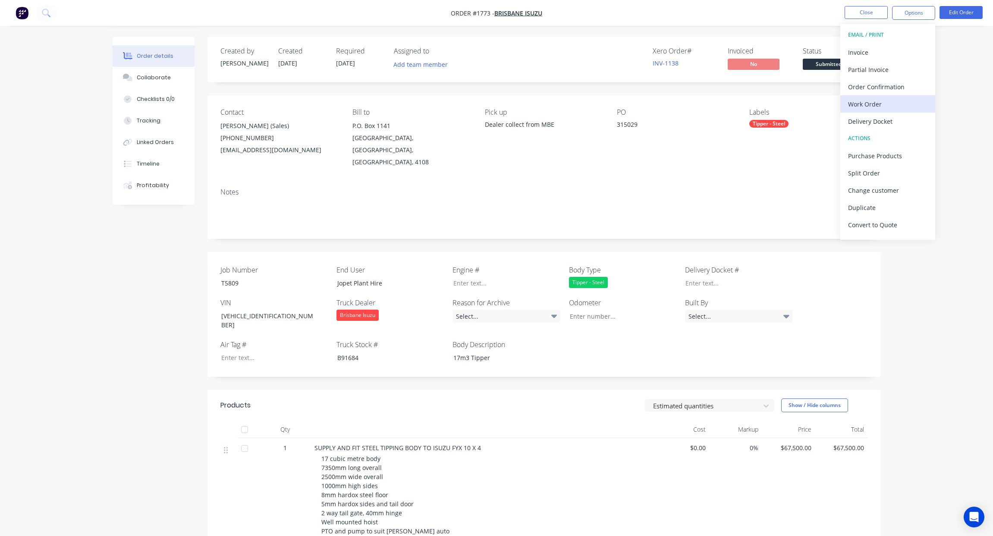
click at [867, 101] on div "Work Order" at bounding box center [887, 104] width 79 height 13
click at [867, 88] on div "Without pricing" at bounding box center [887, 87] width 79 height 13
